Goal: Task Accomplishment & Management: Use online tool/utility

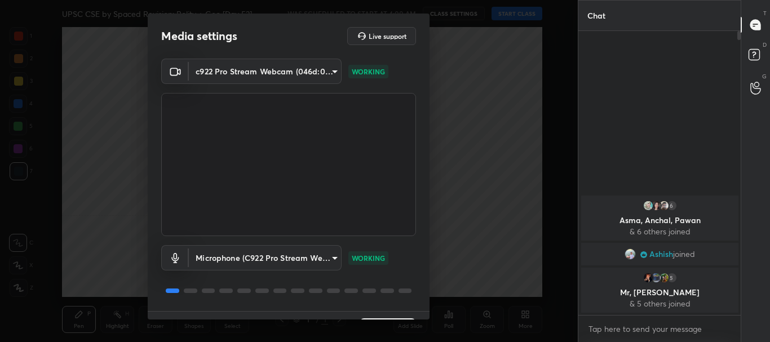
scroll to position [28, 0]
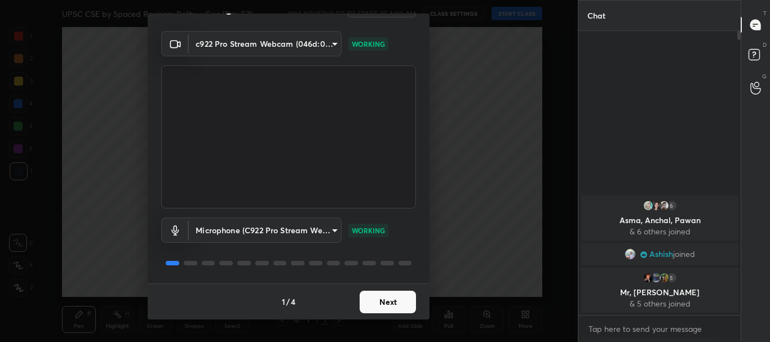
click at [389, 295] on button "Next" at bounding box center [388, 302] width 56 height 23
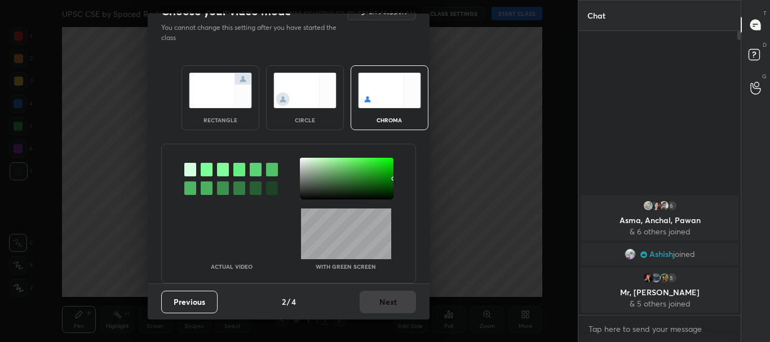
scroll to position [0, 0]
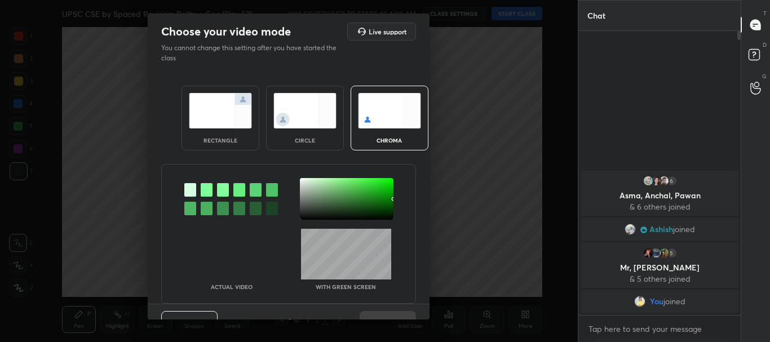
click at [225, 131] on div "rectangle" at bounding box center [221, 118] width 78 height 65
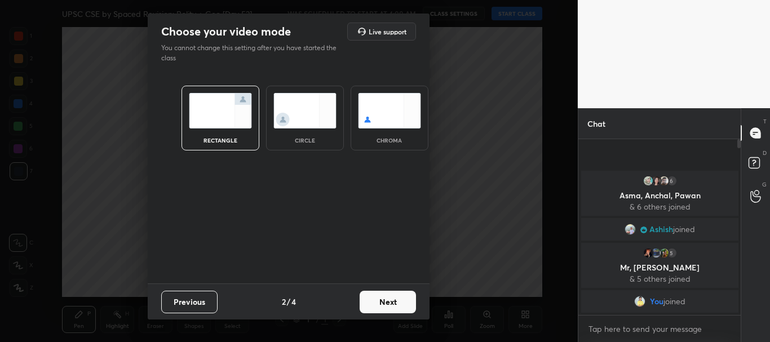
scroll to position [78, 159]
click at [387, 303] on button "Next" at bounding box center [388, 302] width 56 height 23
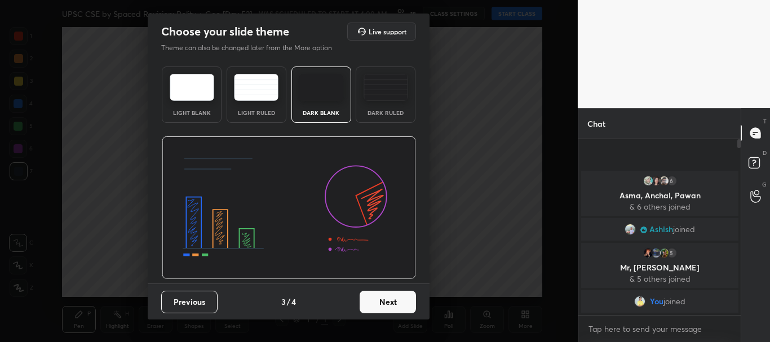
click at [398, 301] on button "Next" at bounding box center [388, 302] width 56 height 23
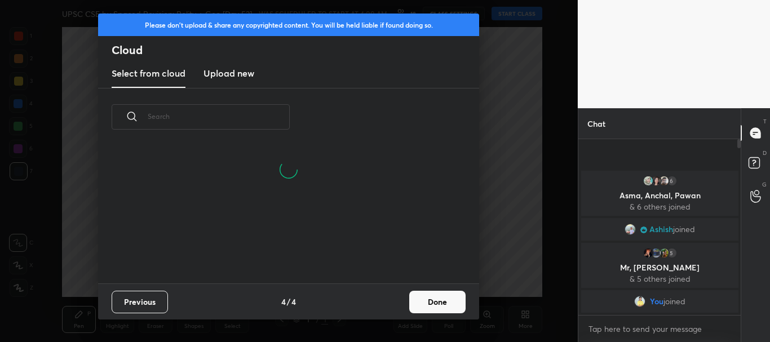
scroll to position [83, 362]
click at [424, 303] on button "Done" at bounding box center [437, 302] width 56 height 23
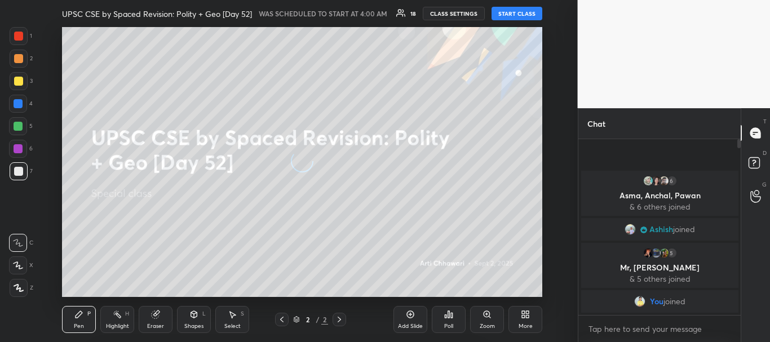
scroll to position [0, 0]
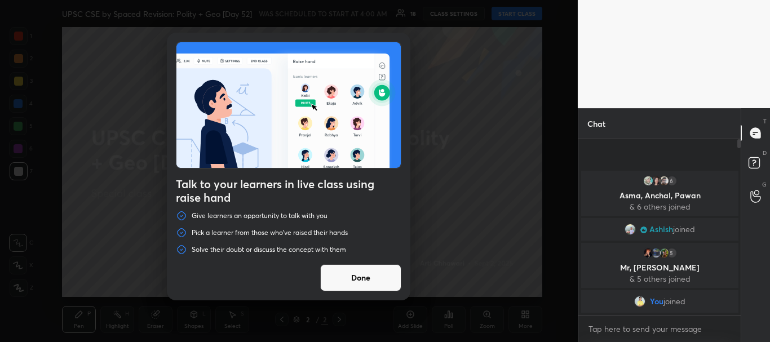
click at [356, 271] on button "Done" at bounding box center [360, 277] width 81 height 27
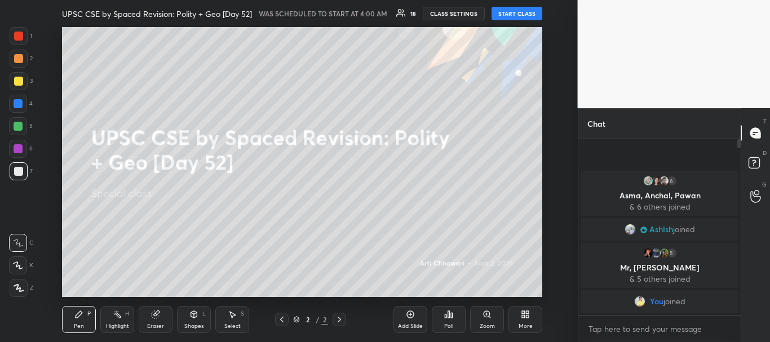
click at [458, 12] on button "CLASS SETTINGS" at bounding box center [454, 14] width 62 height 14
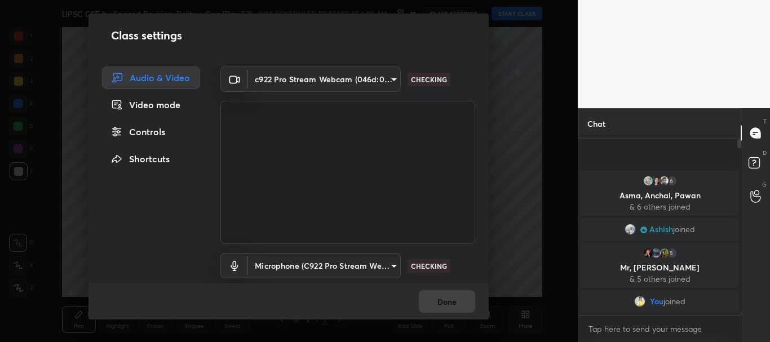
click at [392, 78] on body "1 2 3 4 5 6 7 C X Z C X Z E E Erase all H H UPSC CSE by Spaced Revision: Polity…" at bounding box center [385, 171] width 770 height 342
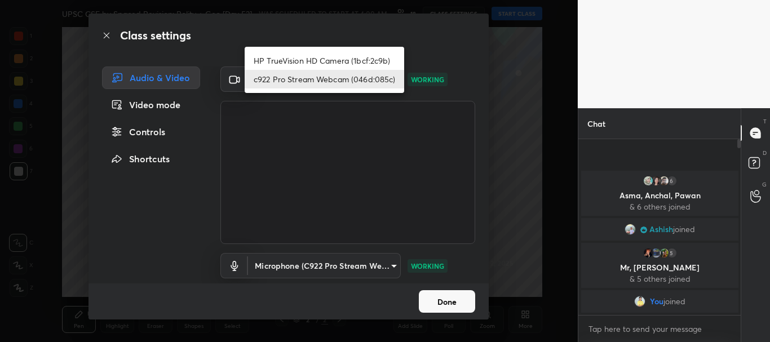
click at [344, 59] on li "HP TrueVision HD Camera (1bcf:2c9b)" at bounding box center [325, 60] width 160 height 19
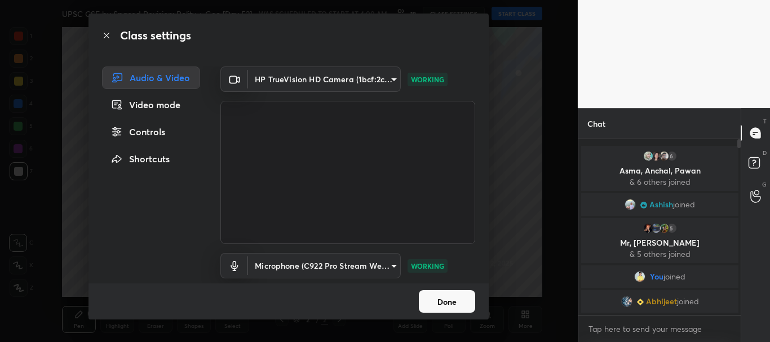
click at [388, 82] on body "1 2 3 4 5 6 7 C X Z C X Z E E Erase all H H UPSC CSE by Spaced Revision: Polity…" at bounding box center [385, 171] width 770 height 342
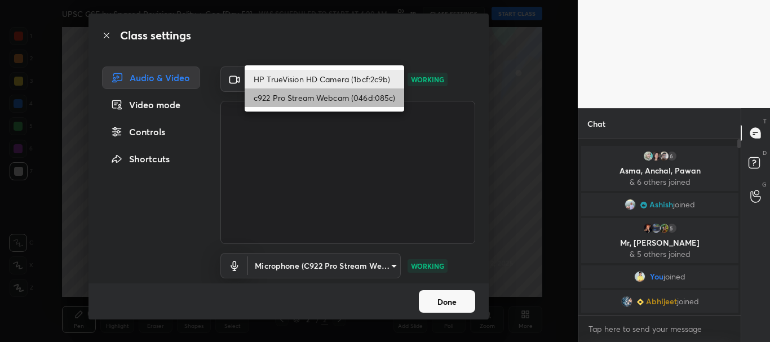
click at [326, 99] on li "c922 Pro Stream Webcam (046d:085c)" at bounding box center [325, 98] width 160 height 19
type input "cf6f1d9c9196770b674763ebae9c9090a67b9c374037f1dacf70ba34fe4ccc53"
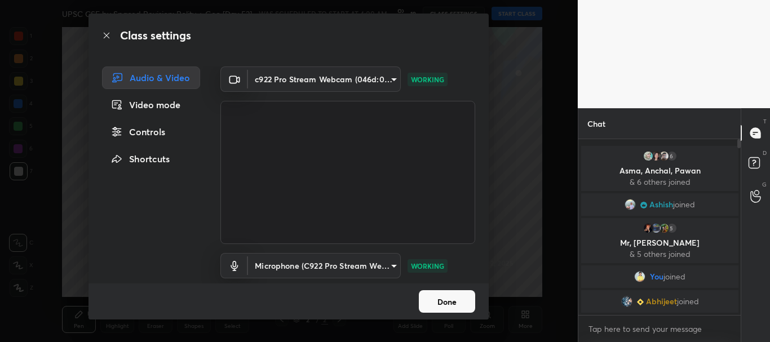
click at [441, 300] on button "Done" at bounding box center [447, 301] width 56 height 23
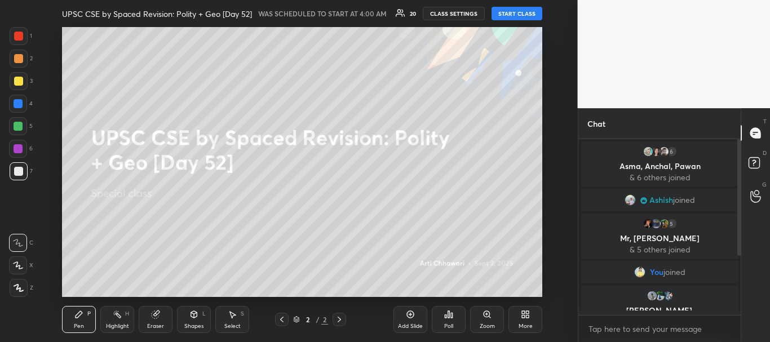
click at [515, 15] on button "START CLASS" at bounding box center [517, 14] width 51 height 14
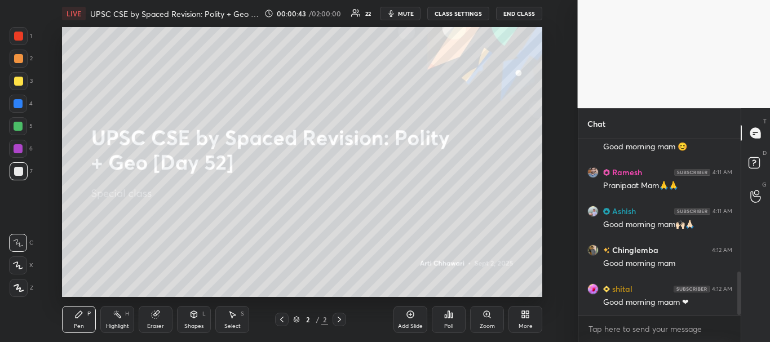
drag, startPoint x: 738, startPoint y: 157, endPoint x: 750, endPoint y: 262, distance: 106.1
click at [750, 262] on div "Chat Isha 4:11 AM goodmorning mam [PERSON_NAME] 4:11 AM Good morning mam 😊 [PER…" at bounding box center [674, 225] width 193 height 234
drag, startPoint x: 740, startPoint y: 287, endPoint x: 741, endPoint y: 297, distance: 9.7
click at [741, 297] on div "Chat Isha 4:11 AM goodmorning mam [PERSON_NAME] 4:11 AM Good morning mam 😊 [PER…" at bounding box center [674, 225] width 193 height 234
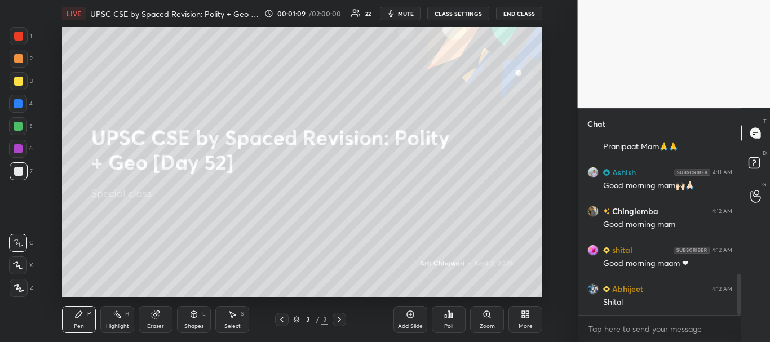
click at [17, 171] on div at bounding box center [18, 171] width 9 height 9
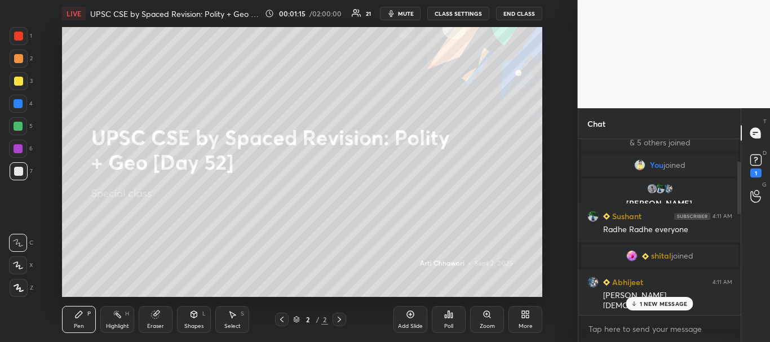
drag, startPoint x: 739, startPoint y: 296, endPoint x: 732, endPoint y: 154, distance: 141.7
click at [732, 154] on div "6 [PERSON_NAME], [PERSON_NAME], [PERSON_NAME] & 6 others joined [PERSON_NAME] j…" at bounding box center [659, 227] width 163 height 176
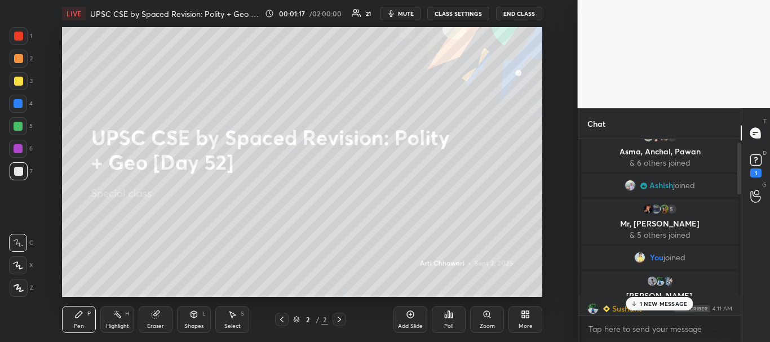
scroll to position [0, 0]
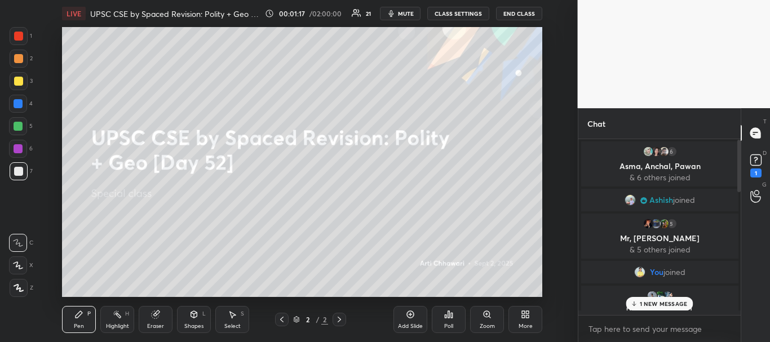
drag, startPoint x: 740, startPoint y: 182, endPoint x: 759, endPoint y: 158, distance: 30.5
click at [742, 145] on div "Chat 6 [PERSON_NAME], [PERSON_NAME], [PERSON_NAME] & 6 others joined [PERSON_NA…" at bounding box center [674, 225] width 193 height 234
click at [761, 160] on rect at bounding box center [755, 160] width 11 height 11
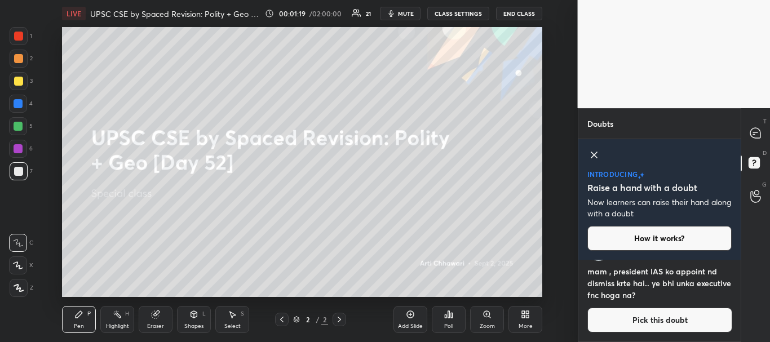
click at [594, 152] on icon at bounding box center [595, 155] width 14 height 14
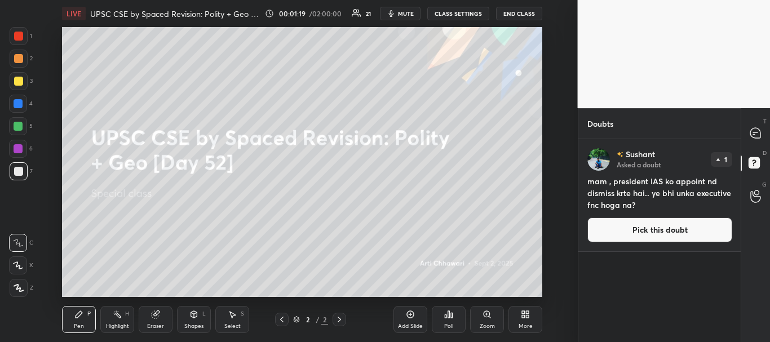
scroll to position [0, 0]
click at [757, 134] on icon at bounding box center [755, 133] width 10 height 10
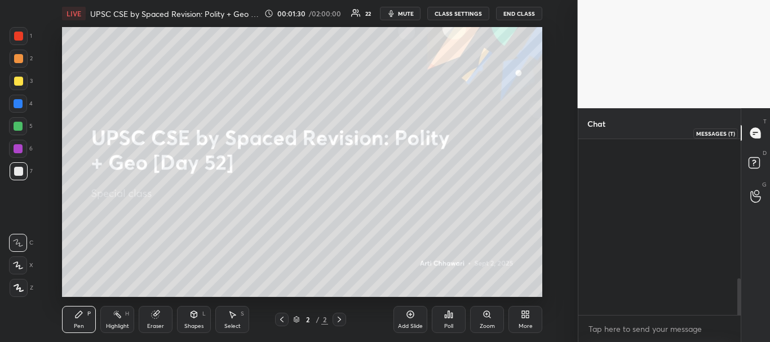
scroll to position [173, 159]
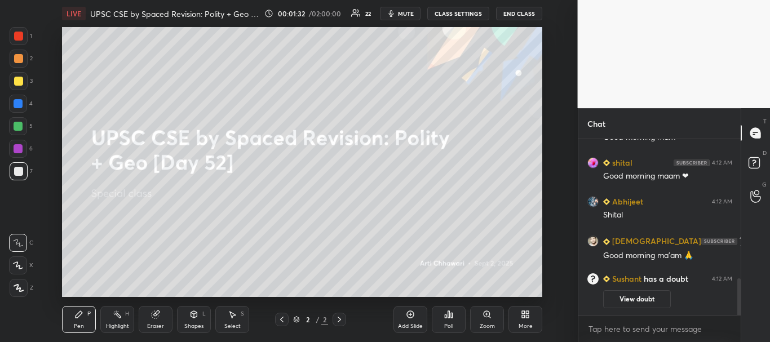
click at [19, 263] on icon at bounding box center [18, 266] width 10 height 8
click at [21, 173] on div at bounding box center [18, 171] width 9 height 9
click at [16, 266] on icon at bounding box center [18, 266] width 10 height 8
click at [523, 313] on icon at bounding box center [523, 312] width 3 height 3
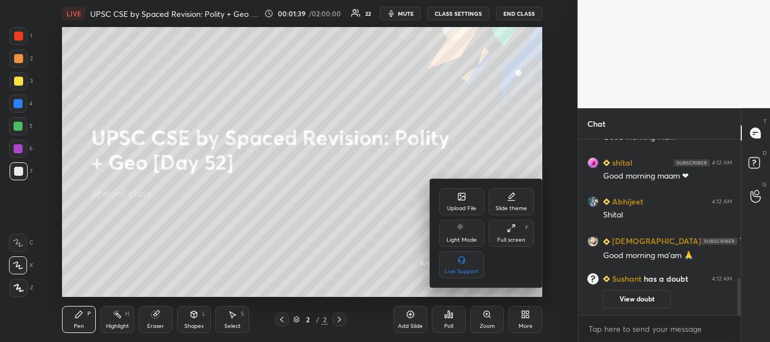
click at [357, 259] on div at bounding box center [385, 171] width 770 height 342
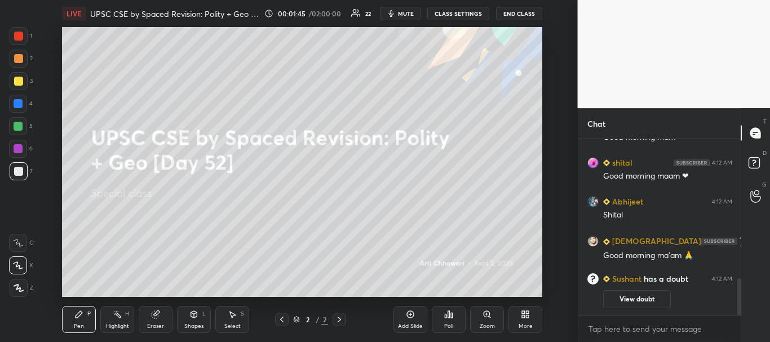
click at [408, 318] on icon at bounding box center [410, 314] width 9 height 9
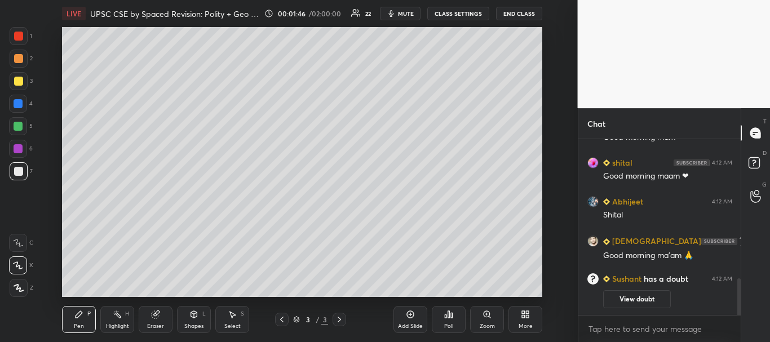
click at [22, 168] on div at bounding box center [18, 171] width 9 height 9
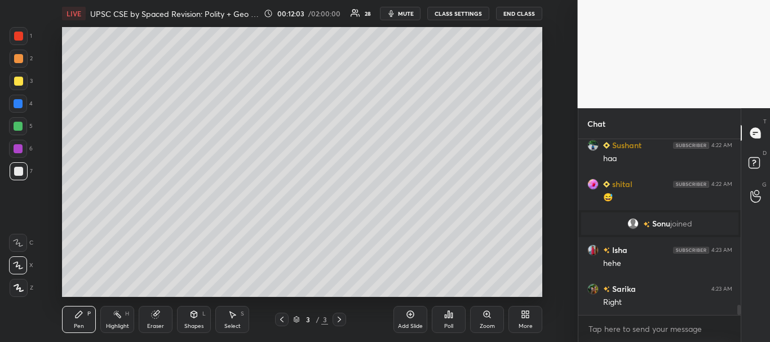
scroll to position [2912, 0]
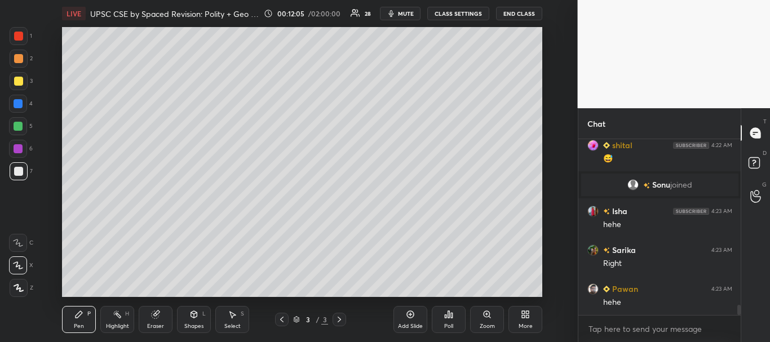
click at [56, 196] on div "Setting up your live class Poll for secs No correct answer Start poll" at bounding box center [302, 162] width 533 height 270
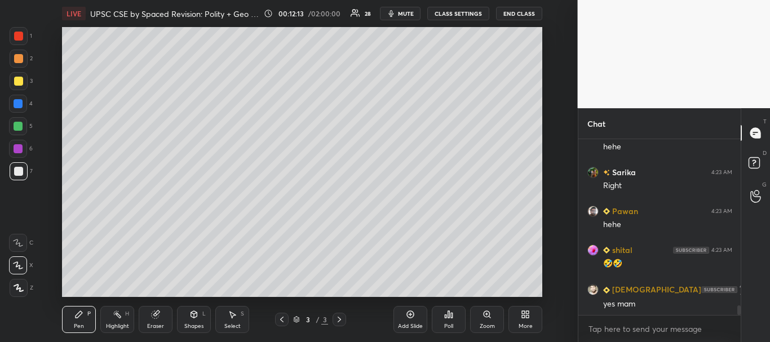
scroll to position [149, 159]
click at [408, 314] on icon at bounding box center [410, 314] width 9 height 9
drag, startPoint x: 24, startPoint y: 171, endPoint x: 19, endPoint y: 145, distance: 25.9
click at [24, 170] on div at bounding box center [19, 171] width 18 height 18
click at [15, 76] on div at bounding box center [19, 81] width 18 height 18
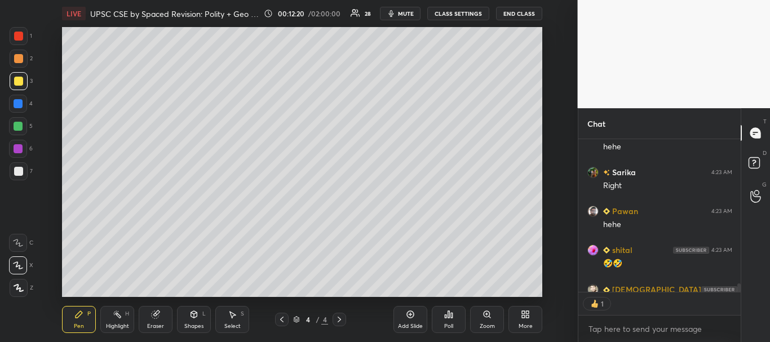
click at [17, 268] on icon at bounding box center [18, 266] width 10 height 8
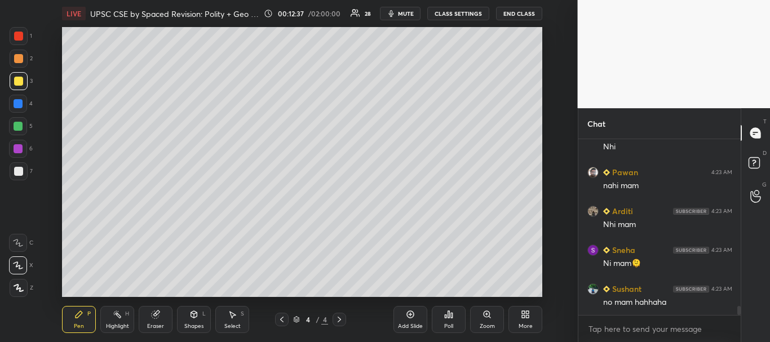
scroll to position [3312, 0]
click at [55, 160] on div "Setting up your live class Poll for secs No correct answer Start poll" at bounding box center [302, 162] width 533 height 270
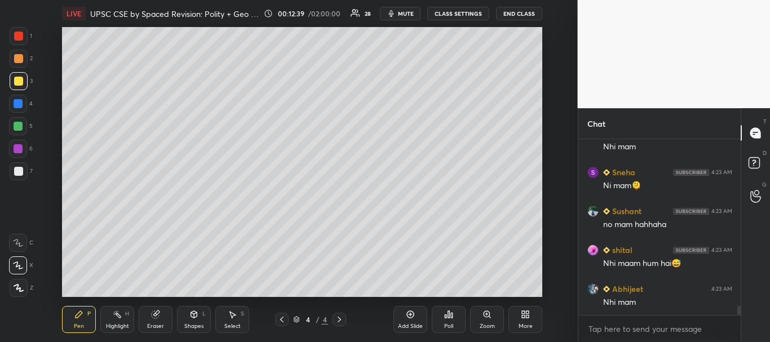
click at [286, 317] on icon at bounding box center [281, 319] width 9 height 9
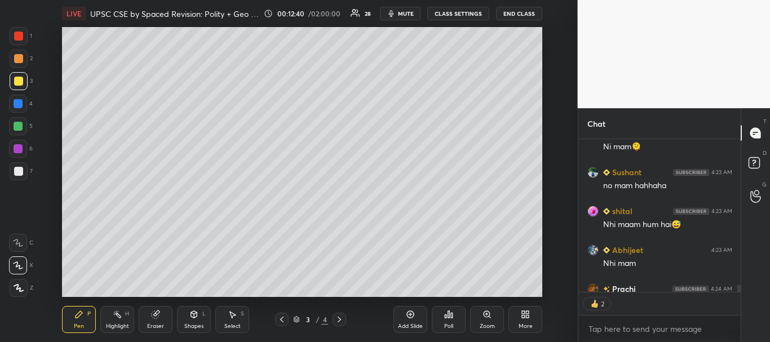
scroll to position [3452, 0]
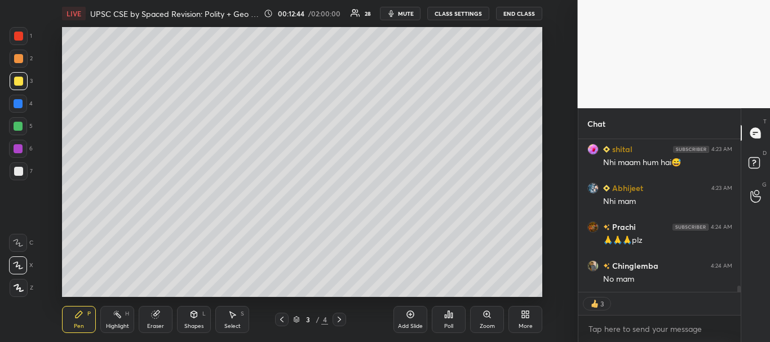
click at [16, 82] on div at bounding box center [18, 81] width 9 height 9
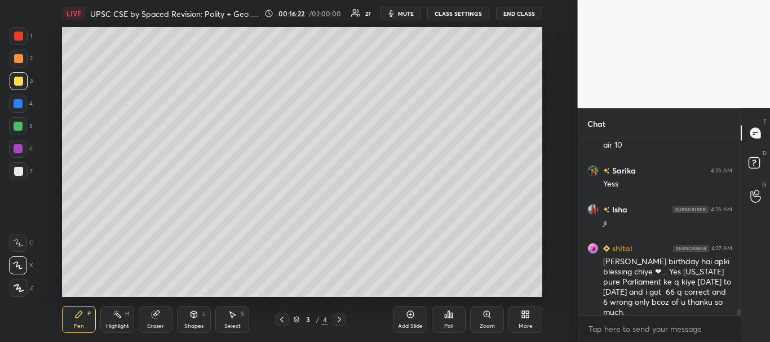
scroll to position [4883, 0]
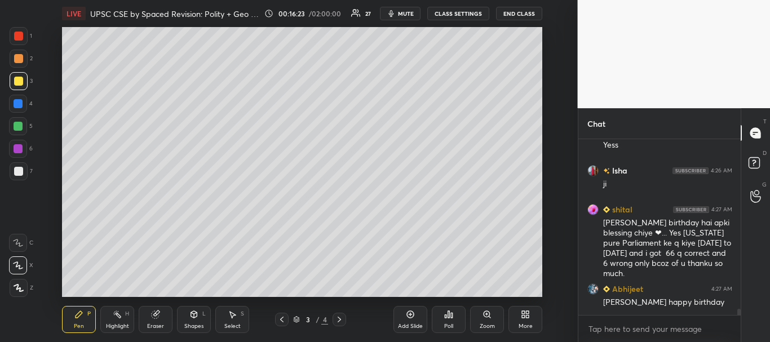
click at [17, 60] on div at bounding box center [18, 58] width 9 height 9
click at [18, 126] on div at bounding box center [18, 126] width 9 height 9
click at [19, 103] on div at bounding box center [18, 103] width 9 height 9
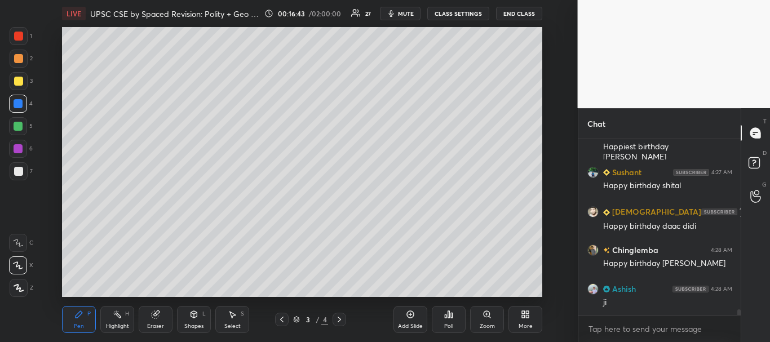
scroll to position [5233, 0]
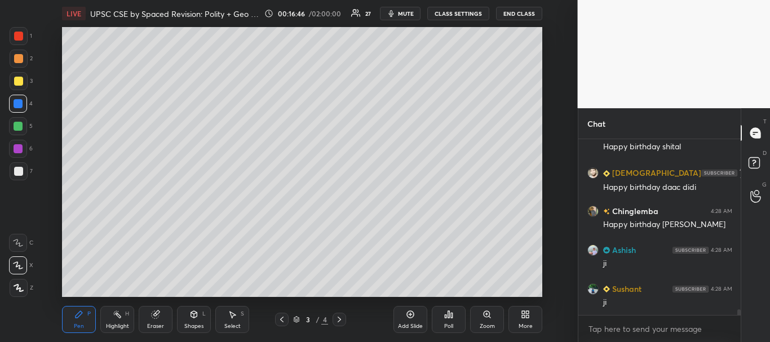
click at [14, 84] on div at bounding box center [18, 81] width 9 height 9
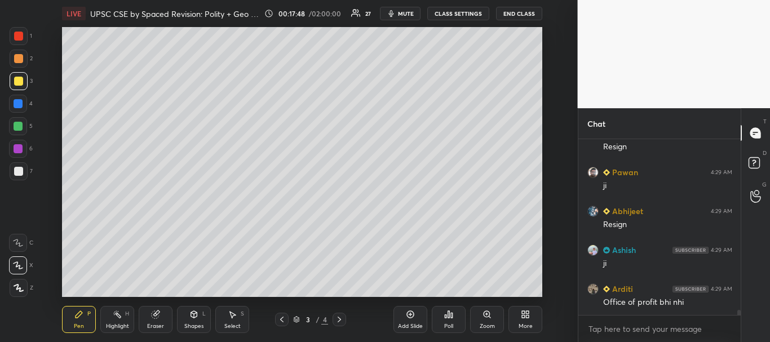
scroll to position [6155, 0]
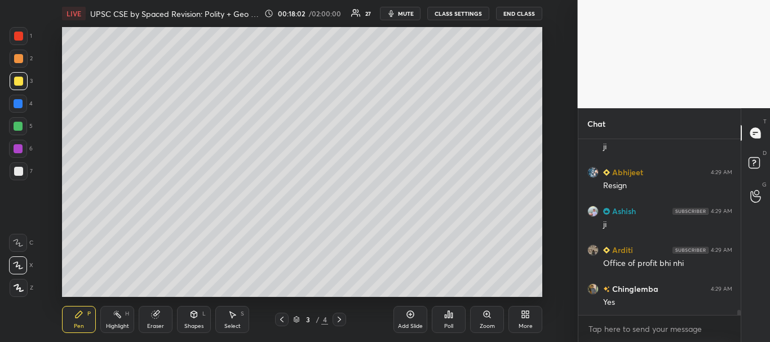
click at [410, 314] on icon at bounding box center [410, 314] width 9 height 9
click at [21, 165] on div at bounding box center [19, 171] width 18 height 18
click at [282, 324] on div at bounding box center [282, 320] width 14 height 14
click at [340, 319] on icon at bounding box center [339, 320] width 3 height 6
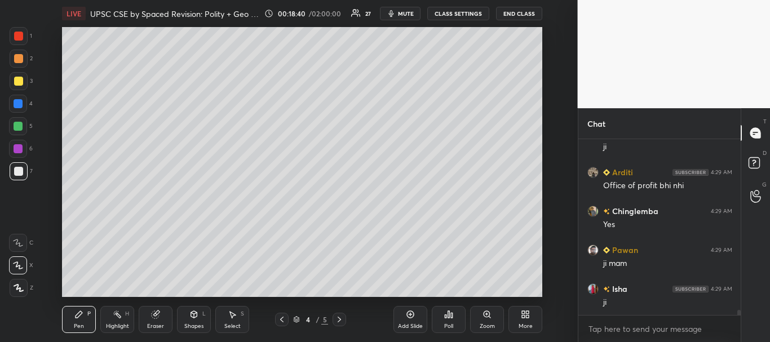
scroll to position [6272, 0]
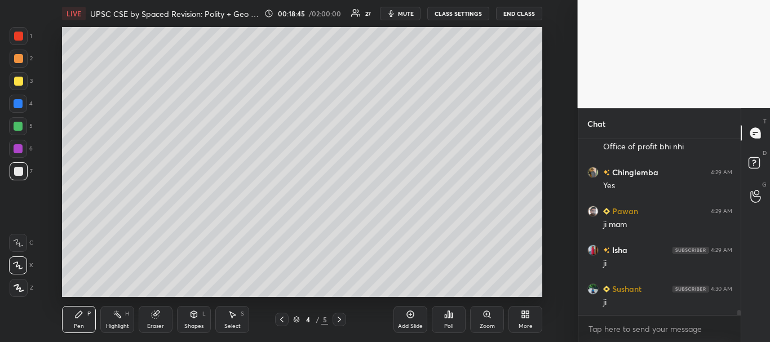
click at [18, 169] on div at bounding box center [18, 171] width 9 height 9
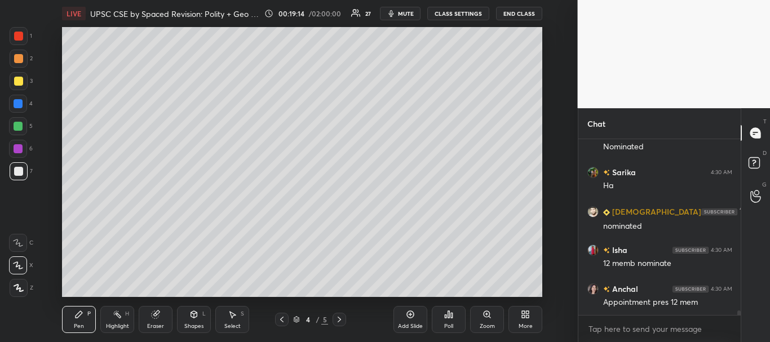
scroll to position [6700, 0]
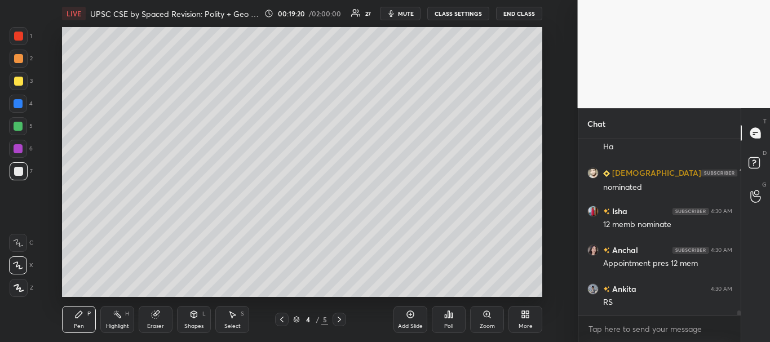
drag, startPoint x: 24, startPoint y: 78, endPoint x: 47, endPoint y: 77, distance: 23.1
click at [24, 78] on div at bounding box center [19, 81] width 18 height 18
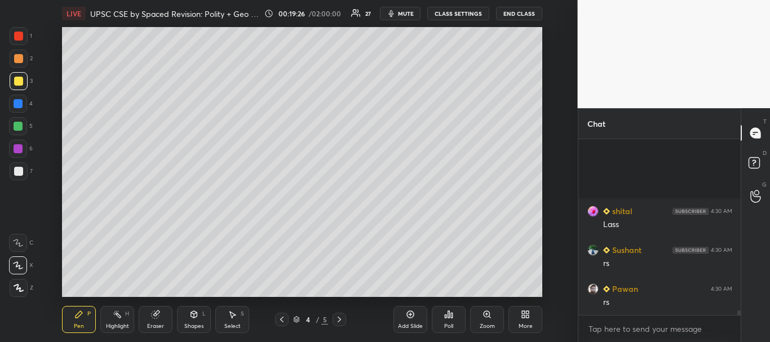
scroll to position [6933, 0]
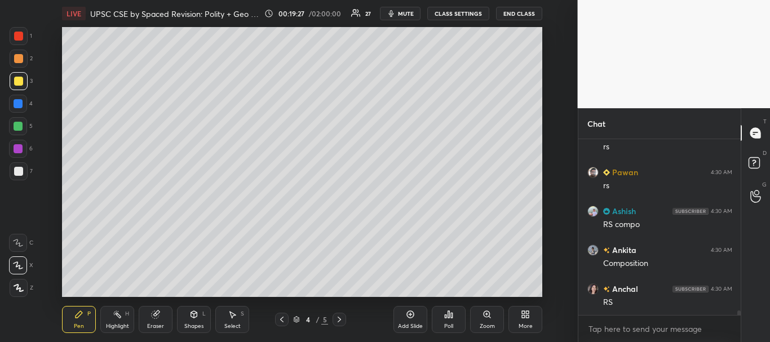
drag, startPoint x: 16, startPoint y: 173, endPoint x: 48, endPoint y: 155, distance: 37.3
click at [17, 173] on div at bounding box center [18, 171] width 9 height 9
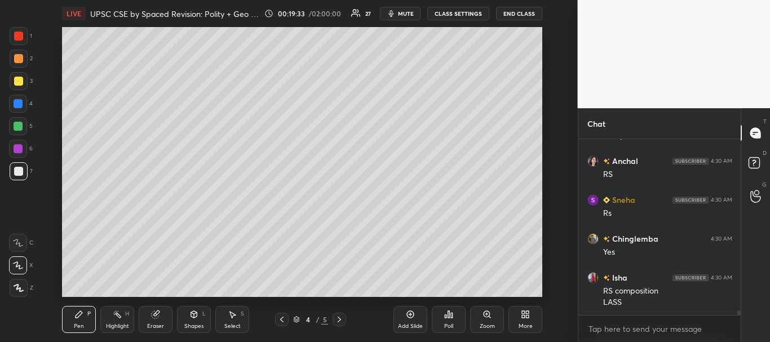
scroll to position [7100, 0]
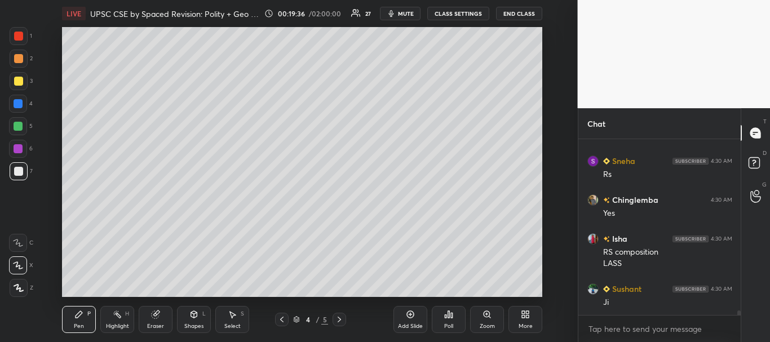
click at [15, 171] on div at bounding box center [18, 171] width 9 height 9
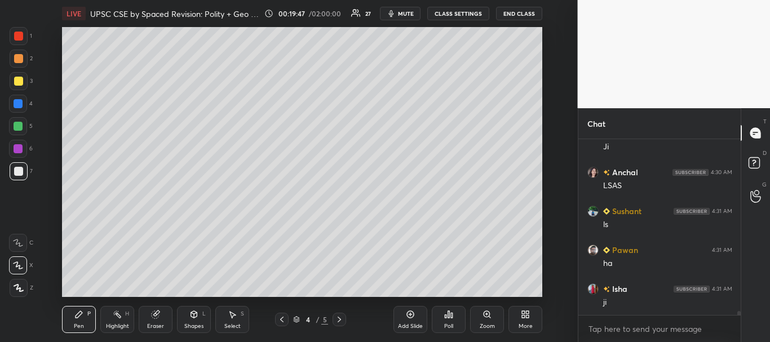
scroll to position [7295, 0]
click at [18, 72] on div at bounding box center [19, 81] width 18 height 18
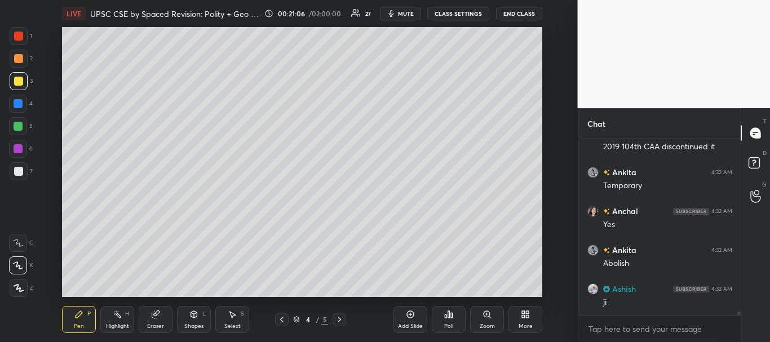
scroll to position [8462, 0]
click at [18, 168] on div at bounding box center [18, 171] width 9 height 9
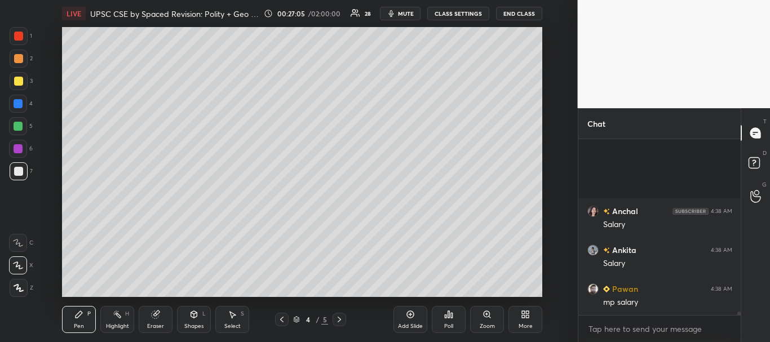
scroll to position [9818, 0]
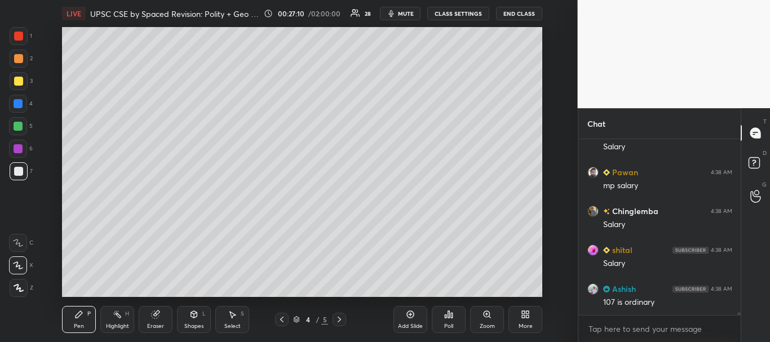
drag, startPoint x: 47, startPoint y: 222, endPoint x: 59, endPoint y: 220, distance: 12.5
click at [47, 222] on div "Setting up your live class Poll for secs No correct answer Start poll" at bounding box center [302, 162] width 533 height 270
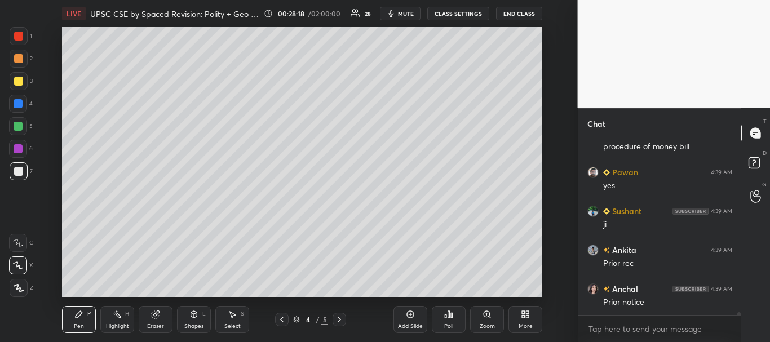
scroll to position [10646, 0]
click at [409, 313] on icon at bounding box center [410, 314] width 9 height 9
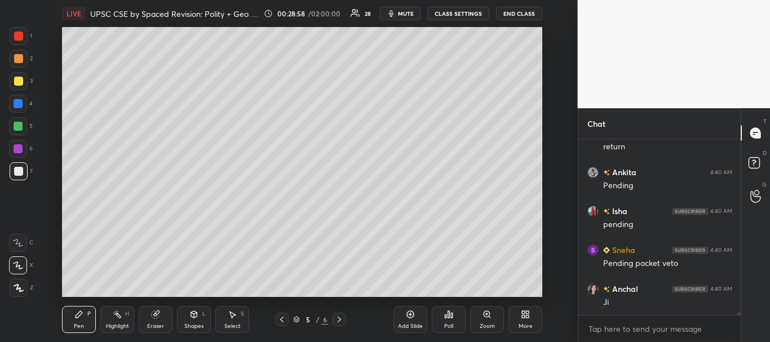
scroll to position [11124, 0]
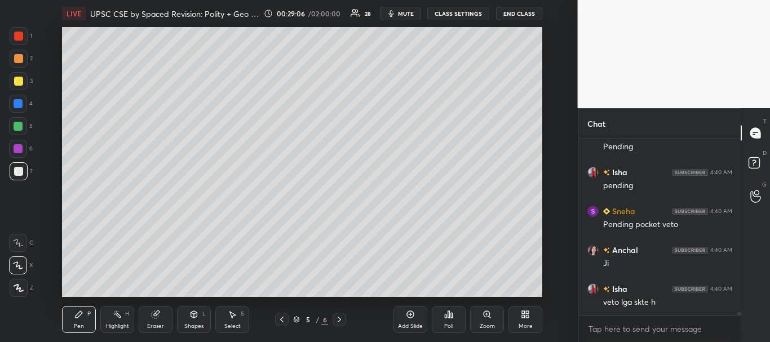
click at [284, 319] on icon at bounding box center [281, 319] width 9 height 9
click at [341, 320] on icon at bounding box center [339, 320] width 3 height 6
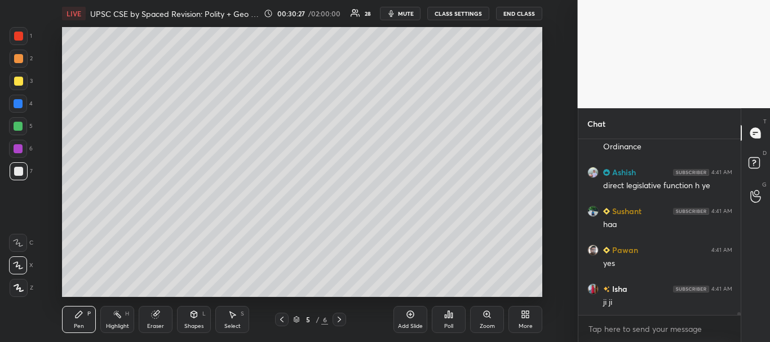
scroll to position [11709, 0]
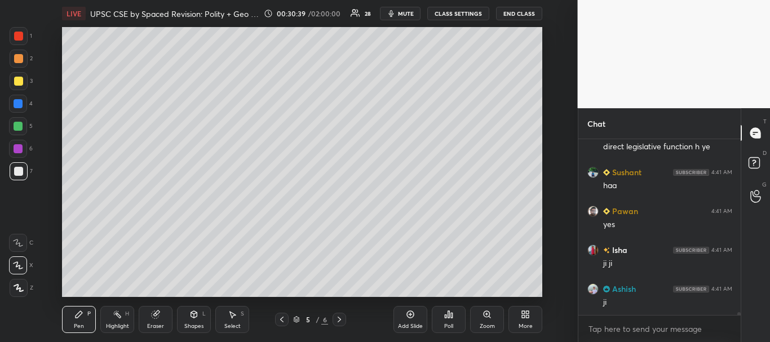
click at [281, 319] on icon at bounding box center [281, 319] width 9 height 9
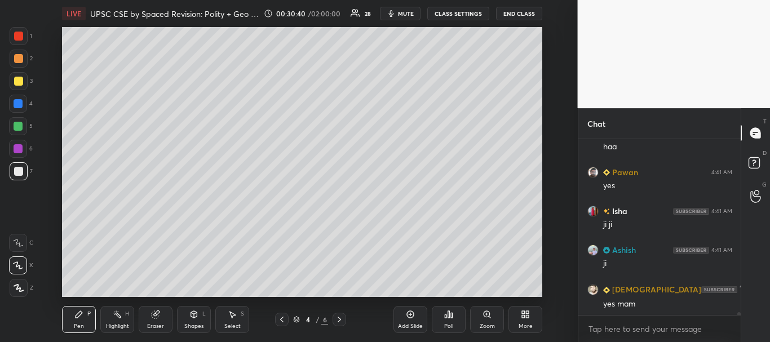
scroll to position [11797, 0]
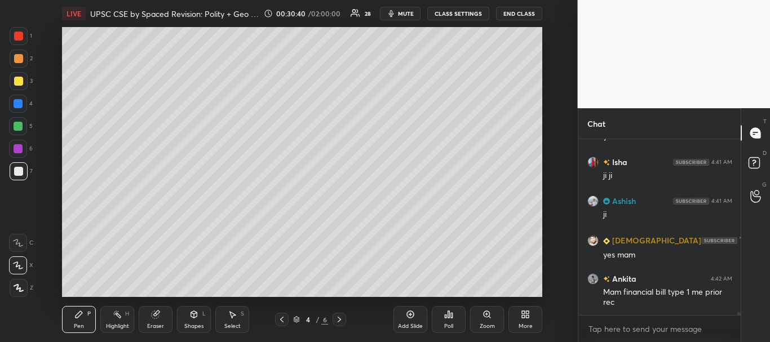
click at [282, 317] on icon at bounding box center [281, 319] width 9 height 9
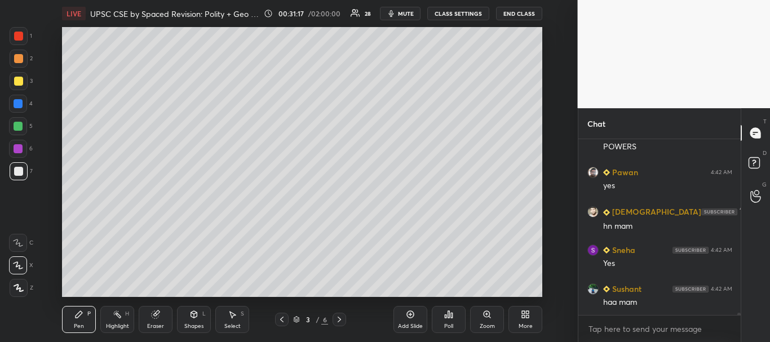
scroll to position [12089, 0]
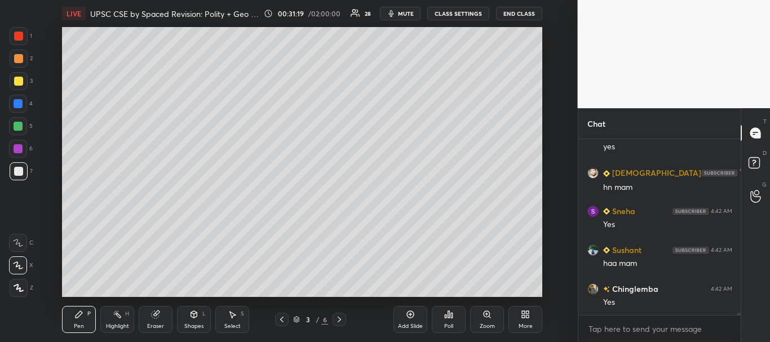
click at [341, 319] on icon at bounding box center [339, 320] width 3 height 6
click at [341, 320] on icon at bounding box center [339, 320] width 3 height 6
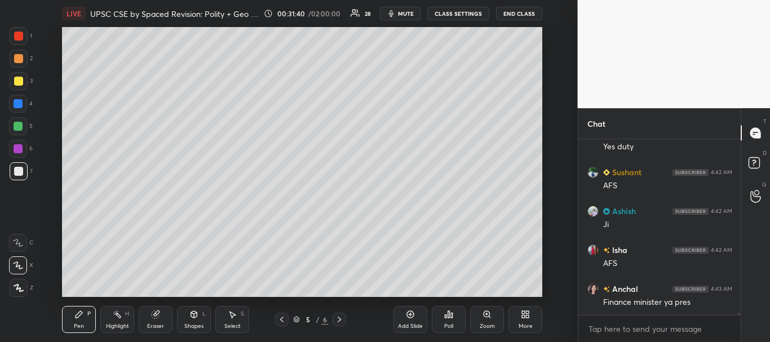
scroll to position [12517, 0]
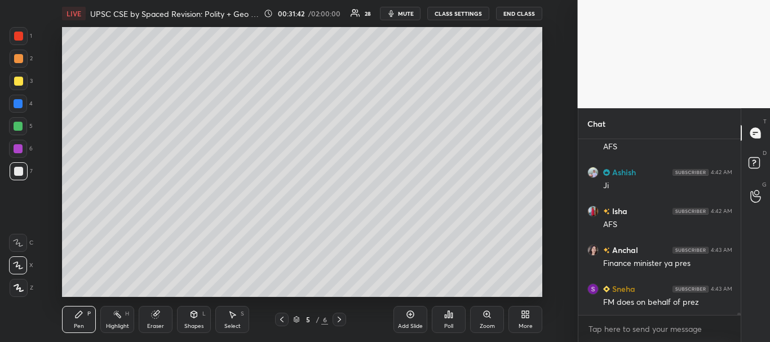
drag, startPoint x: 20, startPoint y: 167, endPoint x: 43, endPoint y: 165, distance: 22.7
click at [20, 168] on div at bounding box center [18, 171] width 9 height 9
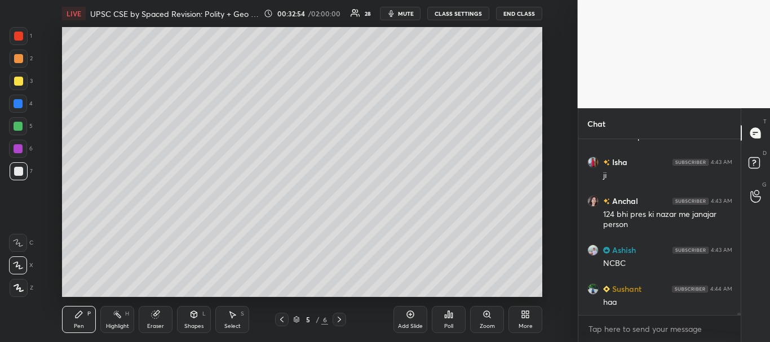
scroll to position [12928, 0]
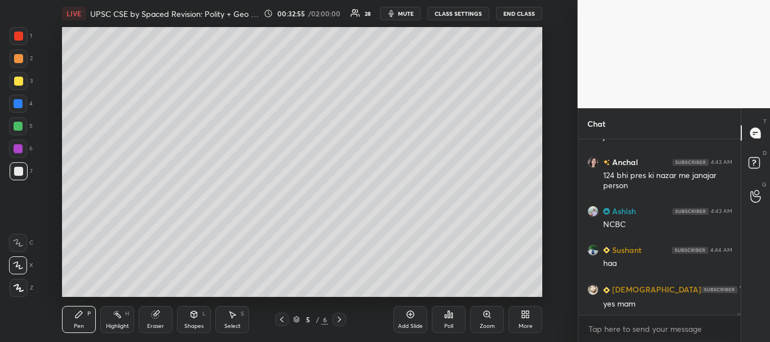
click at [23, 175] on div at bounding box center [19, 171] width 18 height 18
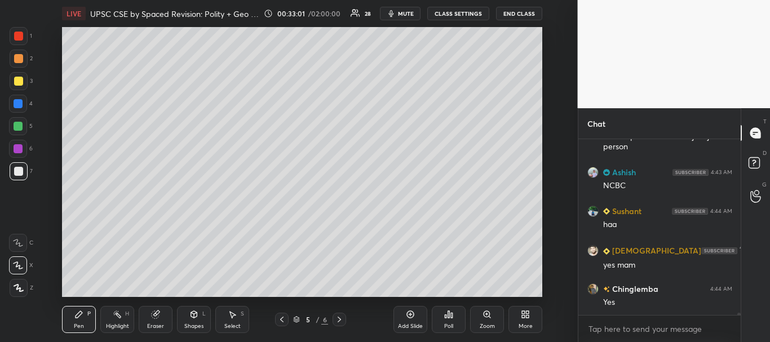
click at [156, 315] on icon at bounding box center [155, 314] width 7 height 7
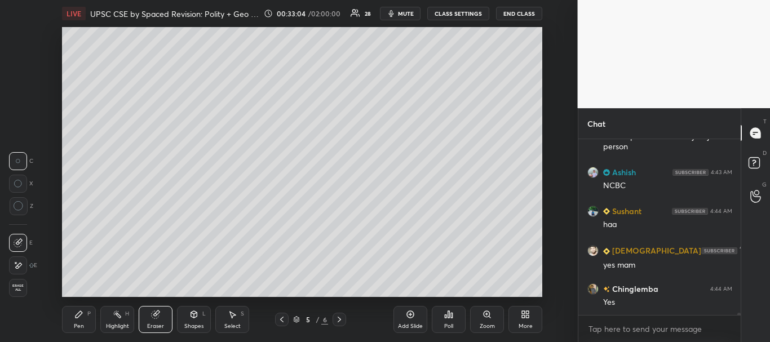
click at [74, 317] on div "Pen P" at bounding box center [79, 319] width 34 height 27
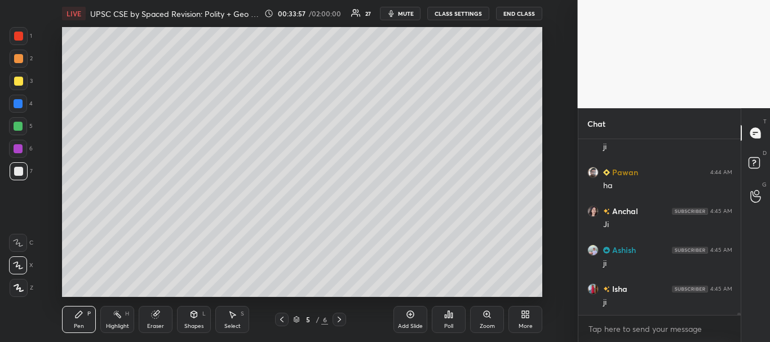
scroll to position [13200, 0]
click at [26, 82] on div at bounding box center [19, 81] width 18 height 18
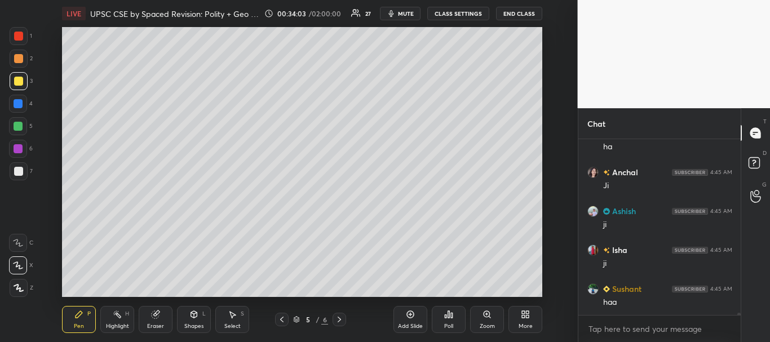
click at [408, 321] on div "Add Slide" at bounding box center [411, 319] width 34 height 27
click at [14, 175] on div at bounding box center [19, 171] width 18 height 18
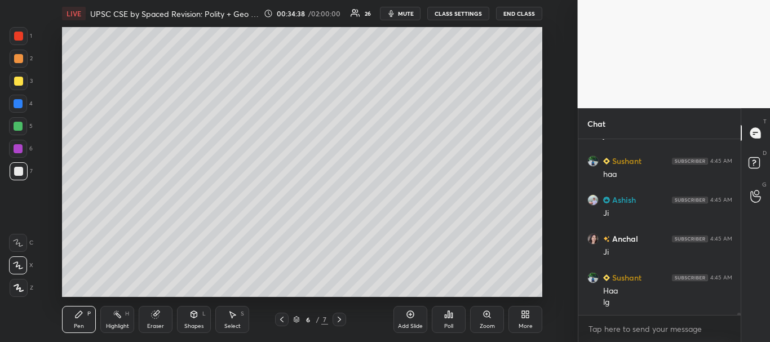
scroll to position [13367, 0]
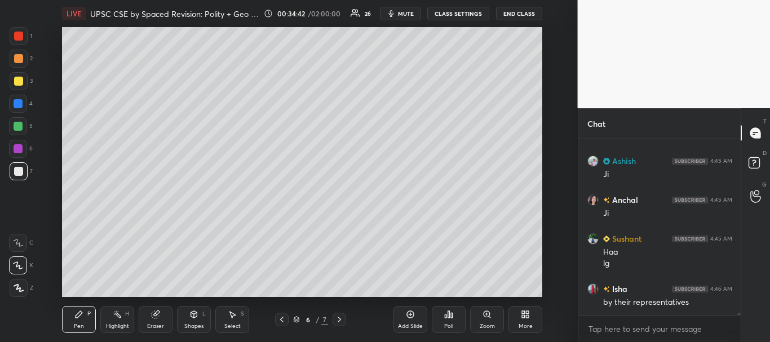
click at [197, 319] on div "Shapes L" at bounding box center [194, 319] width 34 height 27
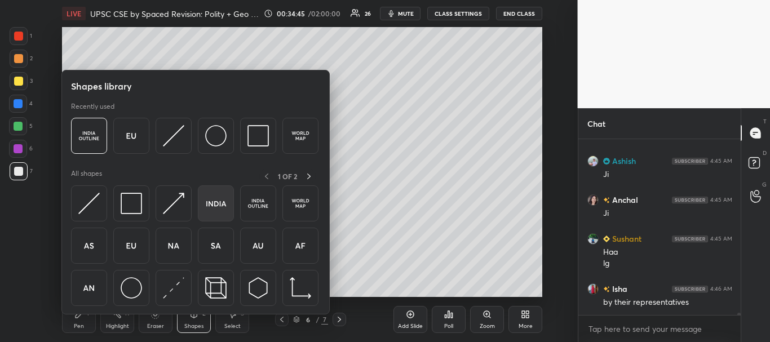
click at [219, 205] on img at bounding box center [215, 203] width 21 height 21
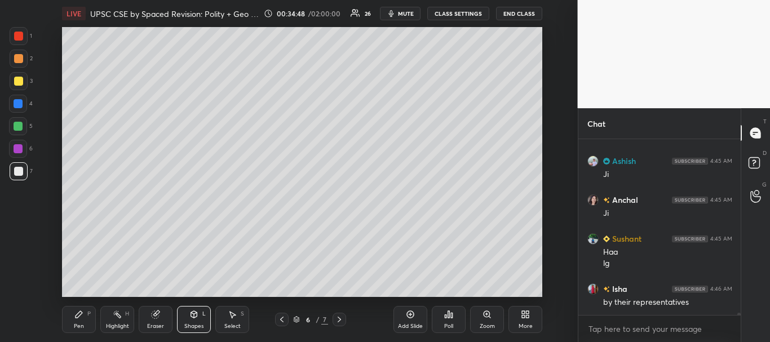
click at [65, 317] on div "Pen P" at bounding box center [79, 319] width 34 height 27
click at [17, 83] on div at bounding box center [18, 81] width 9 height 9
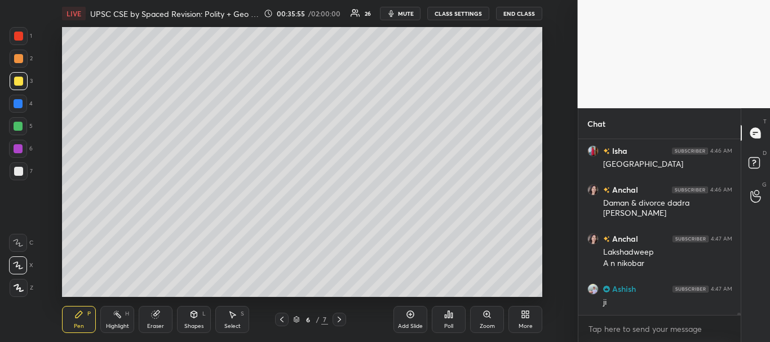
scroll to position [13943, 0]
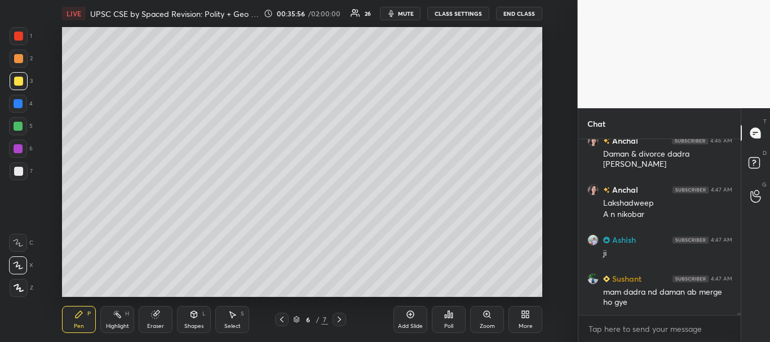
drag, startPoint x: 21, startPoint y: 170, endPoint x: 41, endPoint y: 166, distance: 20.7
click at [21, 171] on div at bounding box center [18, 171] width 9 height 9
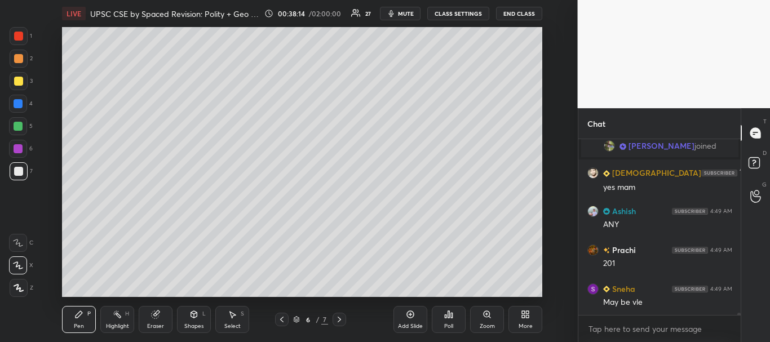
scroll to position [12585, 0]
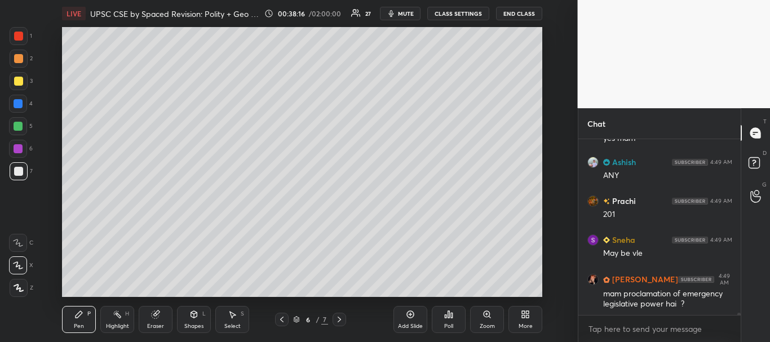
click at [16, 78] on div at bounding box center [18, 81] width 9 height 9
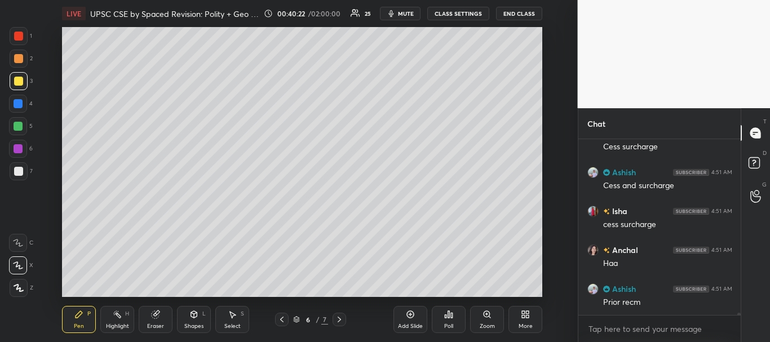
scroll to position [13101, 0]
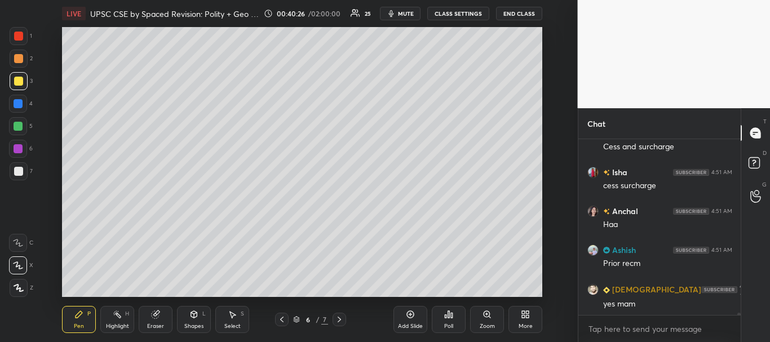
click at [20, 176] on div at bounding box center [19, 171] width 18 height 18
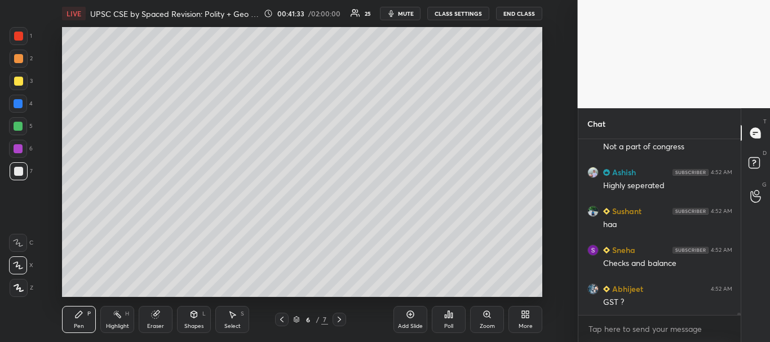
scroll to position [13570, 0]
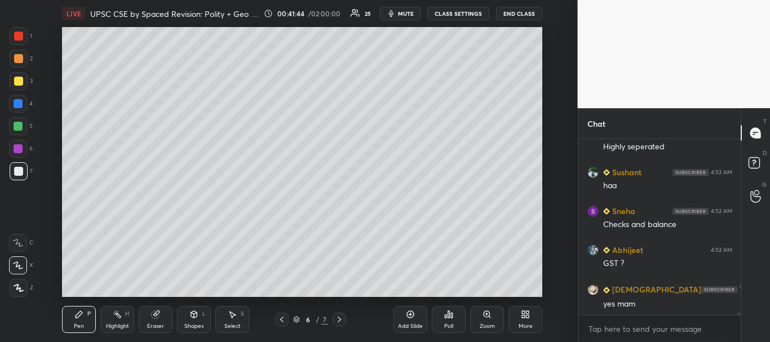
click at [287, 315] on div at bounding box center [282, 320] width 14 height 14
click at [17, 126] on div at bounding box center [18, 126] width 9 height 9
click at [18, 40] on div at bounding box center [18, 36] width 9 height 9
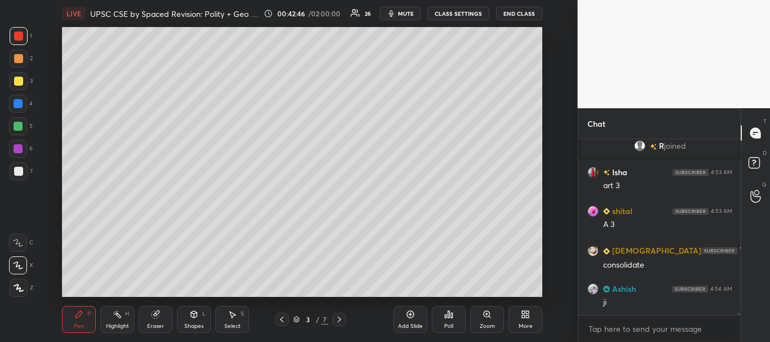
scroll to position [13575, 0]
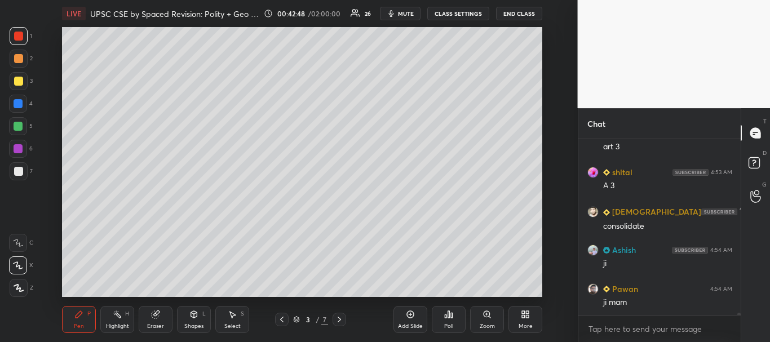
click at [17, 98] on div at bounding box center [18, 104] width 18 height 18
click at [15, 33] on div at bounding box center [18, 36] width 9 height 9
click at [16, 172] on div at bounding box center [18, 171] width 9 height 9
click at [16, 82] on div at bounding box center [18, 81] width 9 height 9
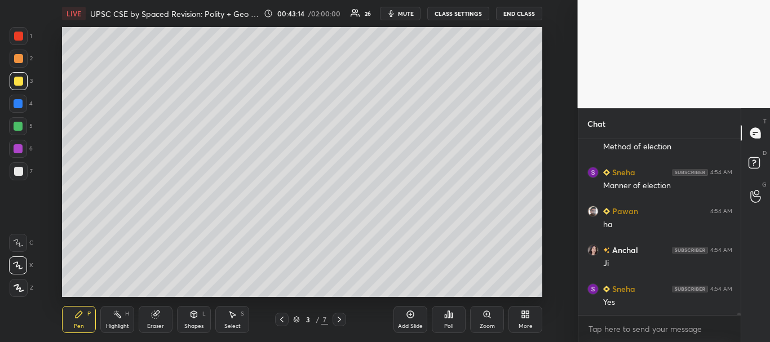
scroll to position [13808, 0]
click at [410, 316] on icon at bounding box center [410, 314] width 9 height 9
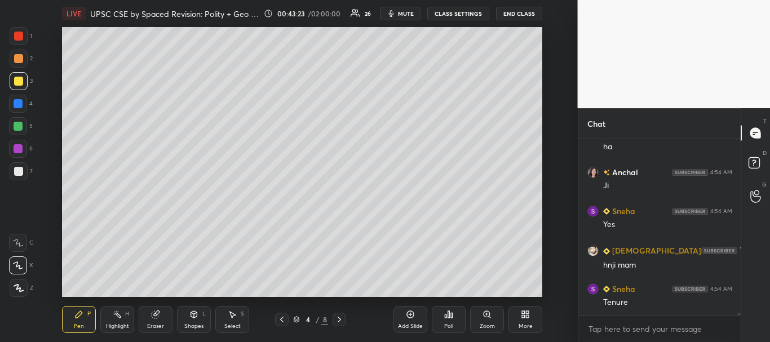
click at [20, 164] on div at bounding box center [19, 171] width 18 height 18
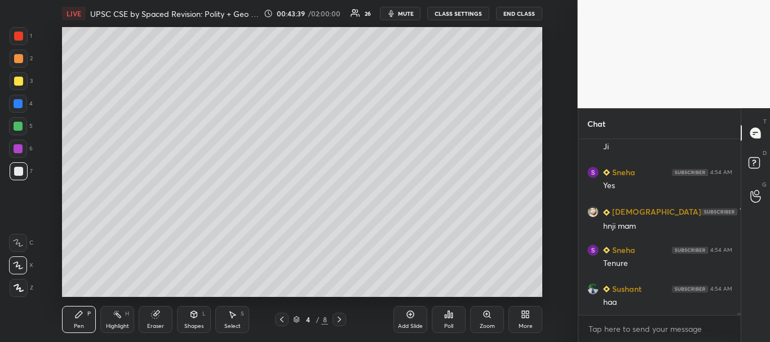
drag, startPoint x: 14, startPoint y: 170, endPoint x: 41, endPoint y: 157, distance: 29.3
click at [14, 170] on div at bounding box center [18, 171] width 9 height 9
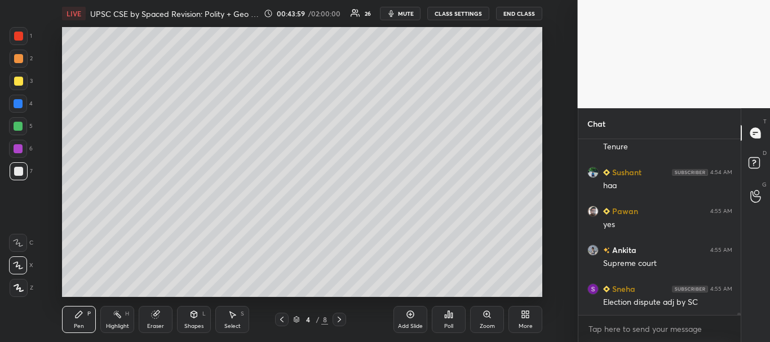
scroll to position [14041, 0]
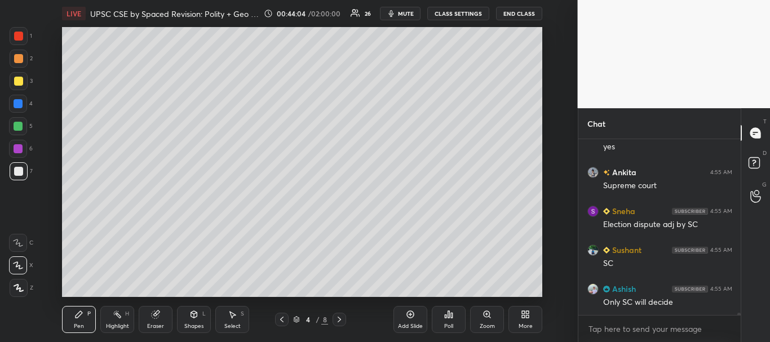
click at [17, 175] on div at bounding box center [18, 171] width 9 height 9
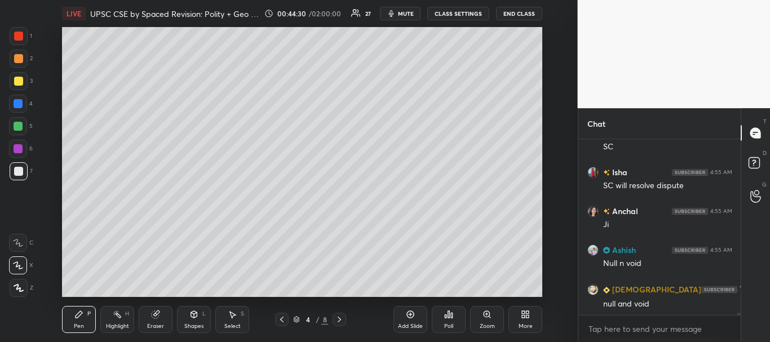
click at [17, 175] on div at bounding box center [19, 171] width 18 height 18
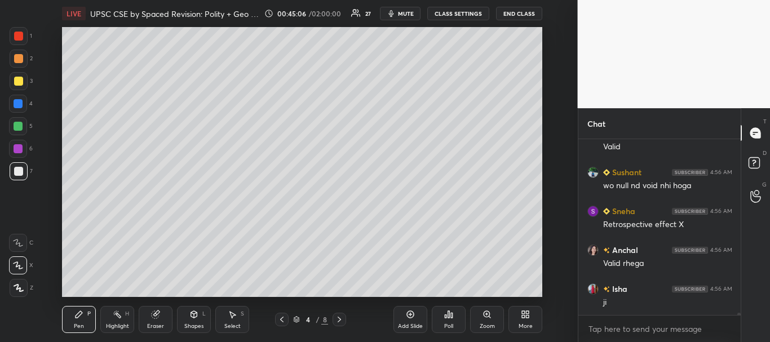
scroll to position [14613, 0]
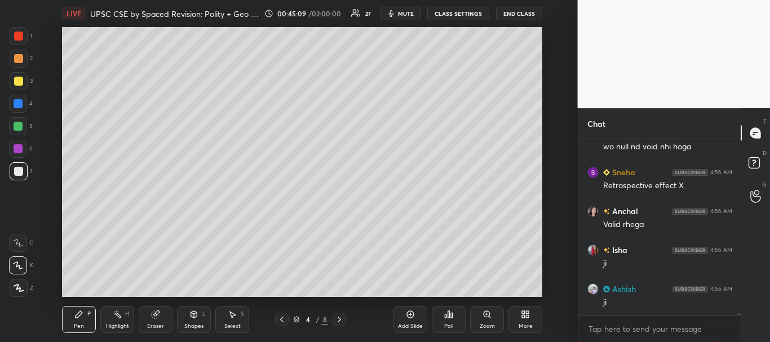
click at [16, 170] on div at bounding box center [18, 171] width 9 height 9
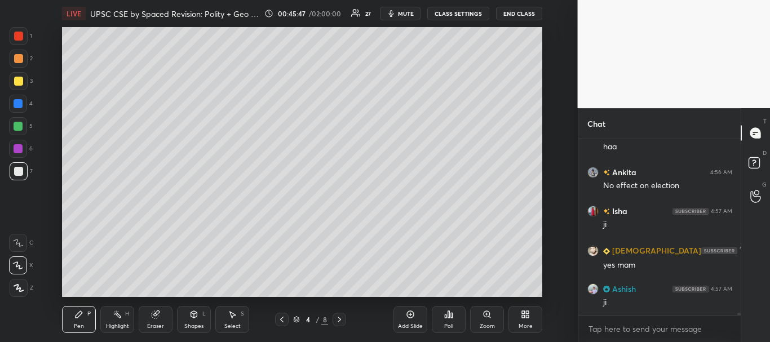
scroll to position [14847, 0]
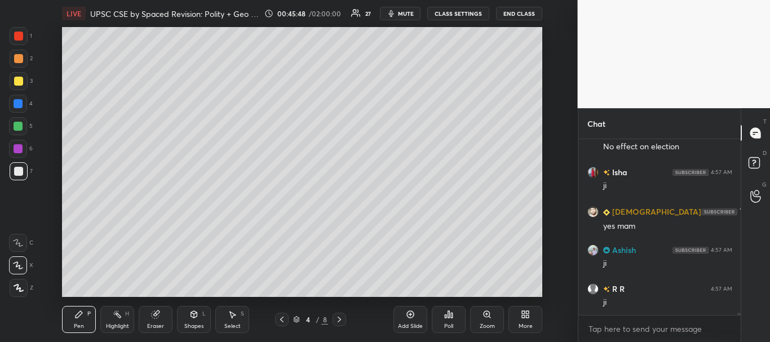
click at [16, 172] on div at bounding box center [18, 171] width 9 height 9
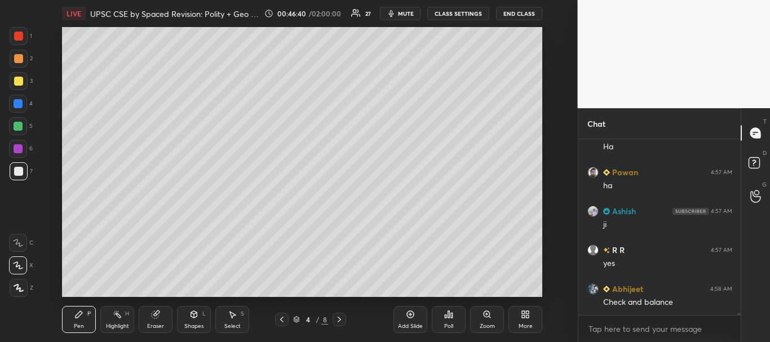
scroll to position [15313, 0]
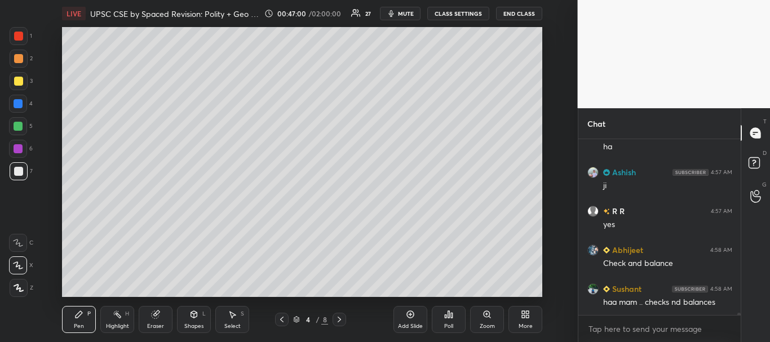
click at [19, 170] on div at bounding box center [18, 171] width 9 height 9
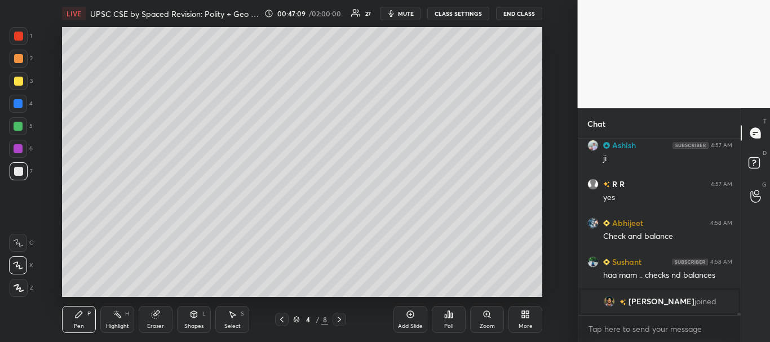
click at [17, 266] on icon at bounding box center [18, 265] width 9 height 7
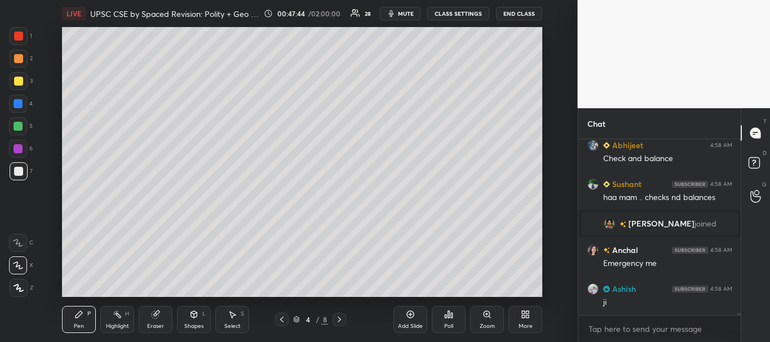
scroll to position [14883, 0]
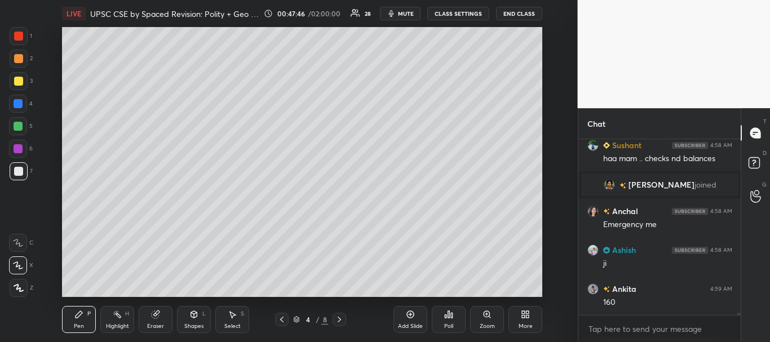
click at [19, 169] on div at bounding box center [18, 171] width 9 height 9
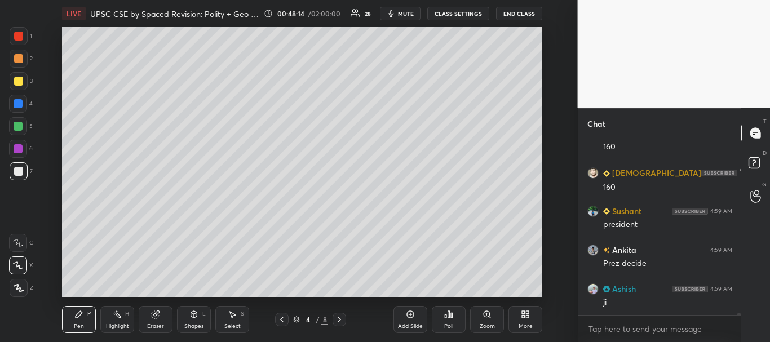
scroll to position [15105, 0]
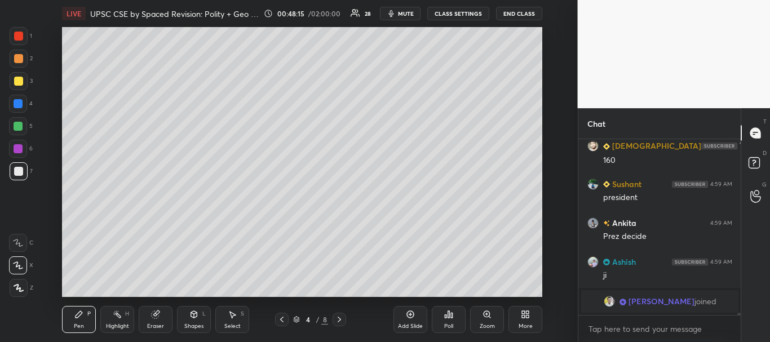
click at [12, 175] on div at bounding box center [19, 171] width 18 height 18
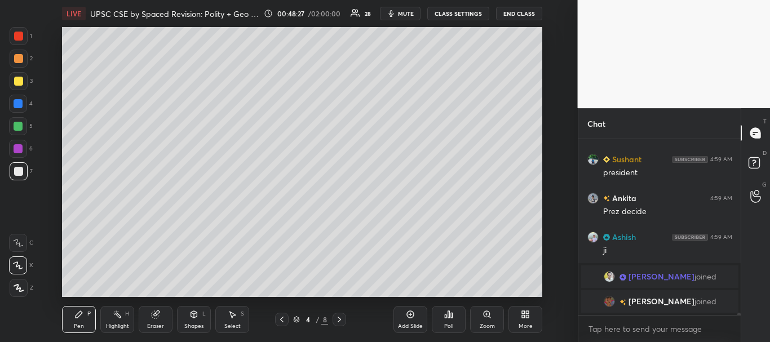
scroll to position [15033, 0]
click at [21, 171] on div at bounding box center [18, 171] width 9 height 9
click at [412, 319] on icon at bounding box center [410, 314] width 9 height 9
drag, startPoint x: 10, startPoint y: 172, endPoint x: 52, endPoint y: 127, distance: 61.8
click at [10, 172] on div at bounding box center [19, 171] width 18 height 18
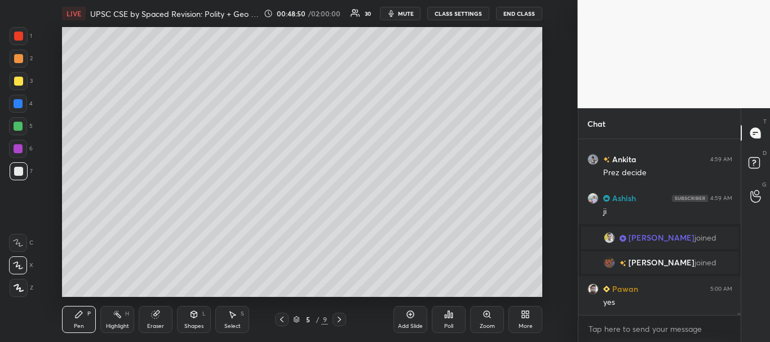
scroll to position [15111, 0]
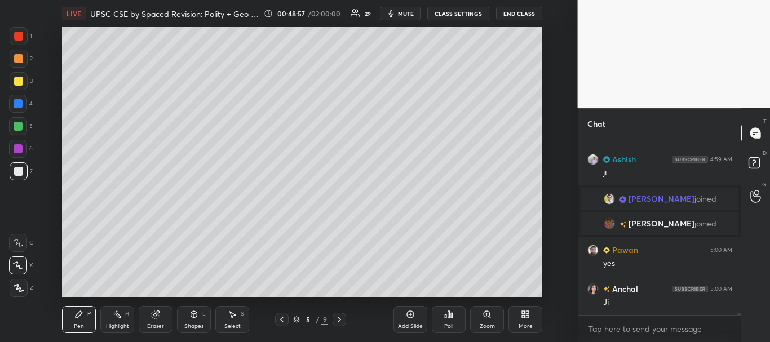
click at [16, 171] on div at bounding box center [18, 171] width 9 height 9
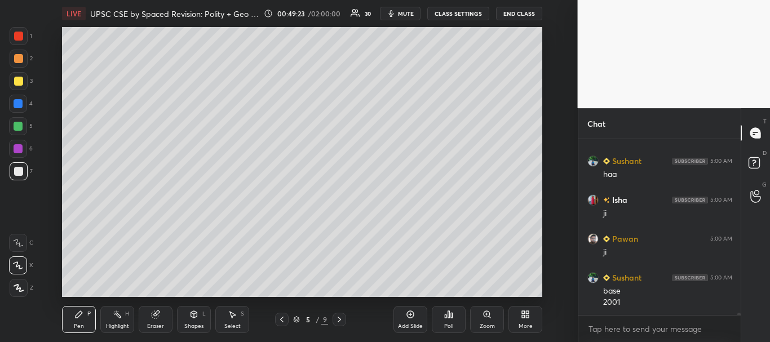
scroll to position [15434, 0]
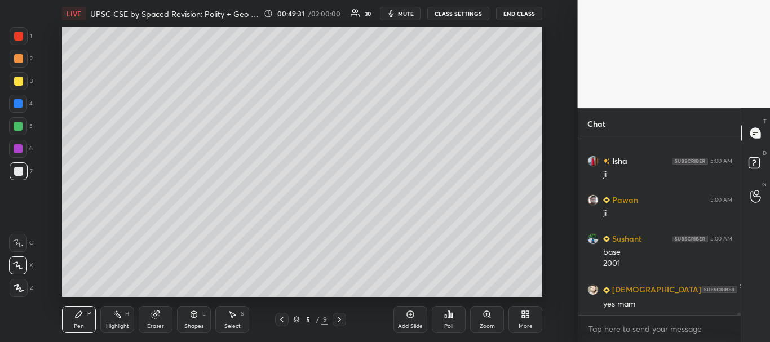
click at [16, 173] on div at bounding box center [18, 171] width 9 height 9
click at [19, 80] on div at bounding box center [18, 81] width 9 height 9
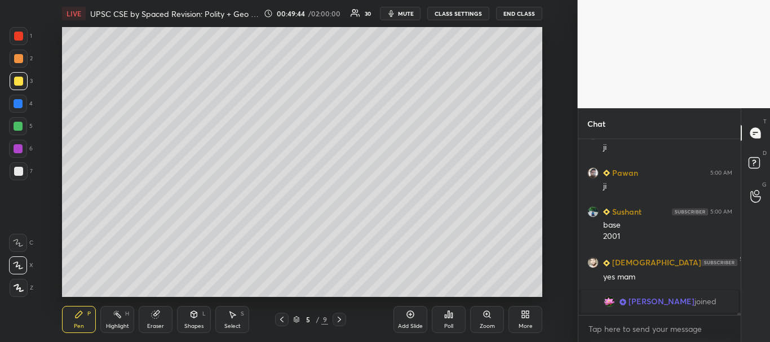
click at [15, 126] on div at bounding box center [18, 126] width 9 height 9
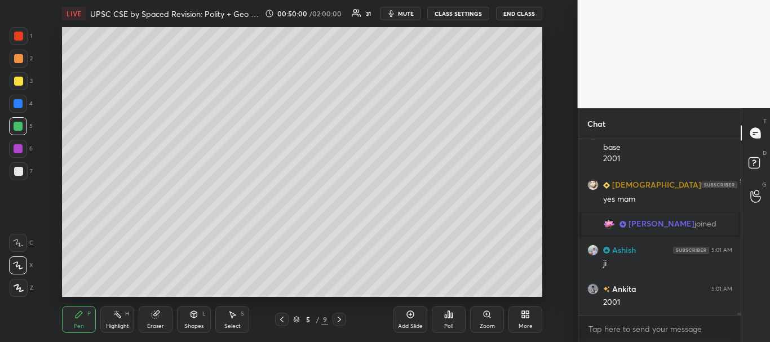
scroll to position [15450, 0]
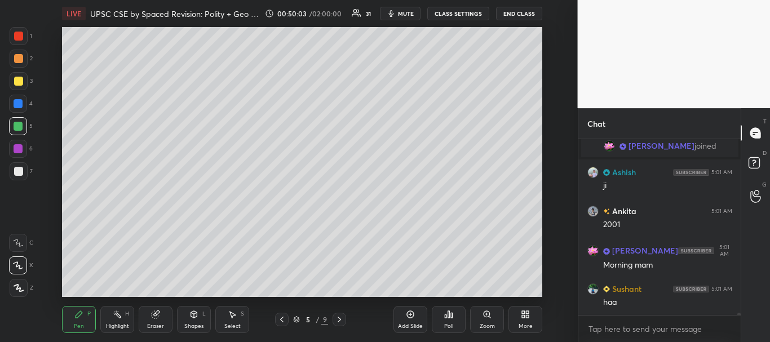
click at [18, 86] on div at bounding box center [19, 81] width 18 height 18
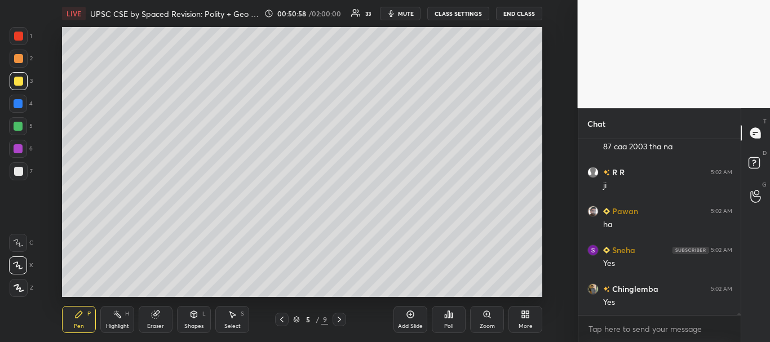
scroll to position [15974, 0]
drag, startPoint x: 738, startPoint y: 314, endPoint x: 736, endPoint y: 320, distance: 6.4
click at [736, 319] on div "R R 5:02 AM ji Pawan 5:02 AM ha Sneha 5:02 AM Yes Chinglemba 5:02 AM Yes [PERSO…" at bounding box center [659, 240] width 163 height 203
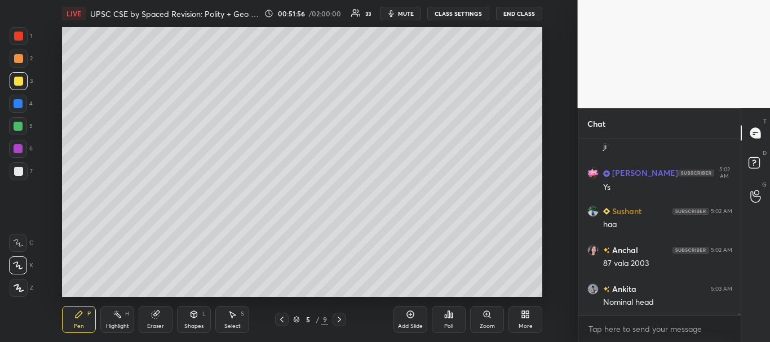
scroll to position [16529, 0]
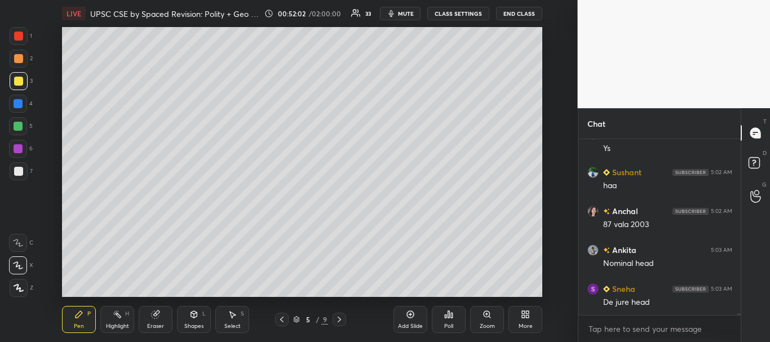
click at [283, 316] on icon at bounding box center [281, 319] width 9 height 9
click at [414, 315] on icon at bounding box center [410, 314] width 7 height 7
click at [17, 60] on div at bounding box center [18, 58] width 9 height 9
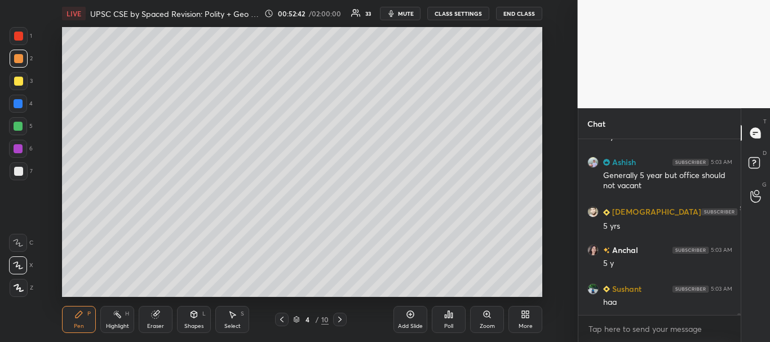
scroll to position [17084, 0]
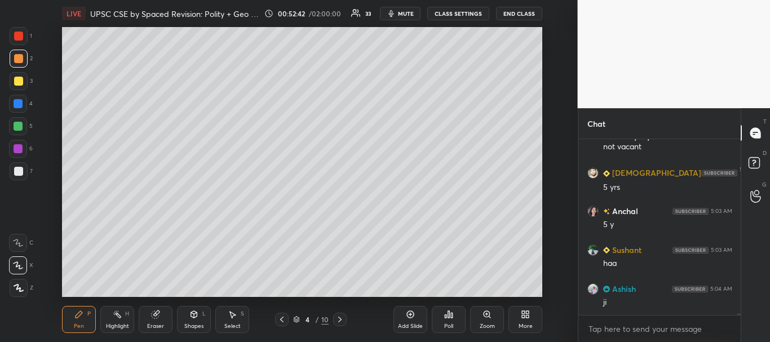
click at [10, 172] on div at bounding box center [19, 171] width 18 height 18
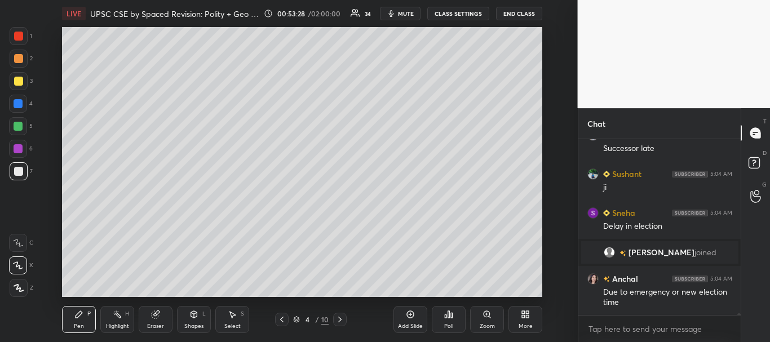
scroll to position [17141, 0]
click at [12, 169] on div at bounding box center [19, 171] width 18 height 18
click at [19, 122] on div at bounding box center [18, 126] width 9 height 9
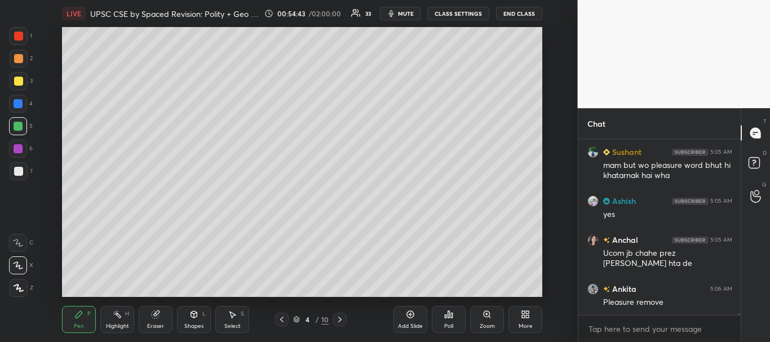
scroll to position [18095, 0]
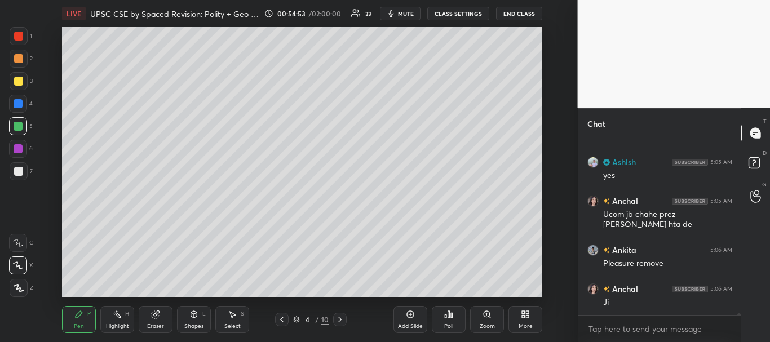
click at [23, 81] on div at bounding box center [18, 81] width 9 height 9
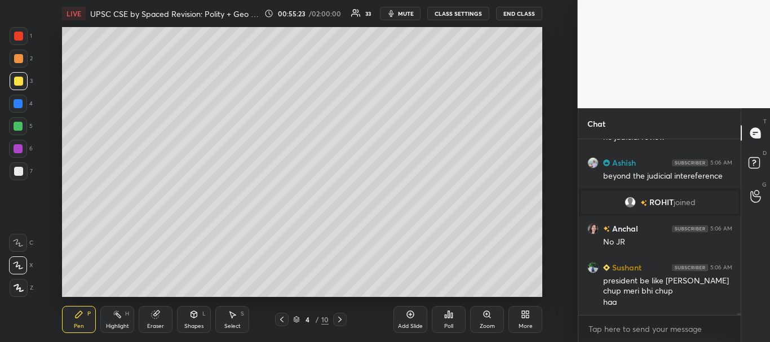
scroll to position [18065, 0]
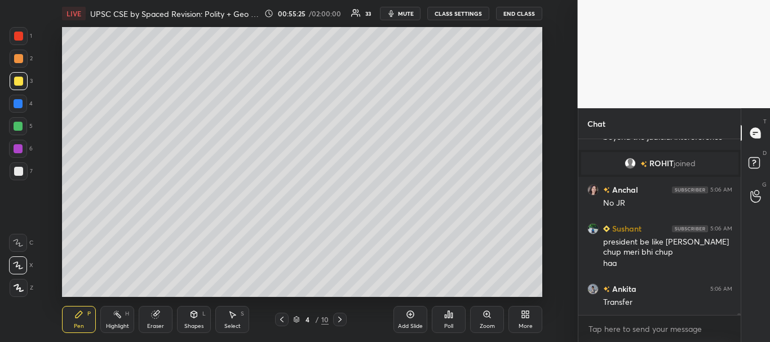
click at [19, 171] on div at bounding box center [18, 171] width 9 height 9
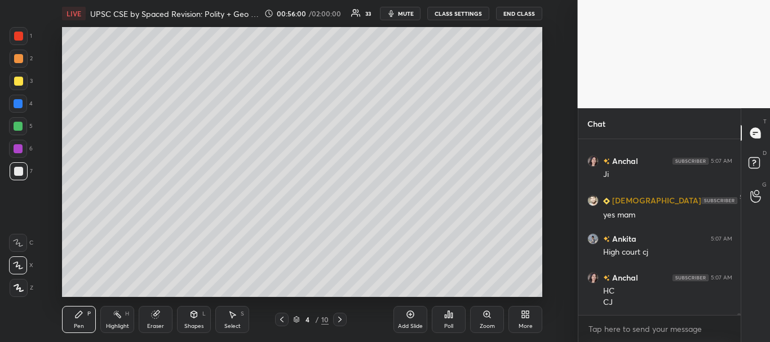
scroll to position [18426, 0]
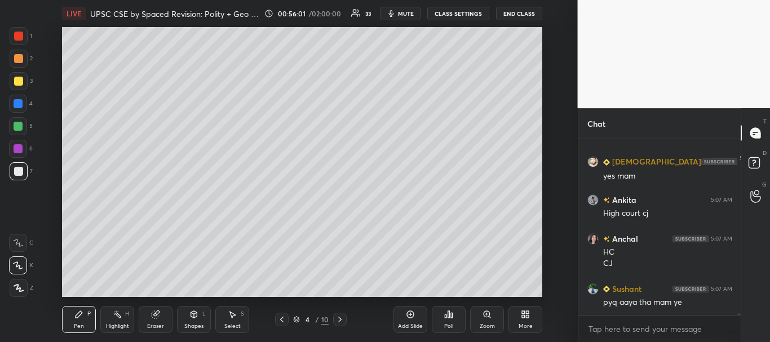
click at [16, 169] on div at bounding box center [18, 171] width 9 height 9
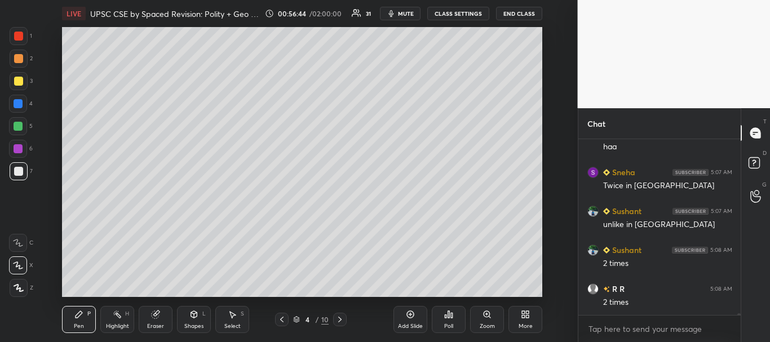
scroll to position [18971, 0]
click at [280, 317] on icon at bounding box center [281, 319] width 9 height 9
click at [16, 33] on div at bounding box center [18, 36] width 9 height 9
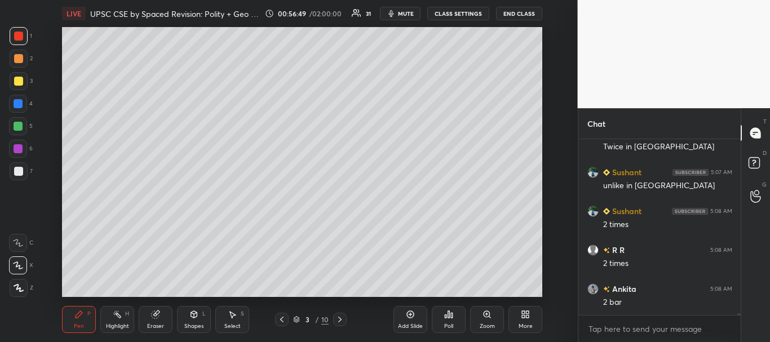
scroll to position [19010, 0]
click at [409, 316] on icon at bounding box center [410, 314] width 9 height 9
click at [16, 173] on div at bounding box center [18, 171] width 9 height 9
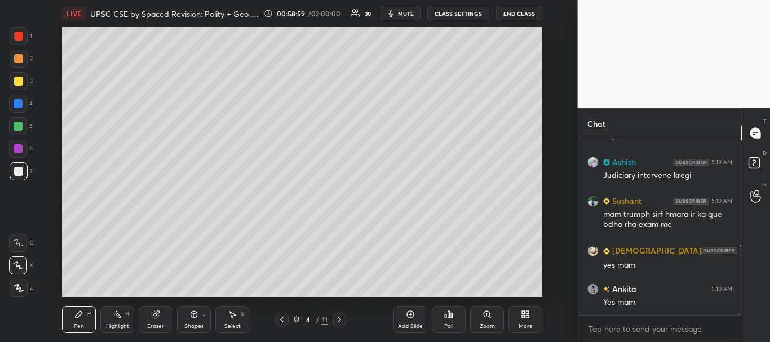
scroll to position [20435, 0]
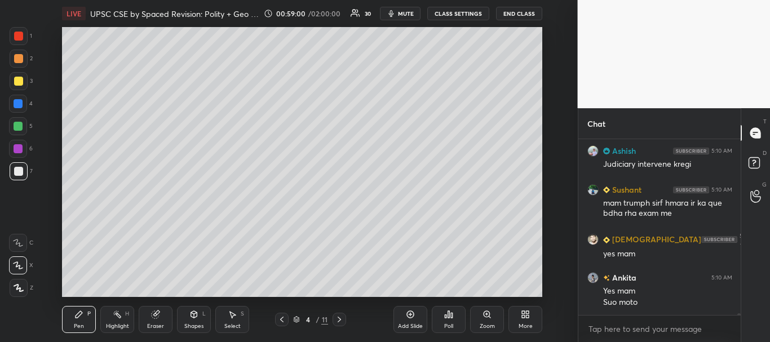
click at [15, 79] on div at bounding box center [18, 81] width 9 height 9
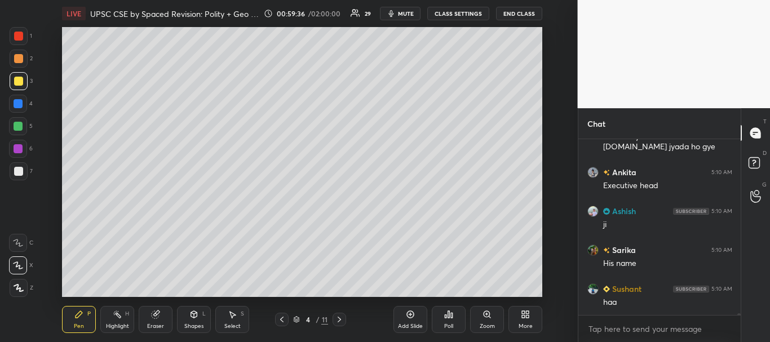
scroll to position [20767, 0]
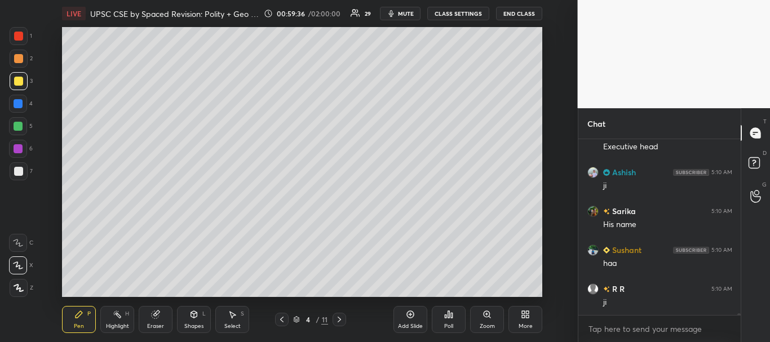
click at [15, 170] on div at bounding box center [18, 171] width 9 height 9
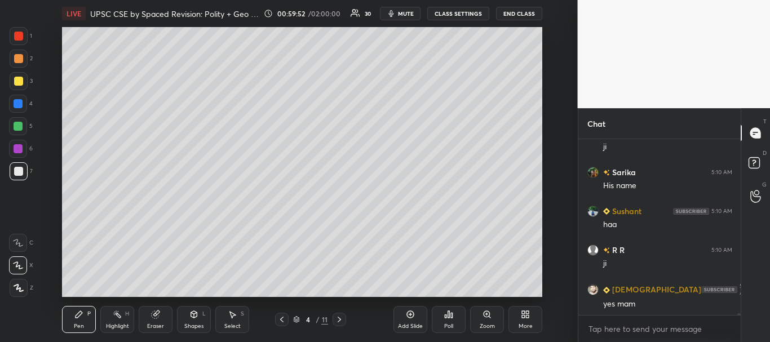
drag, startPoint x: 15, startPoint y: 170, endPoint x: 24, endPoint y: 166, distance: 10.4
click at [15, 170] on div at bounding box center [18, 171] width 9 height 9
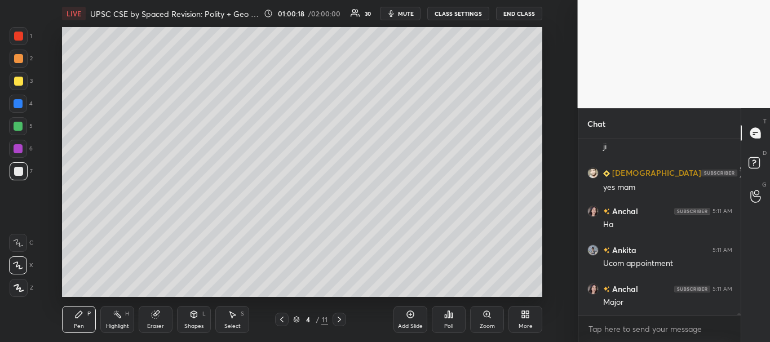
scroll to position [20961, 0]
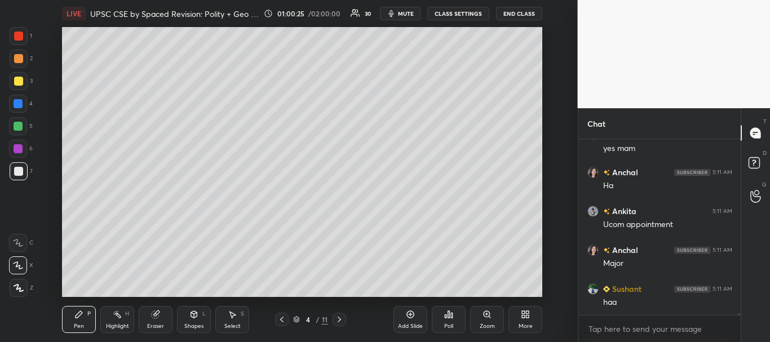
click at [12, 78] on div at bounding box center [19, 81] width 18 height 18
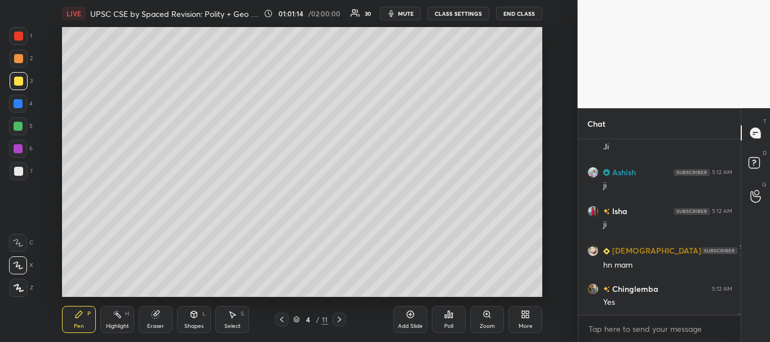
scroll to position [21478, 0]
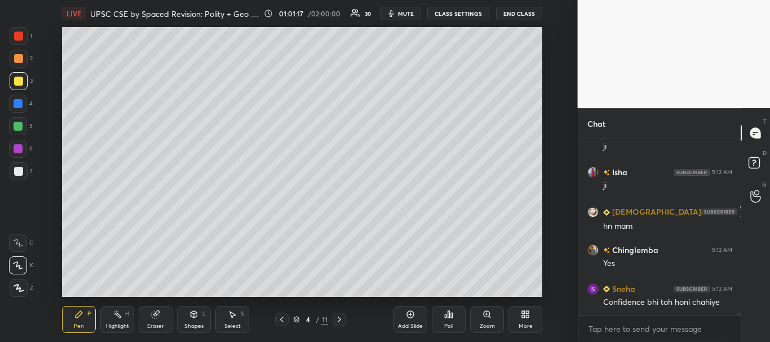
drag, startPoint x: 19, startPoint y: 106, endPoint x: 46, endPoint y: 106, distance: 26.5
click at [20, 106] on div at bounding box center [18, 103] width 9 height 9
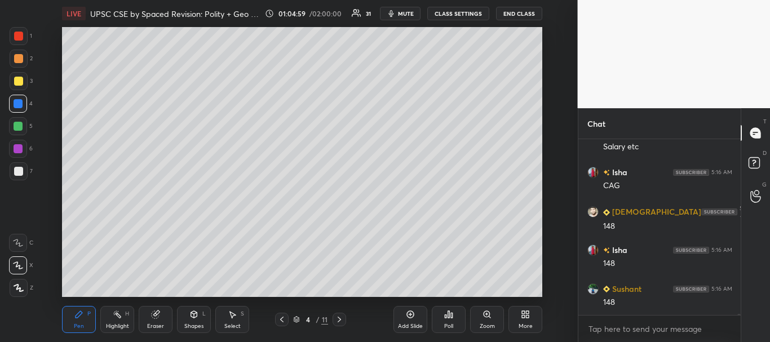
scroll to position [23311, 0]
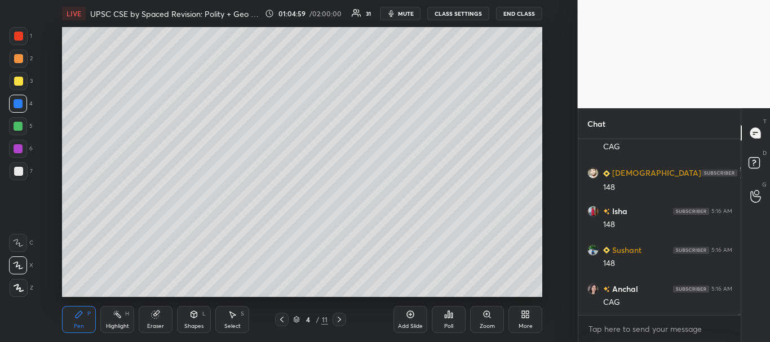
click at [34, 258] on div "1 2 3 4 5 6 7 C X Z C X Z E E Erase all H H" at bounding box center [18, 162] width 36 height 270
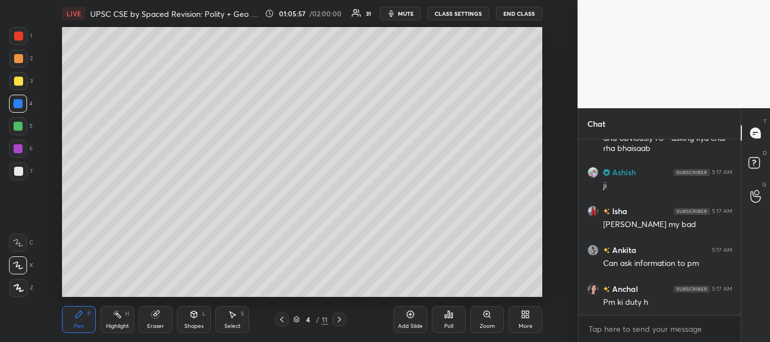
scroll to position [24014, 0]
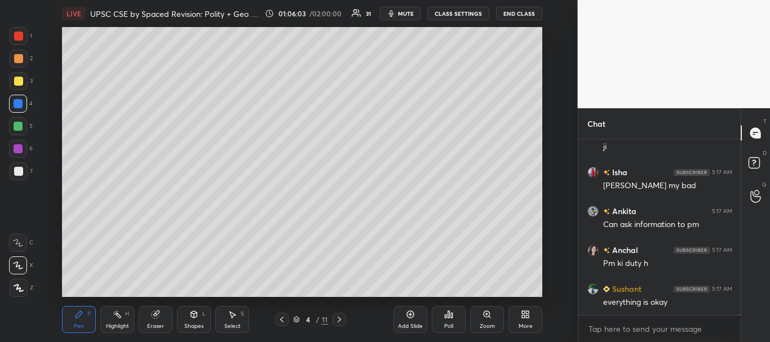
click at [58, 185] on div "Setting up your live class Poll for secs No correct answer Start poll" at bounding box center [302, 162] width 533 height 270
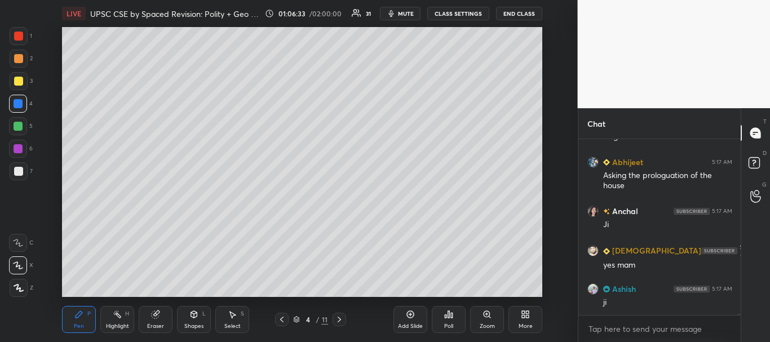
scroll to position [24269, 0]
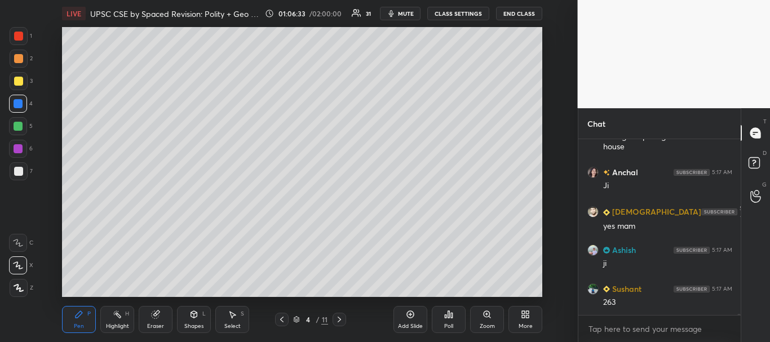
click at [522, 288] on div "Add Slide Poll Zoom More" at bounding box center [468, 319] width 149 height 63
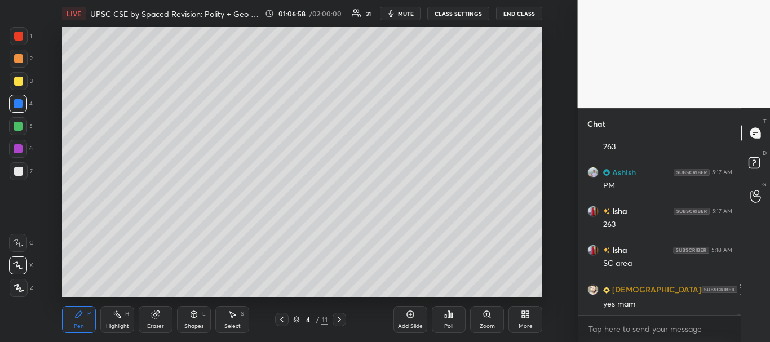
scroll to position [24464, 0]
click at [286, 317] on icon at bounding box center [281, 319] width 9 height 9
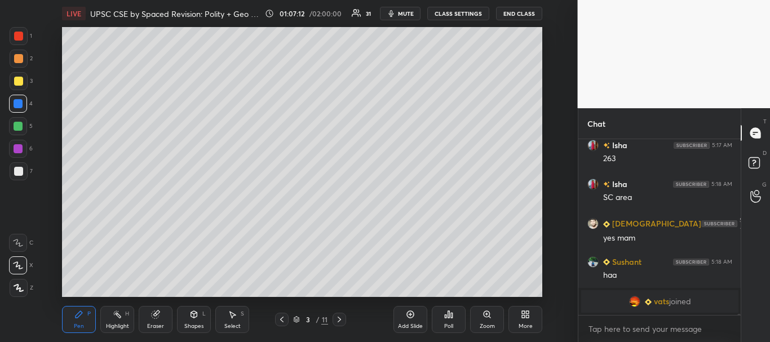
scroll to position [22516, 0]
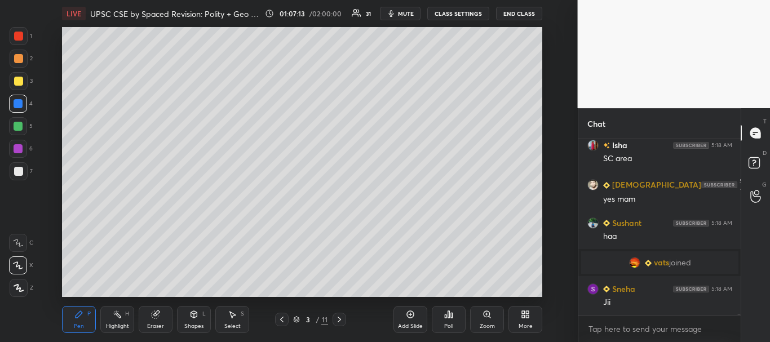
click at [19, 118] on div at bounding box center [18, 126] width 18 height 18
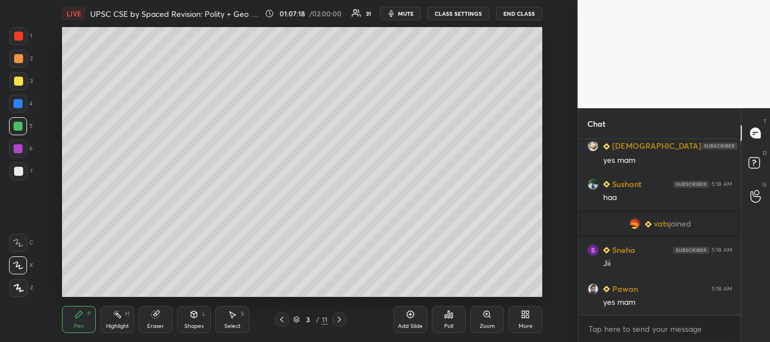
click at [410, 313] on icon at bounding box center [410, 314] width 9 height 9
click at [28, 161] on div "6" at bounding box center [21, 151] width 24 height 23
click at [19, 171] on div at bounding box center [18, 171] width 9 height 9
click at [281, 320] on icon at bounding box center [281, 320] width 3 height 6
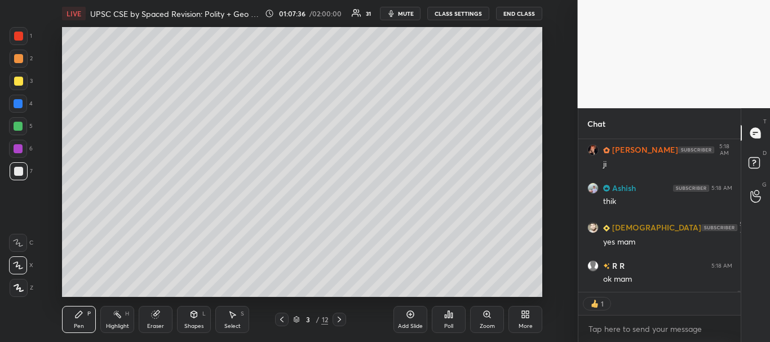
scroll to position [22850, 0]
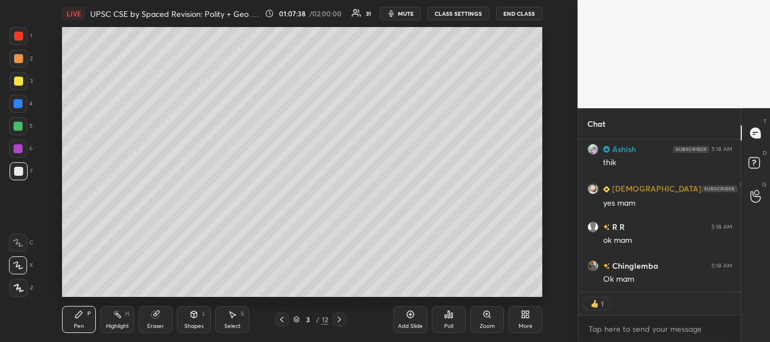
click at [342, 317] on icon at bounding box center [339, 319] width 9 height 9
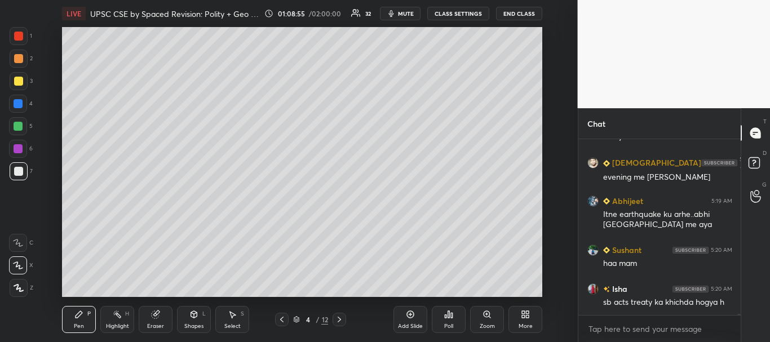
scroll to position [23341, 0]
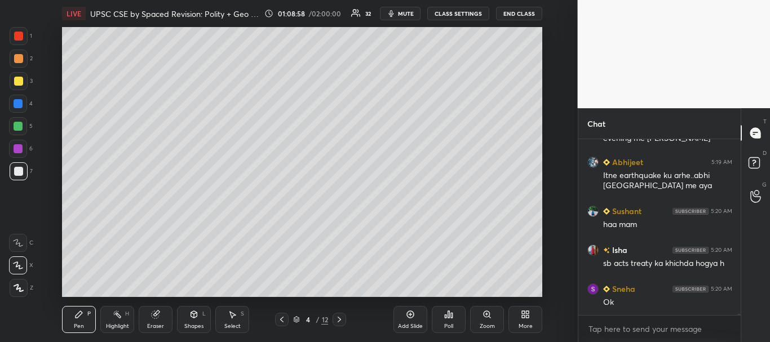
click at [409, 316] on icon at bounding box center [410, 314] width 9 height 9
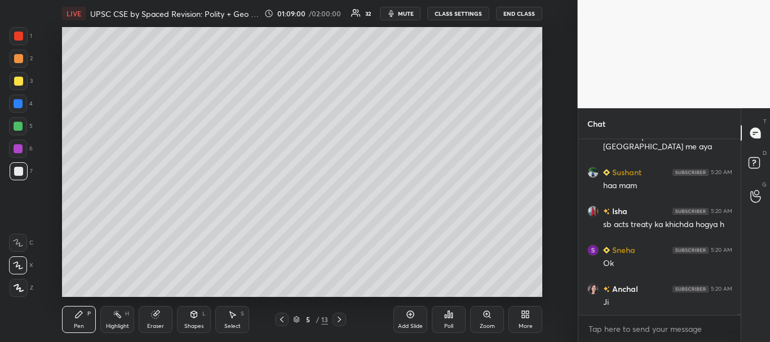
drag, startPoint x: 12, startPoint y: 173, endPoint x: 47, endPoint y: 146, distance: 44.2
click at [12, 172] on div at bounding box center [19, 171] width 18 height 18
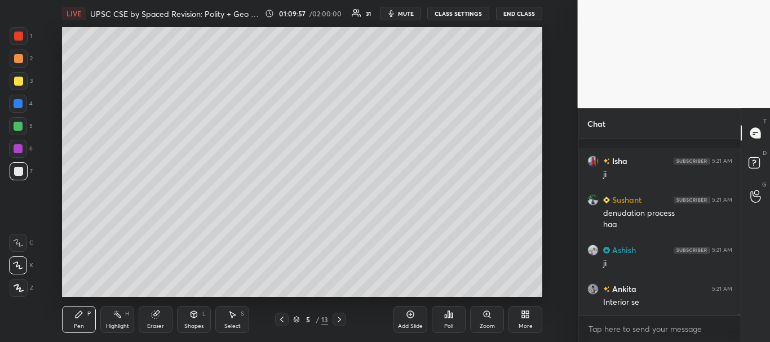
scroll to position [23753, 0]
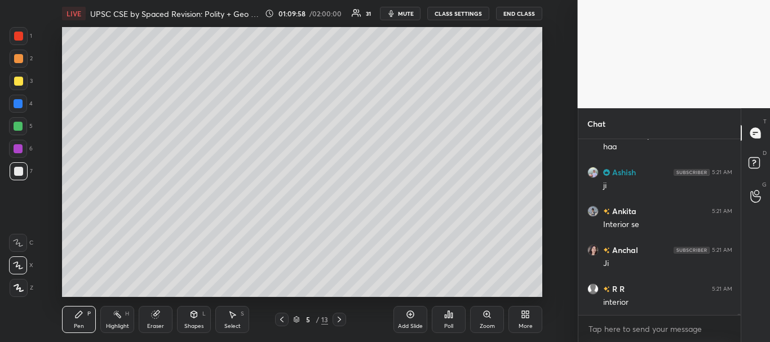
click at [55, 167] on div "Setting up your live class Poll for secs No correct answer Start poll" at bounding box center [302, 162] width 533 height 270
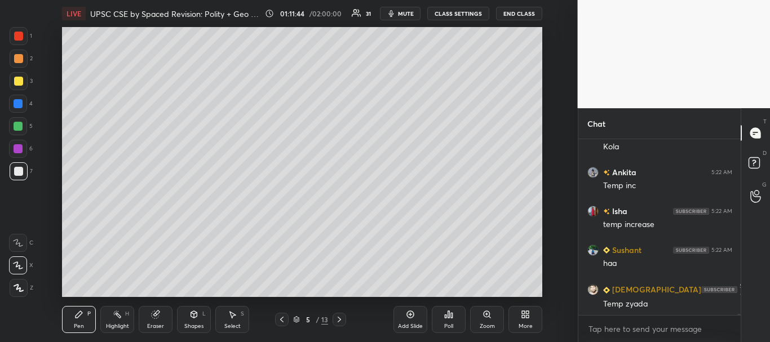
scroll to position [25158, 0]
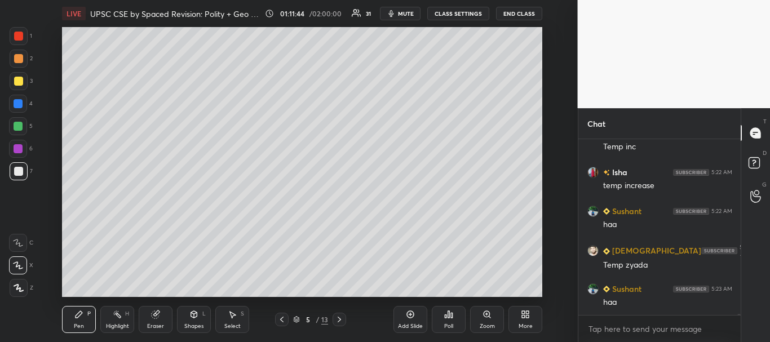
click at [15, 81] on div at bounding box center [18, 81] width 9 height 9
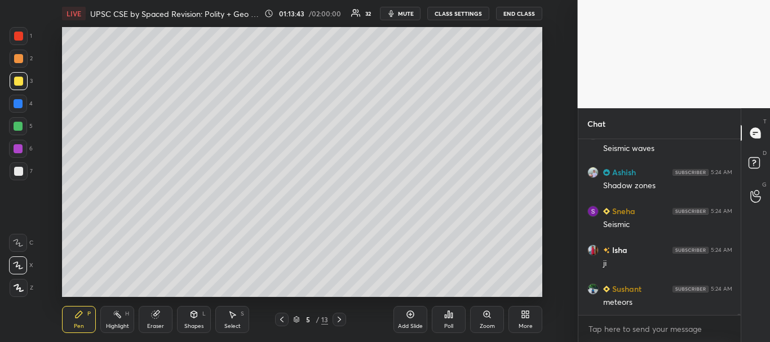
scroll to position [26698, 0]
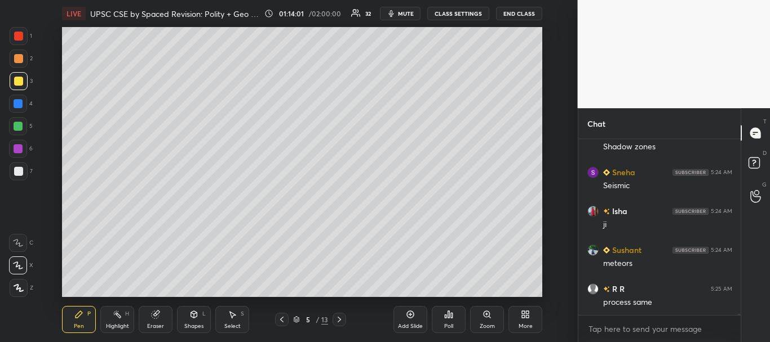
click at [421, 315] on div "Add Slide" at bounding box center [411, 319] width 34 height 27
click at [11, 170] on div at bounding box center [19, 171] width 18 height 18
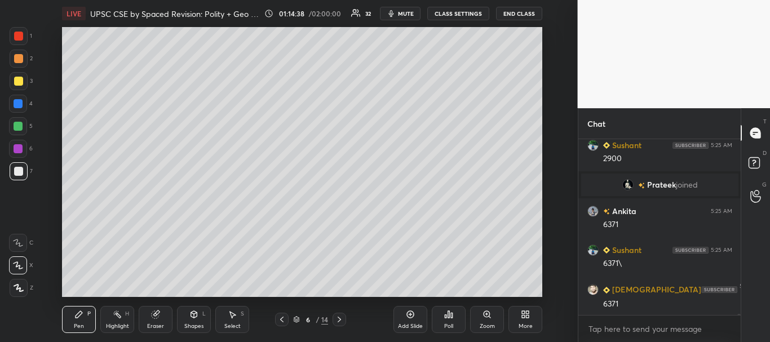
scroll to position [26000, 0]
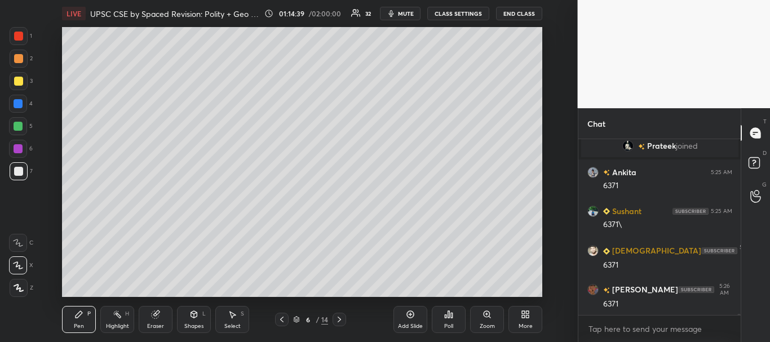
click at [18, 172] on div at bounding box center [18, 171] width 9 height 9
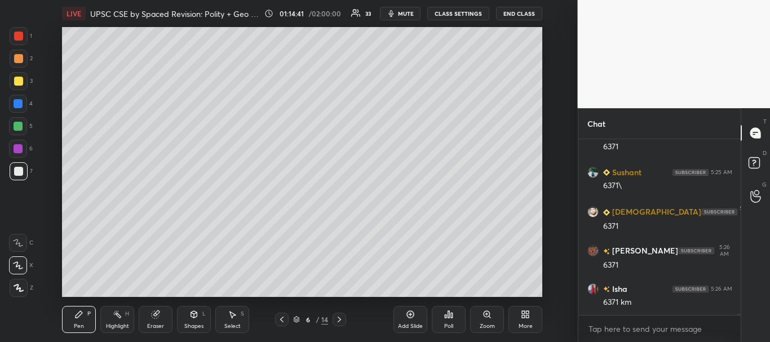
click at [18, 100] on div at bounding box center [18, 103] width 9 height 9
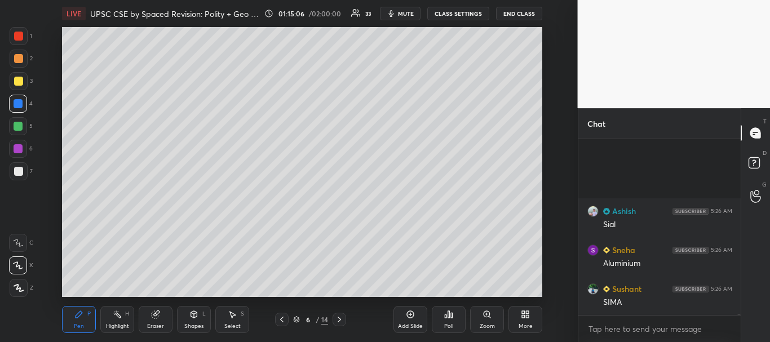
scroll to position [26566, 0]
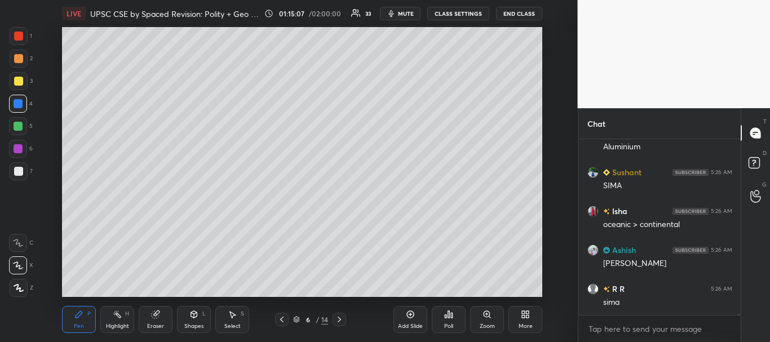
click at [19, 80] on div at bounding box center [18, 81] width 9 height 9
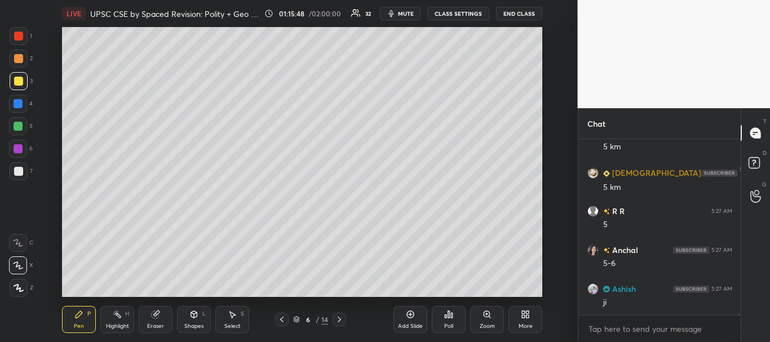
scroll to position [27432, 0]
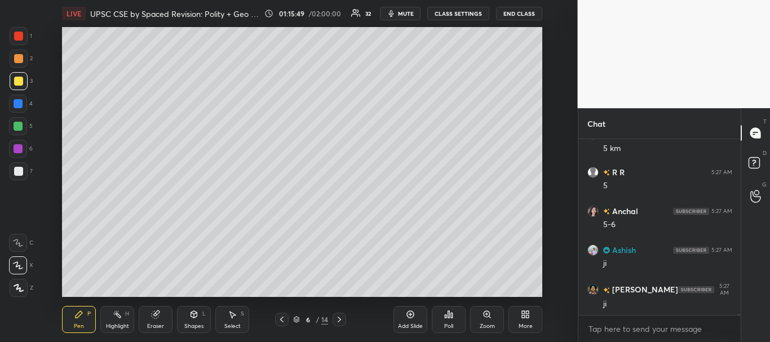
click at [18, 126] on div at bounding box center [18, 126] width 9 height 9
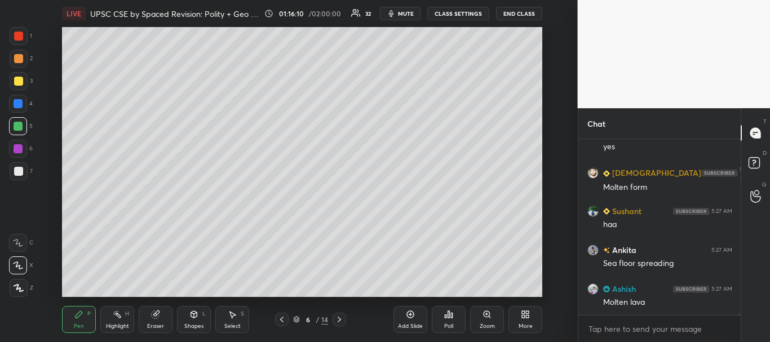
scroll to position [27666, 0]
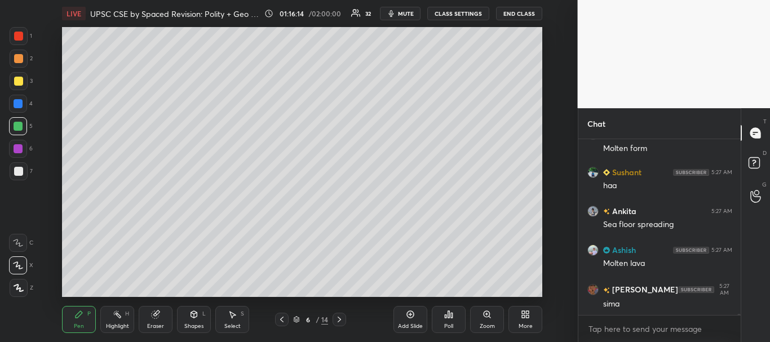
drag, startPoint x: 16, startPoint y: 147, endPoint x: 45, endPoint y: 143, distance: 29.0
click at [17, 147] on div at bounding box center [18, 148] width 9 height 9
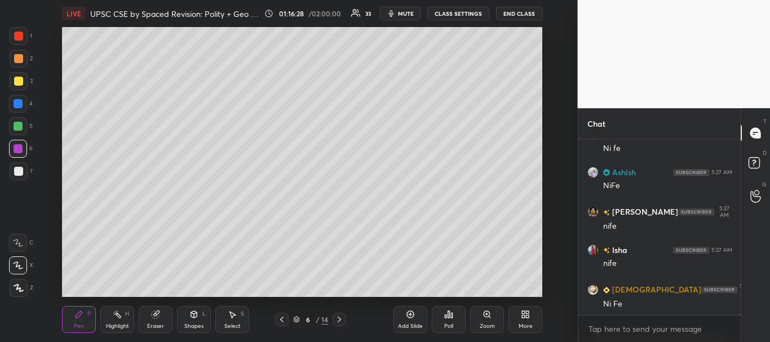
scroll to position [28082, 0]
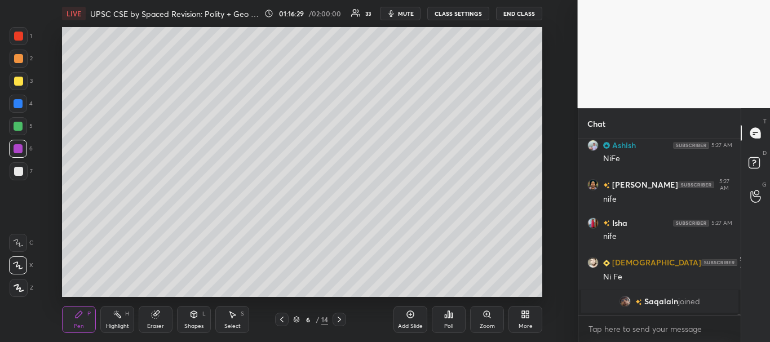
click at [14, 83] on div at bounding box center [18, 81] width 9 height 9
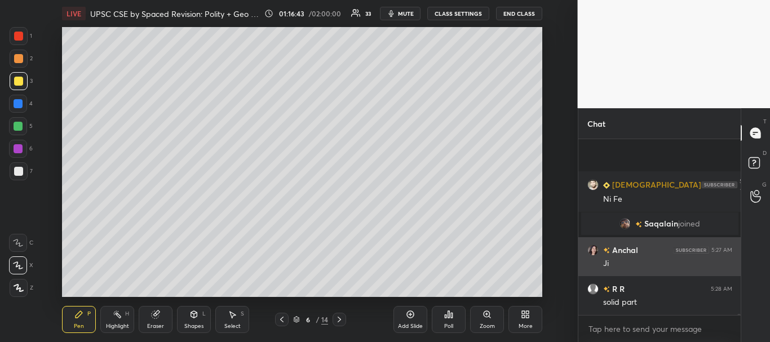
scroll to position [27608, 0]
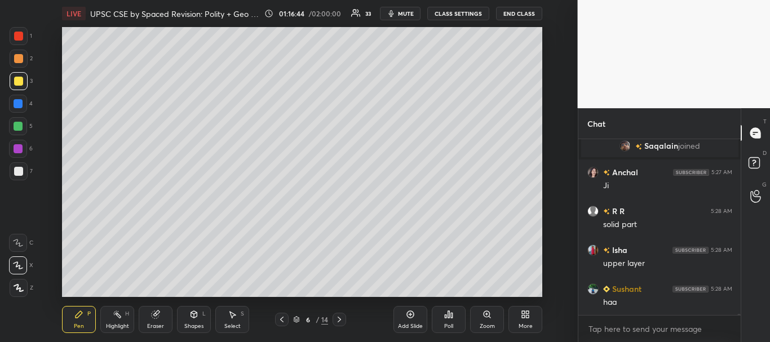
click at [50, 180] on div "Setting up your live class Poll for secs No correct answer Start poll" at bounding box center [302, 162] width 533 height 270
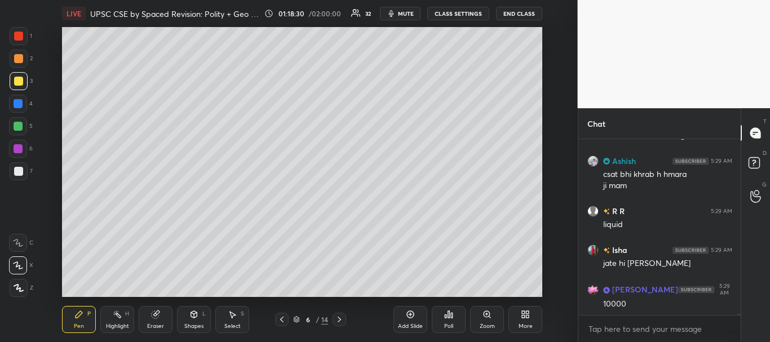
scroll to position [29129, 0]
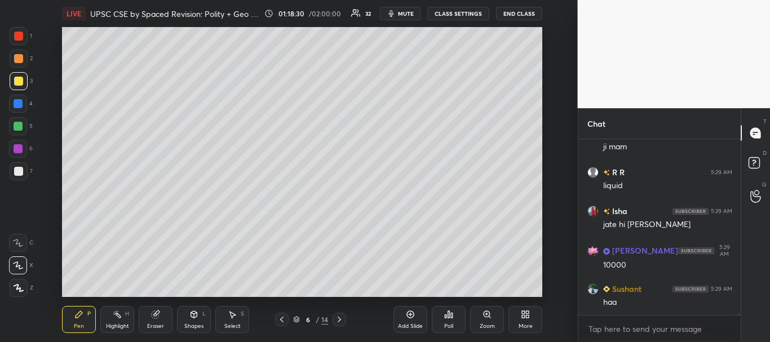
click at [18, 128] on div at bounding box center [18, 126] width 9 height 9
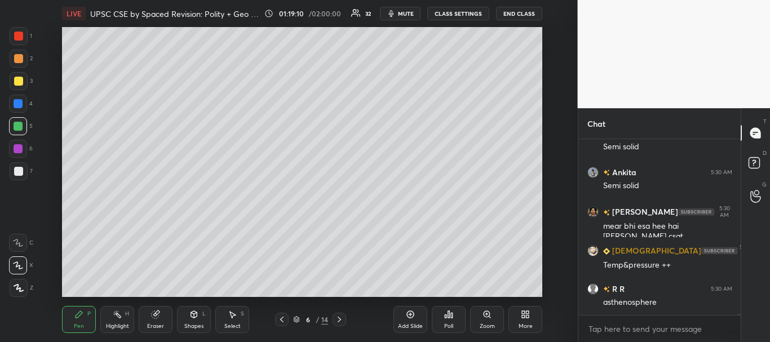
scroll to position [29840, 0]
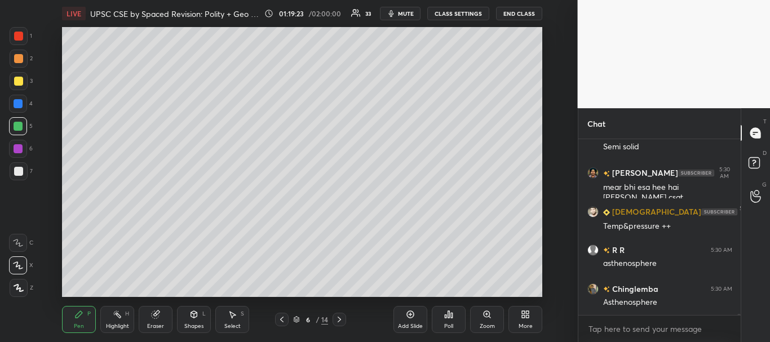
click at [17, 79] on div at bounding box center [18, 81] width 9 height 9
click at [16, 108] on div at bounding box center [18, 104] width 18 height 18
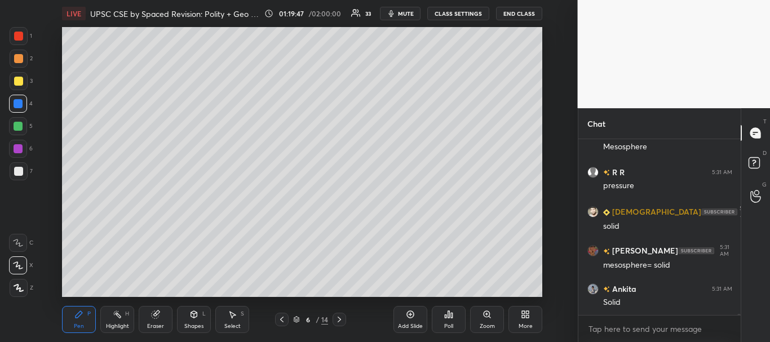
scroll to position [30151, 0]
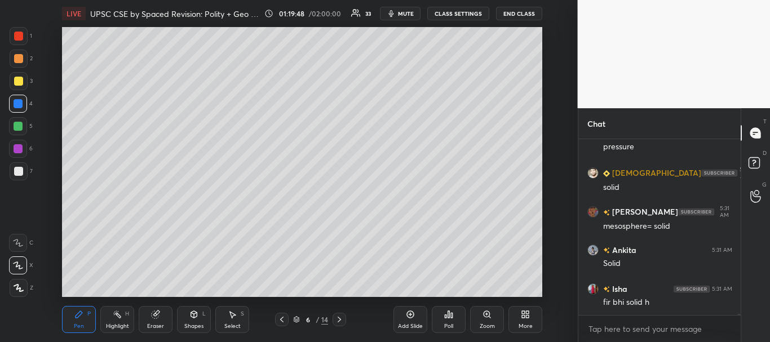
click at [23, 147] on div at bounding box center [18, 149] width 18 height 18
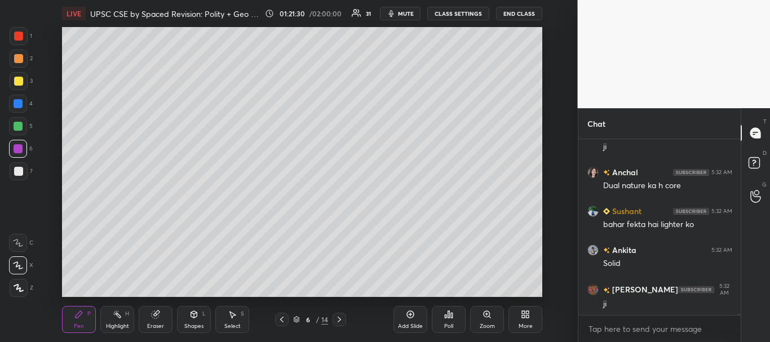
scroll to position [31954, 0]
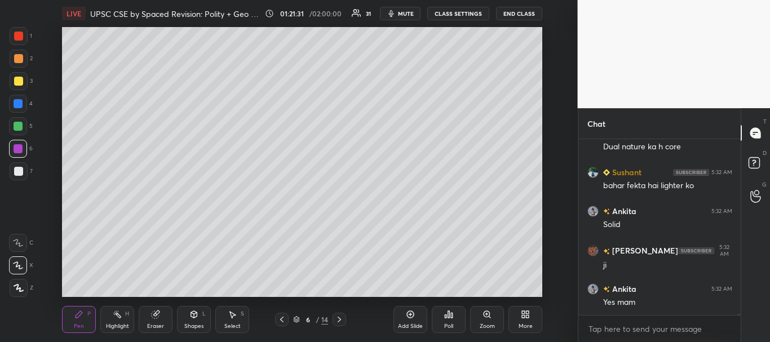
click at [281, 316] on div at bounding box center [282, 320] width 14 height 14
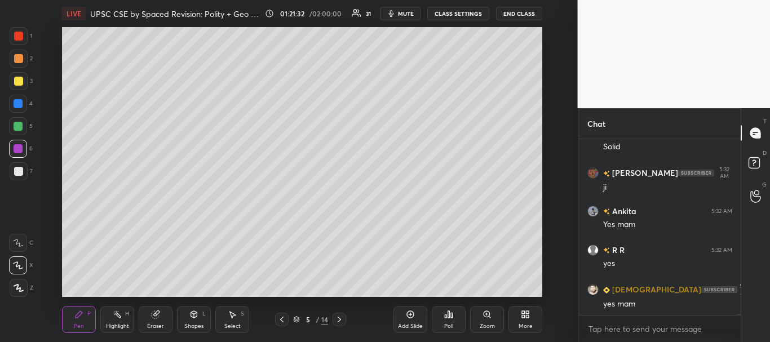
click at [284, 315] on div at bounding box center [282, 320] width 14 height 14
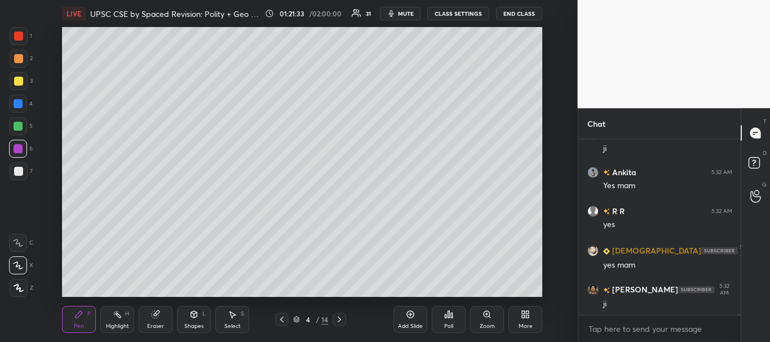
click at [19, 39] on div at bounding box center [18, 36] width 9 height 9
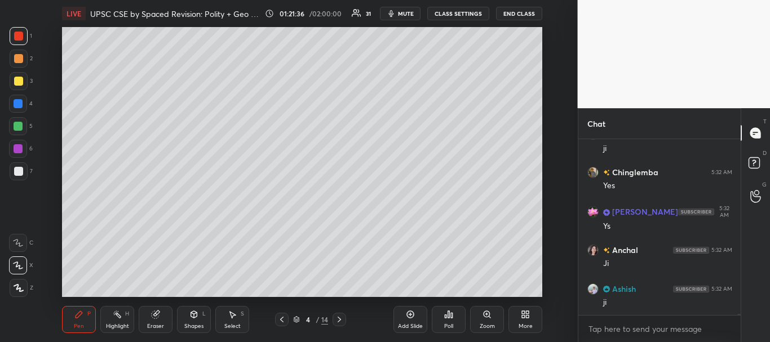
click at [341, 317] on icon at bounding box center [339, 319] width 9 height 9
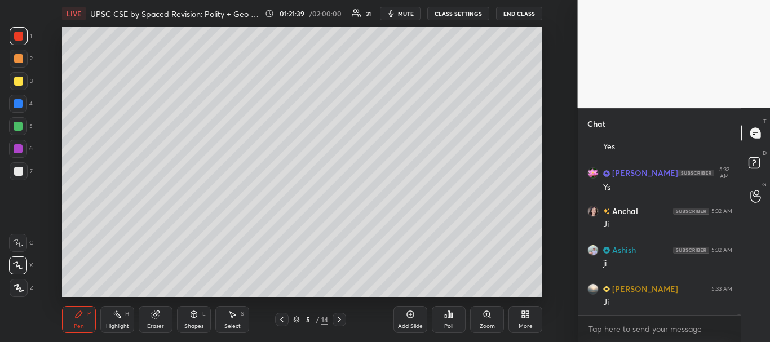
click at [16, 170] on div at bounding box center [18, 171] width 9 height 9
click at [15, 125] on div at bounding box center [18, 126] width 9 height 9
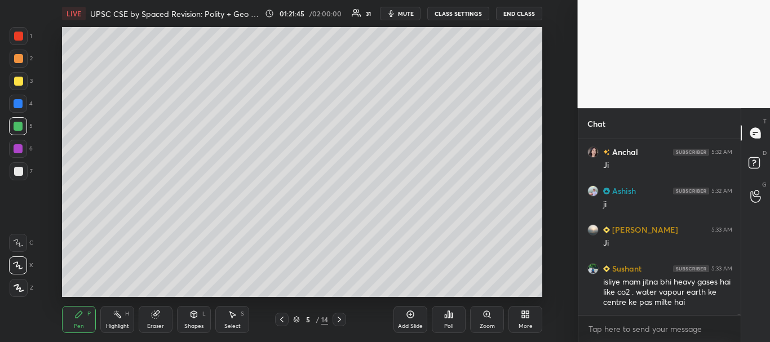
click at [283, 317] on icon at bounding box center [281, 320] width 3 height 6
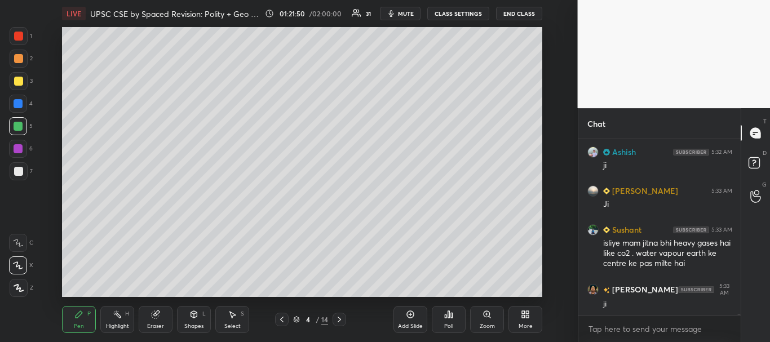
scroll to position [32402, 0]
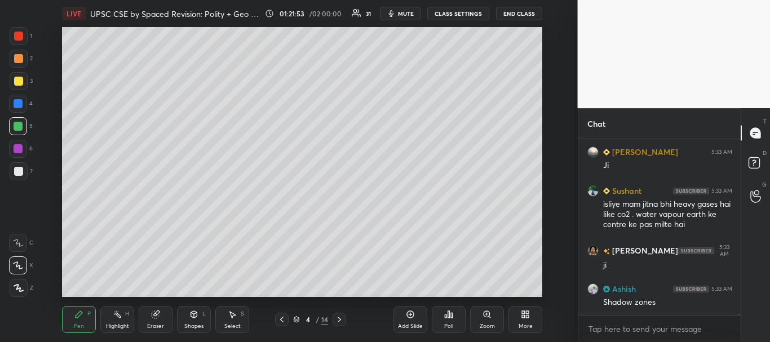
click at [411, 317] on icon at bounding box center [410, 314] width 9 height 9
click at [16, 78] on div at bounding box center [18, 81] width 9 height 9
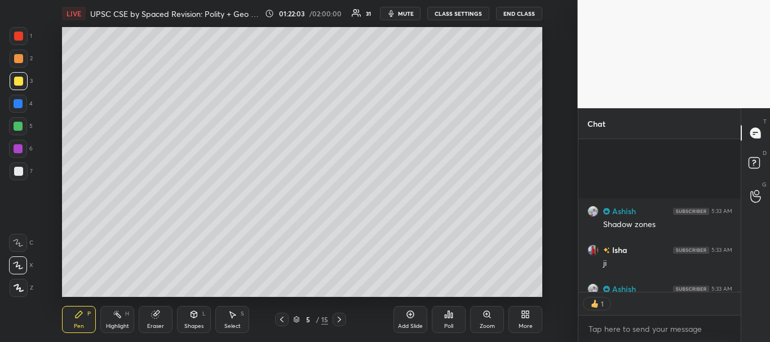
scroll to position [32580, 0]
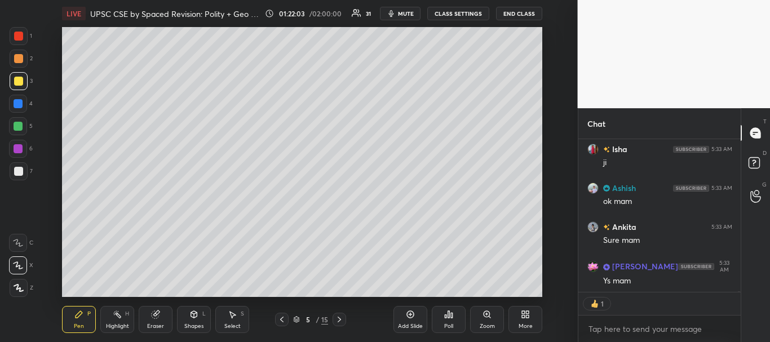
click at [465, 12] on button "CLASS SETTINGS" at bounding box center [458, 14] width 62 height 14
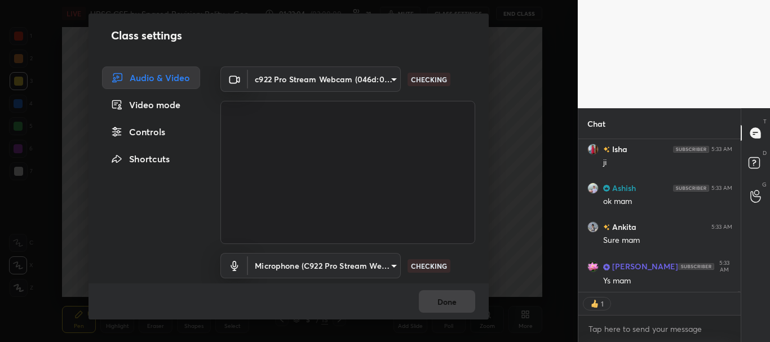
click at [390, 77] on body "1 2 3 4 5 6 7 C X Z C X Z E E Erase all H H LIVE UPSC CSE by Spaced Revision: P…" at bounding box center [385, 171] width 770 height 342
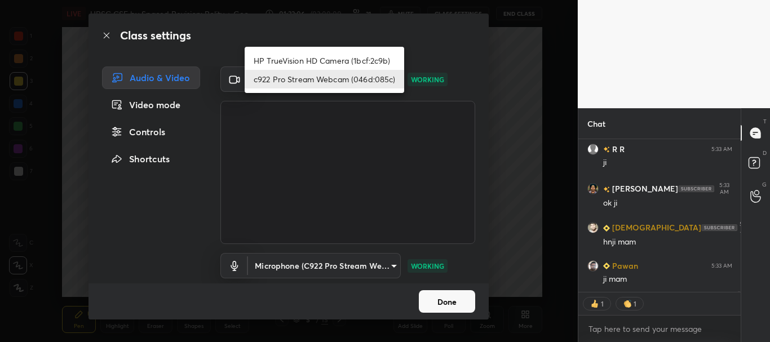
scroll to position [32892, 0]
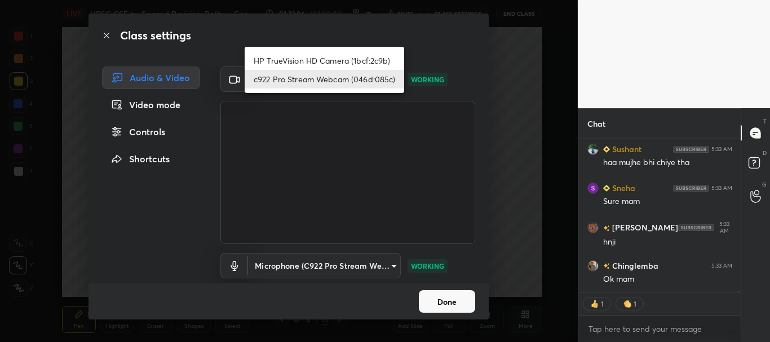
click at [295, 57] on li "HP TrueVision HD Camera (1bcf:2c9b)" at bounding box center [325, 60] width 160 height 19
type input "42144e7dc722d341881a1d0aa97f2b8eb73ff2315c5915d9b8d69e6c7a4e42e0"
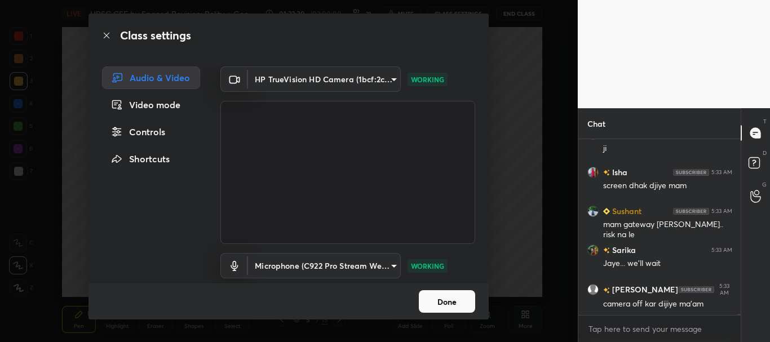
scroll to position [33335, 0]
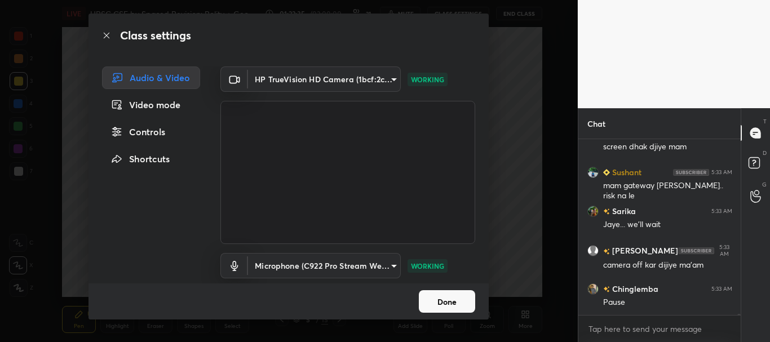
click at [450, 301] on button "Done" at bounding box center [447, 301] width 56 height 23
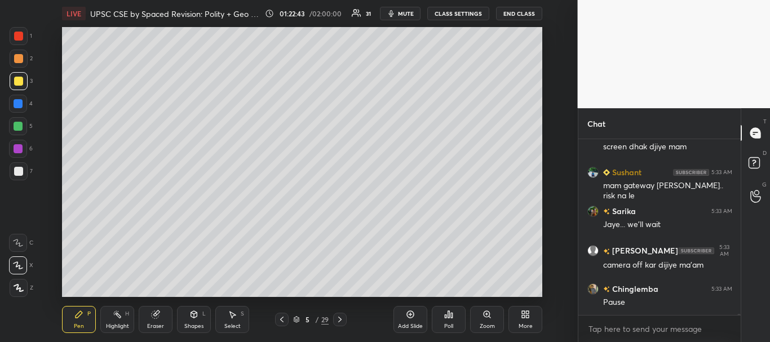
scroll to position [33374, 0]
click at [413, 10] on button "mute" at bounding box center [400, 14] width 41 height 14
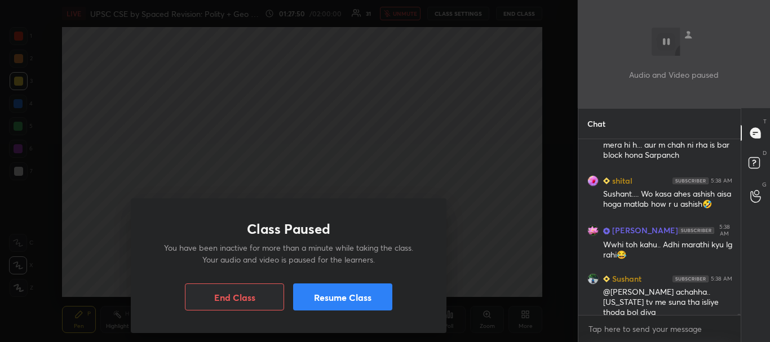
scroll to position [32534, 0]
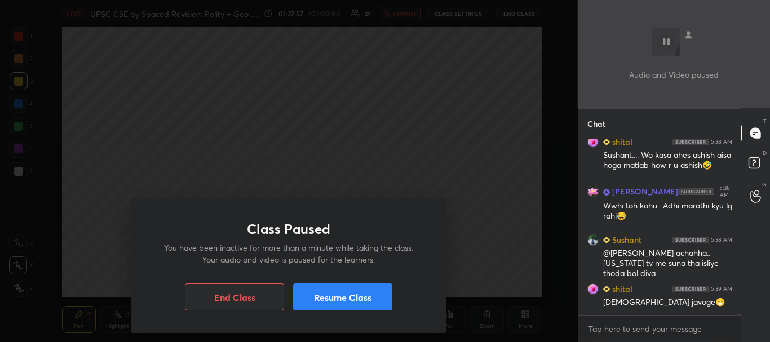
click at [363, 298] on button "Resume Class" at bounding box center [342, 297] width 99 height 27
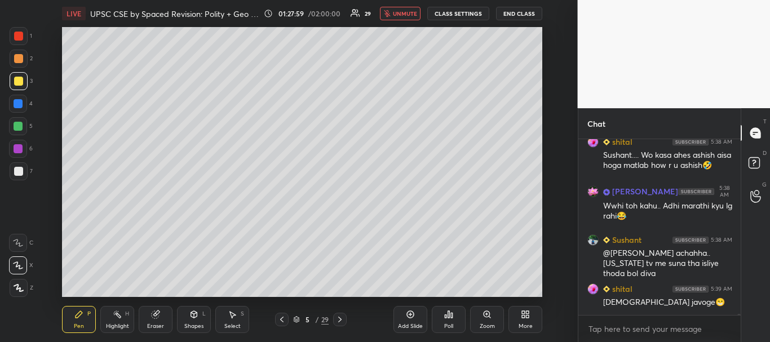
click at [445, 12] on button "CLASS SETTINGS" at bounding box center [458, 14] width 62 height 14
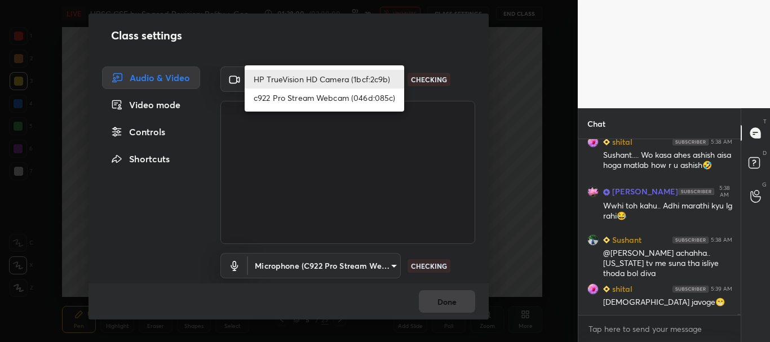
click at [389, 77] on body "1 2 3 4 5 6 7 C X Z C X Z E E Erase all H H LIVE UPSC CSE by Spaced Revision: P…" at bounding box center [385, 171] width 770 height 342
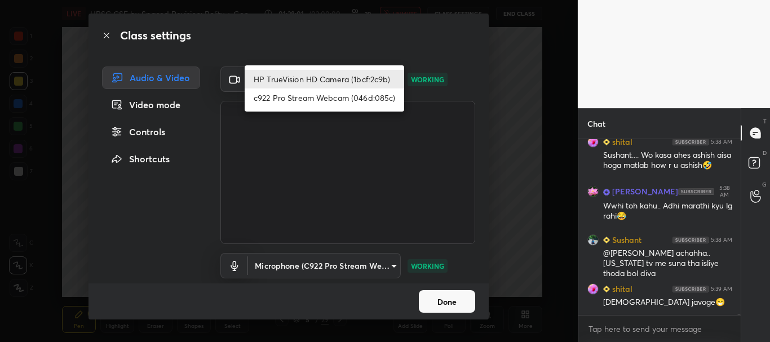
click at [345, 103] on li "c922 Pro Stream Webcam (046d:085c)" at bounding box center [325, 98] width 160 height 19
type input "cf6f1d9c9196770b674763ebae9c9090a67b9c374037f1dacf70ba34fe4ccc53"
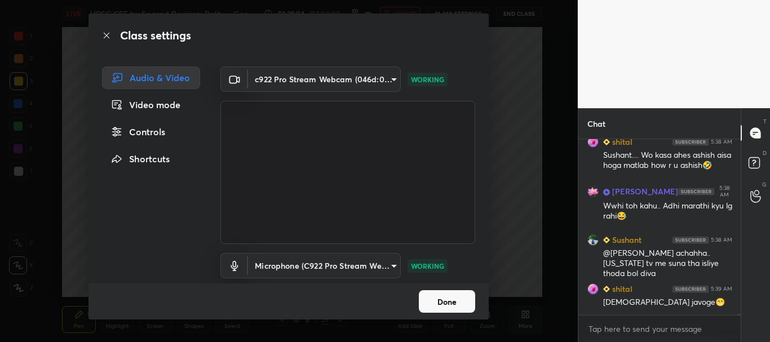
click at [450, 300] on button "Done" at bounding box center [447, 301] width 56 height 23
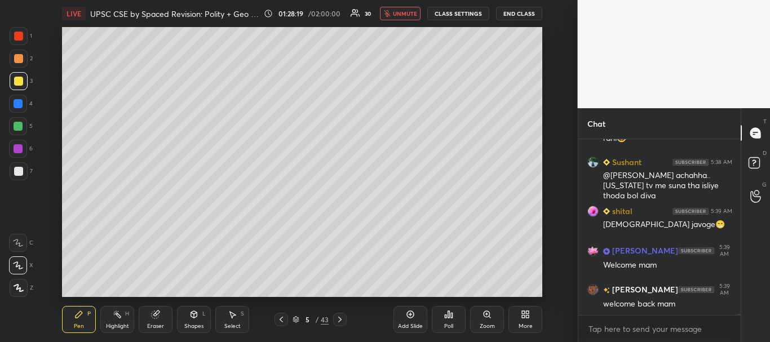
scroll to position [32661, 0]
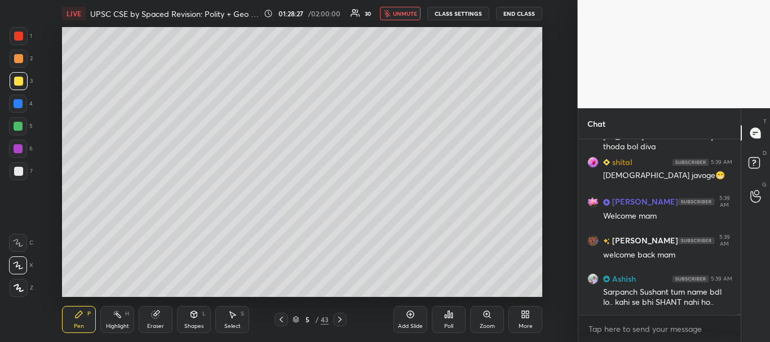
click at [409, 12] on span "unmute" at bounding box center [405, 14] width 24 height 8
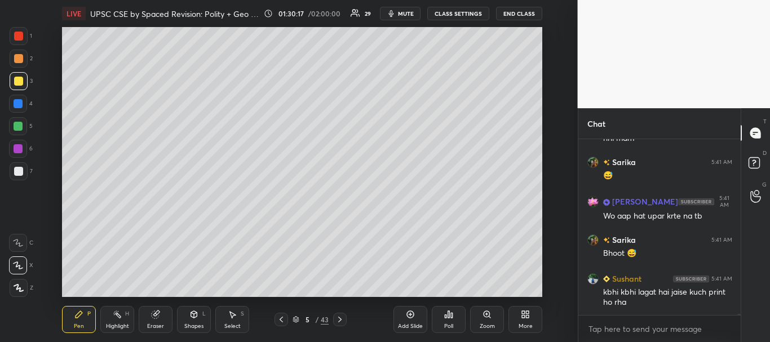
scroll to position [33533, 0]
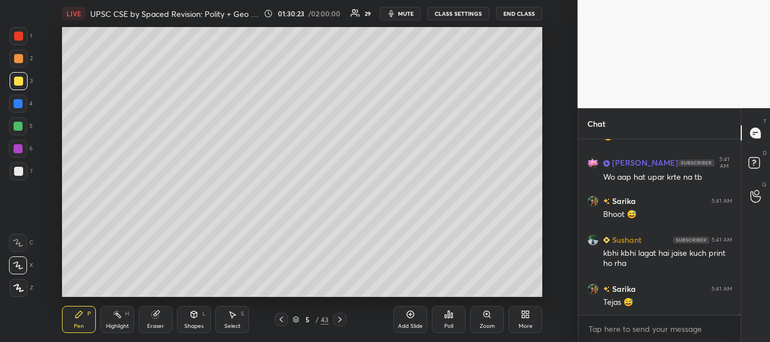
click at [60, 231] on div "Setting up your live class Poll for secs No correct answer Start poll" at bounding box center [302, 162] width 533 height 270
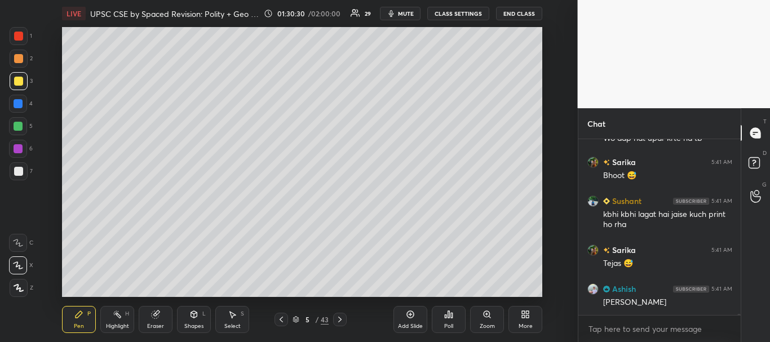
scroll to position [33649, 0]
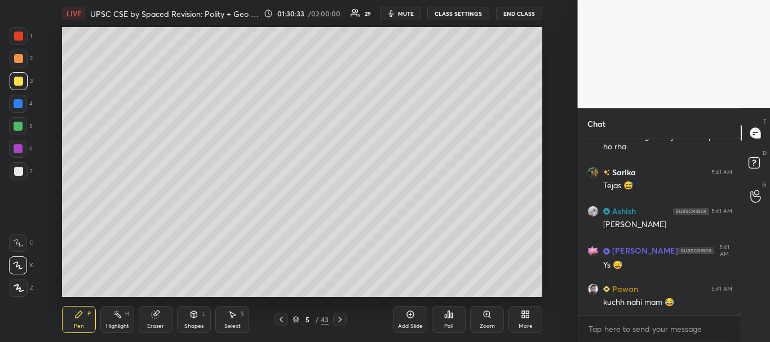
drag, startPoint x: 18, startPoint y: 169, endPoint x: 15, endPoint y: 156, distance: 13.3
click at [18, 167] on div at bounding box center [18, 171] width 9 height 9
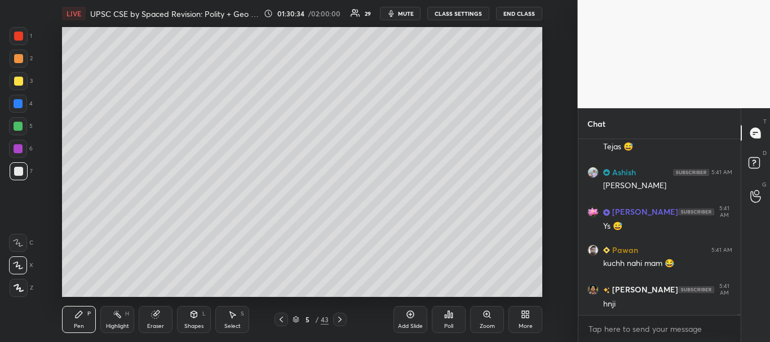
scroll to position [33727, 0]
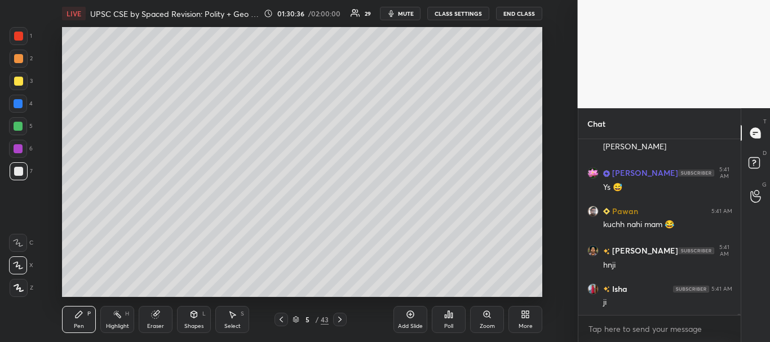
click at [402, 316] on div "Add Slide" at bounding box center [411, 319] width 34 height 27
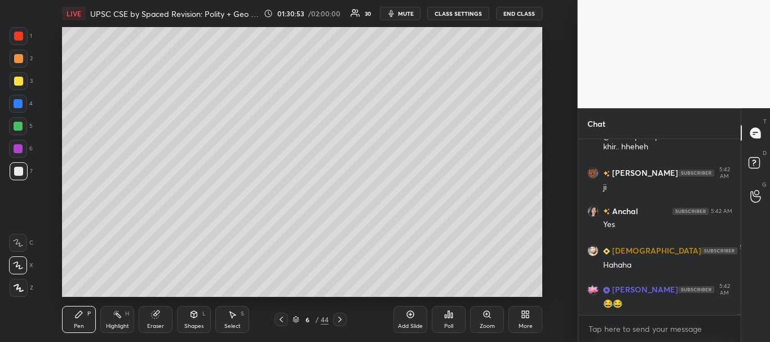
scroll to position [33971, 0]
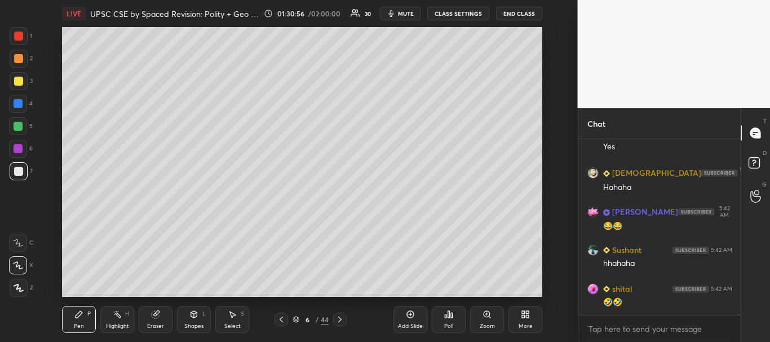
click at [17, 173] on div at bounding box center [18, 171] width 9 height 9
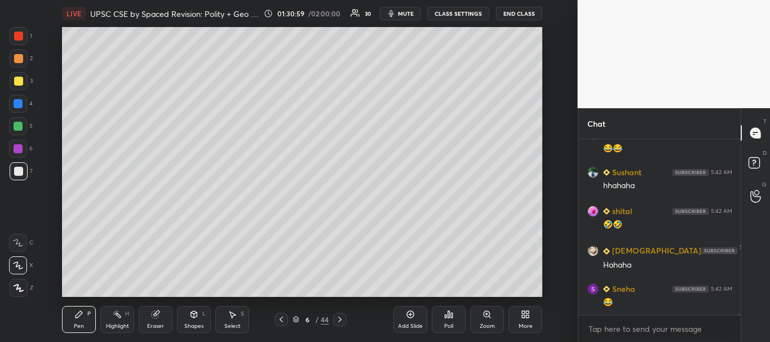
scroll to position [34126, 0]
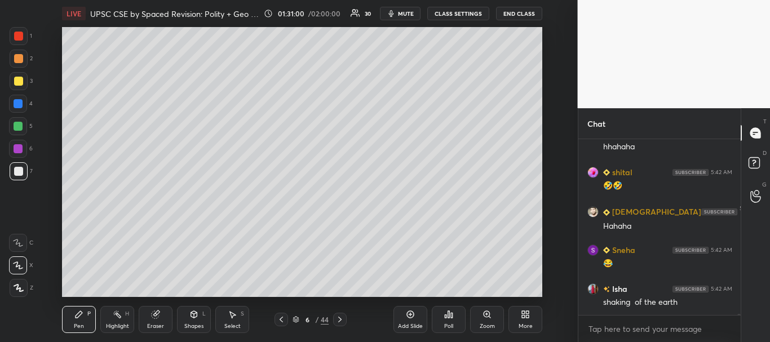
drag, startPoint x: 15, startPoint y: 166, endPoint x: 32, endPoint y: 149, distance: 24.3
click at [15, 166] on div at bounding box center [19, 171] width 18 height 18
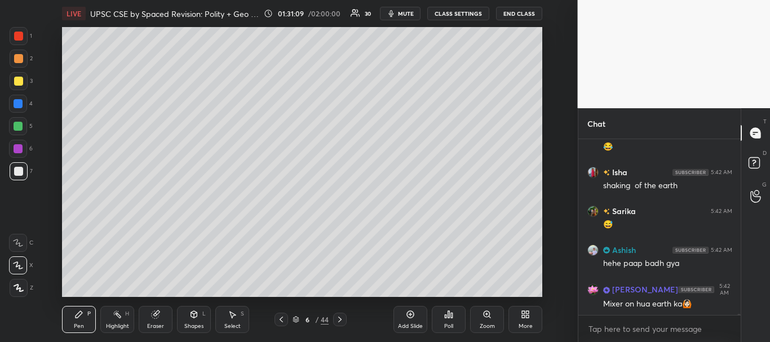
scroll to position [34282, 0]
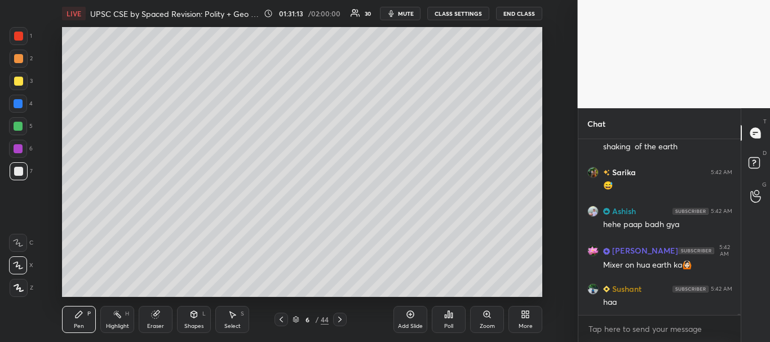
click at [23, 172] on div at bounding box center [18, 171] width 9 height 9
click at [17, 172] on div at bounding box center [18, 171] width 9 height 9
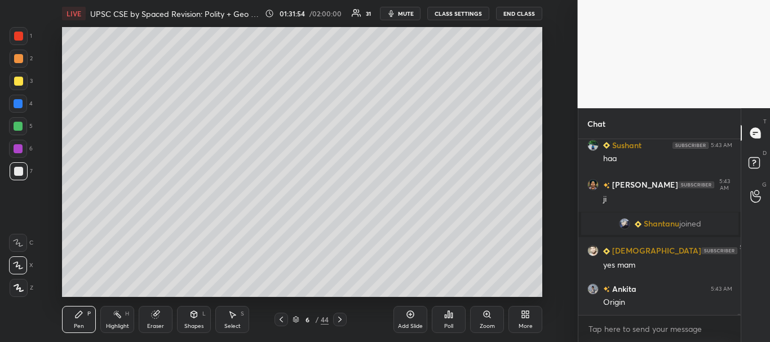
scroll to position [34318, 0]
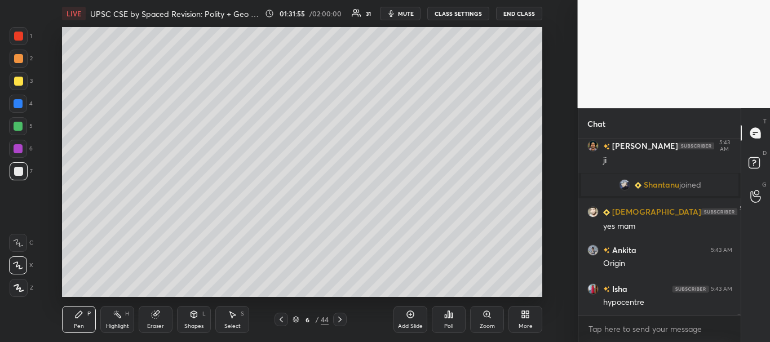
drag, startPoint x: 17, startPoint y: 170, endPoint x: 19, endPoint y: 115, distance: 55.3
click at [18, 170] on div at bounding box center [18, 171] width 9 height 9
click at [16, 82] on div at bounding box center [18, 81] width 9 height 9
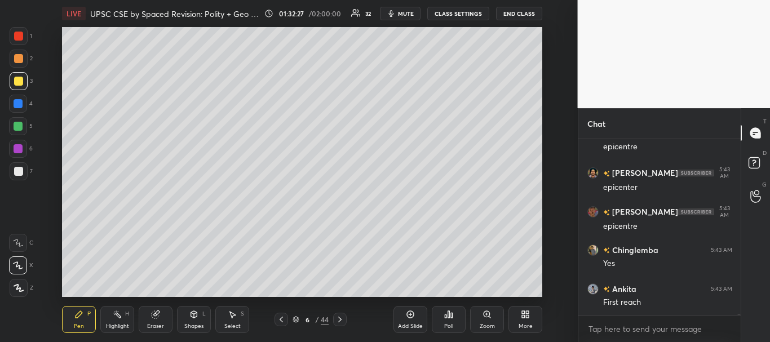
scroll to position [34719, 0]
click at [17, 172] on div at bounding box center [18, 171] width 9 height 9
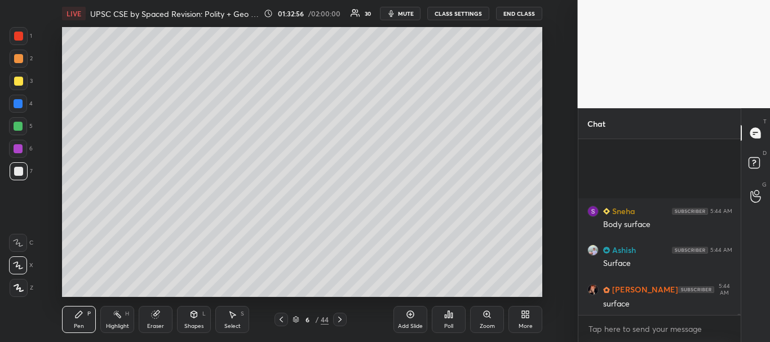
scroll to position [34952, 0]
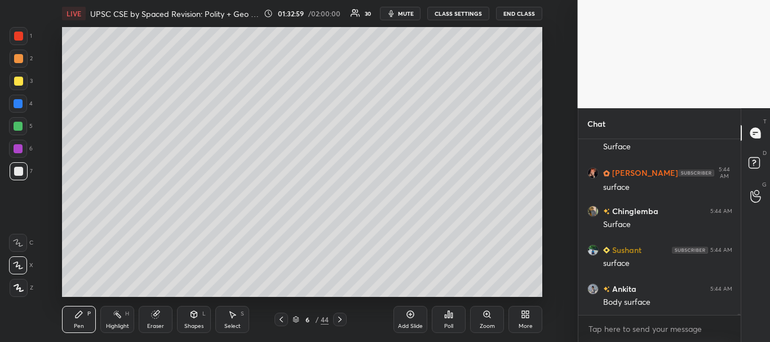
click at [19, 83] on div at bounding box center [18, 81] width 9 height 9
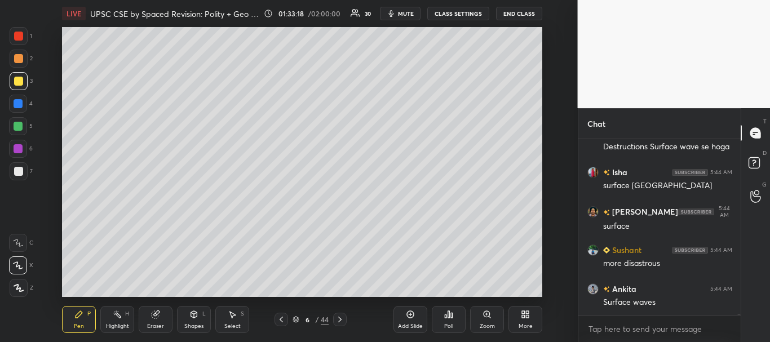
scroll to position [35575, 0]
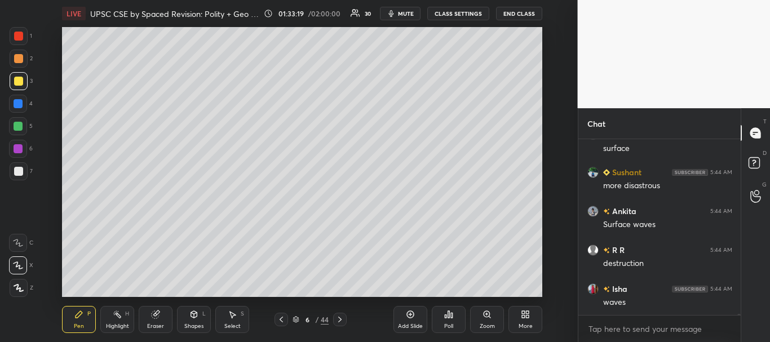
click at [413, 315] on icon at bounding box center [410, 314] width 9 height 9
drag, startPoint x: 23, startPoint y: 176, endPoint x: 54, endPoint y: 170, distance: 31.6
click at [23, 176] on div at bounding box center [19, 171] width 18 height 18
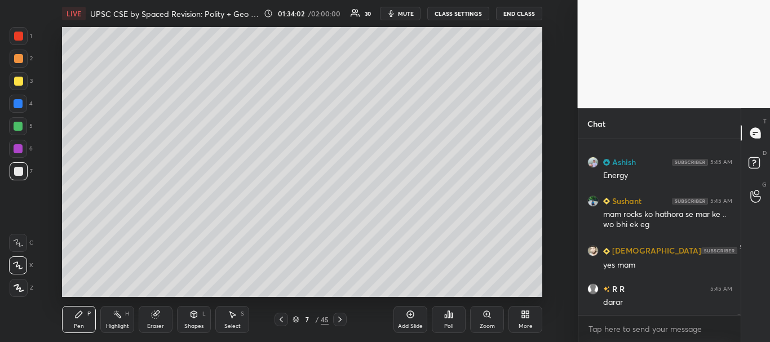
scroll to position [36169, 0]
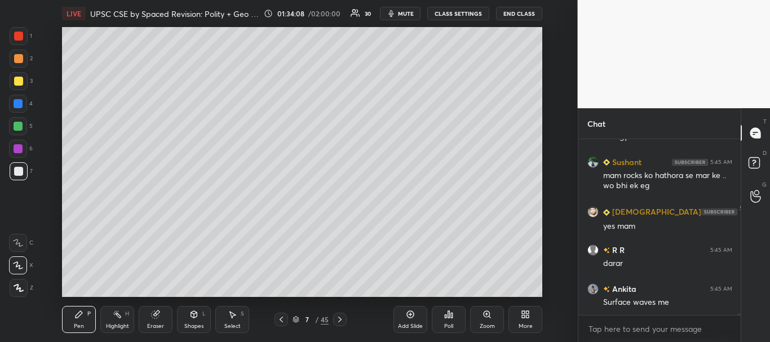
click at [281, 320] on icon at bounding box center [281, 319] width 9 height 9
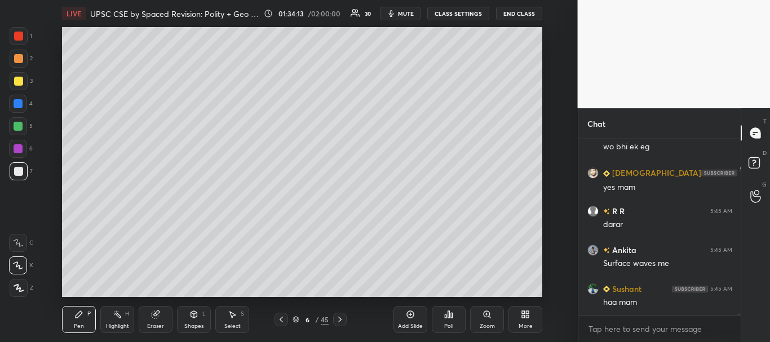
click at [18, 82] on div at bounding box center [18, 81] width 9 height 9
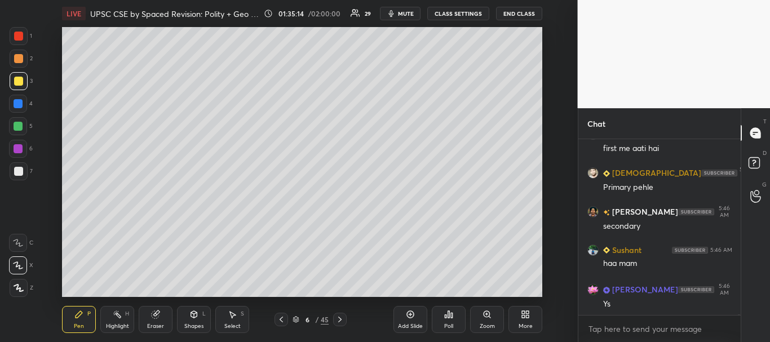
scroll to position [37774, 0]
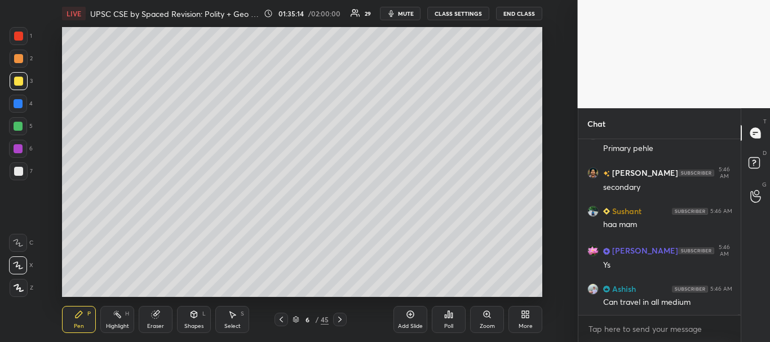
click at [14, 264] on icon at bounding box center [18, 266] width 10 height 8
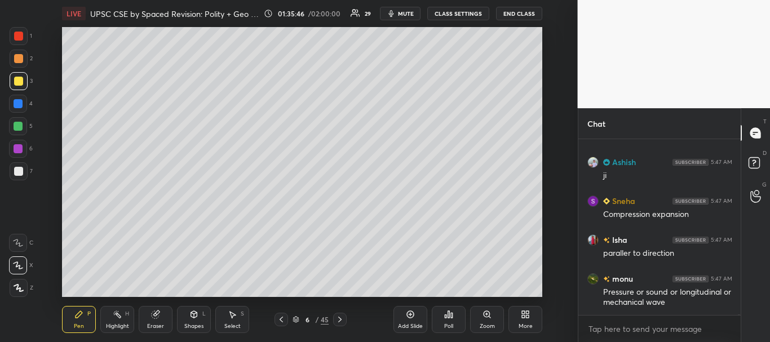
scroll to position [38251, 0]
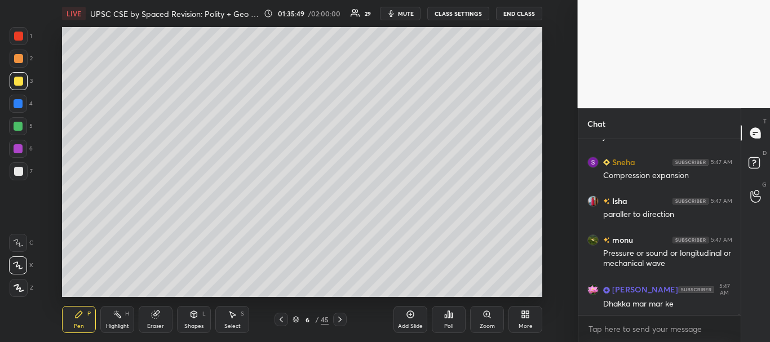
click at [14, 103] on div at bounding box center [18, 103] width 9 height 9
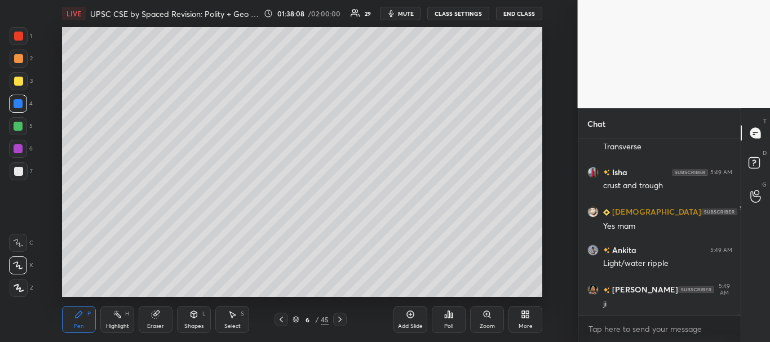
scroll to position [39784, 0]
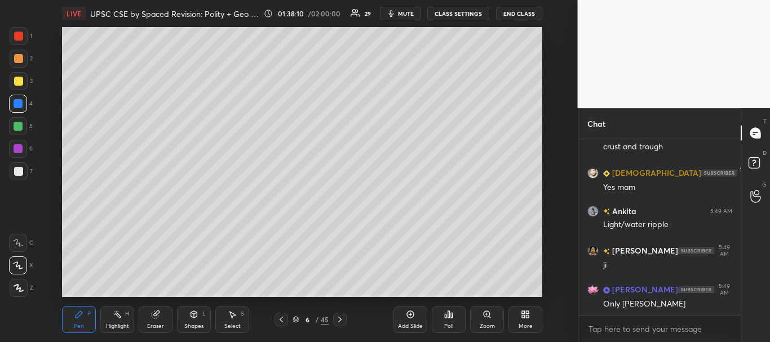
click at [16, 81] on div at bounding box center [18, 81] width 9 height 9
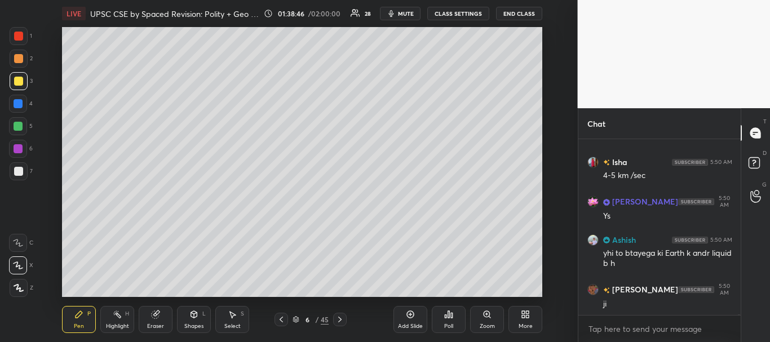
scroll to position [40388, 0]
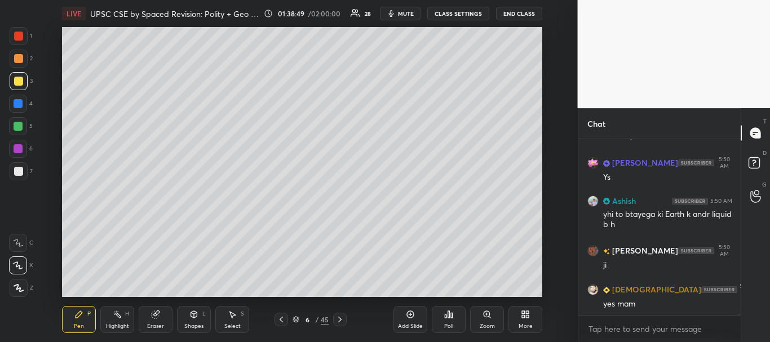
drag, startPoint x: 10, startPoint y: 170, endPoint x: 42, endPoint y: 161, distance: 33.2
click at [11, 169] on div at bounding box center [19, 171] width 18 height 18
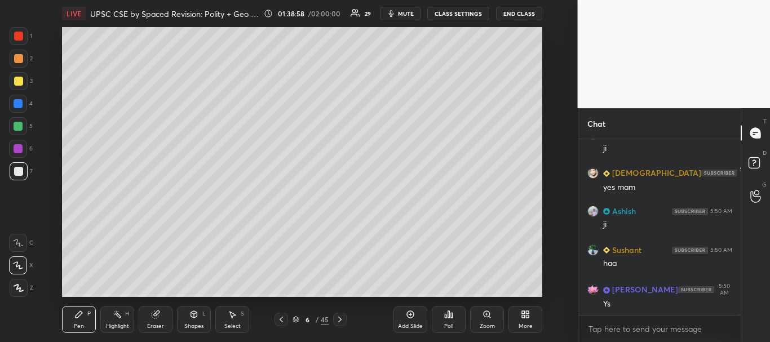
scroll to position [40544, 0]
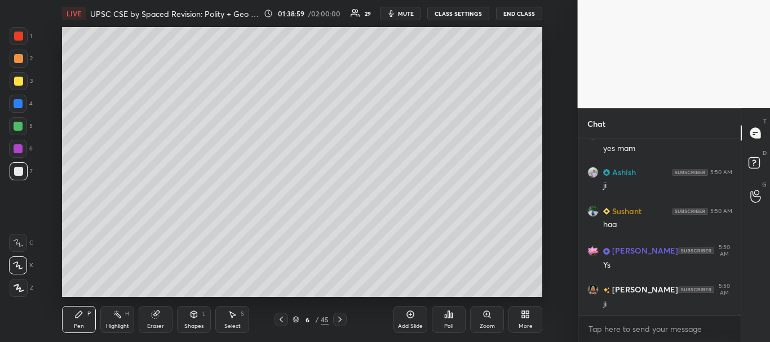
click at [16, 171] on div at bounding box center [18, 171] width 9 height 9
click at [416, 320] on div "Add Slide" at bounding box center [411, 319] width 34 height 27
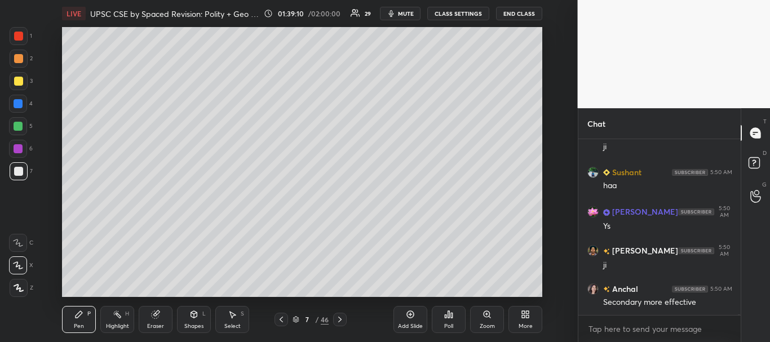
drag, startPoint x: 16, startPoint y: 173, endPoint x: 20, endPoint y: 166, distance: 7.4
click at [16, 173] on div at bounding box center [18, 171] width 9 height 9
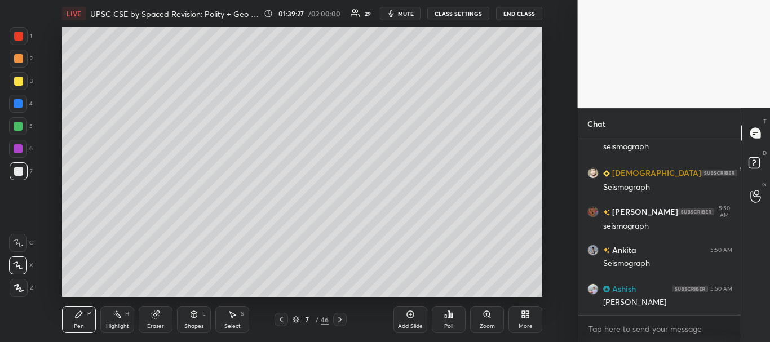
scroll to position [40972, 0]
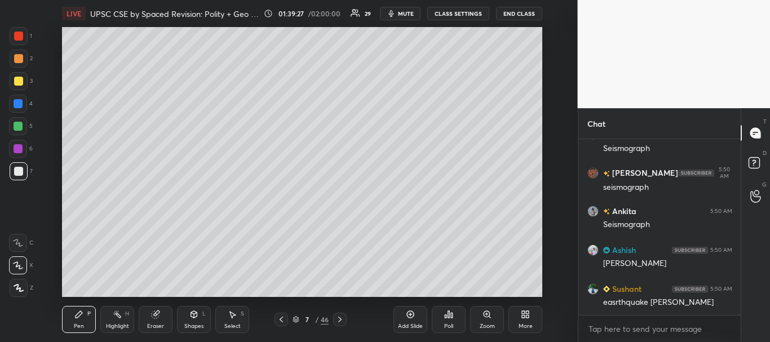
click at [8, 171] on div "1 2 3 4 5 6 7 C X Z C X Z E E Erase all H H" at bounding box center [18, 162] width 36 height 270
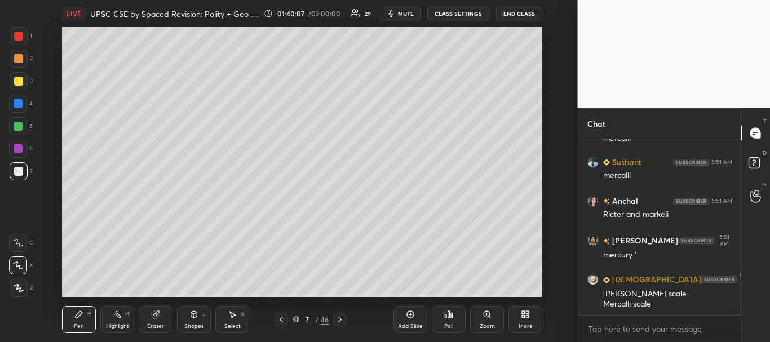
scroll to position [41926, 0]
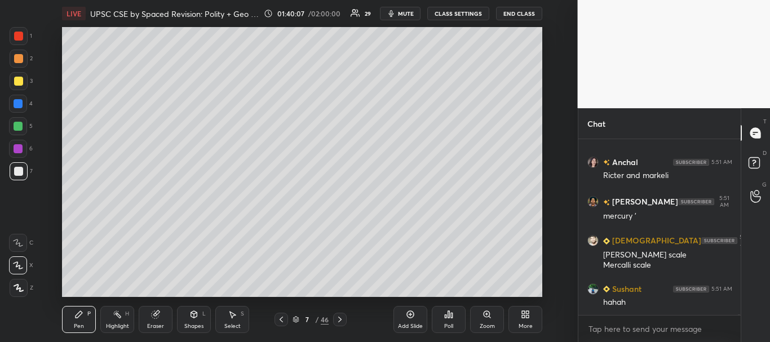
click at [15, 78] on div at bounding box center [18, 81] width 9 height 9
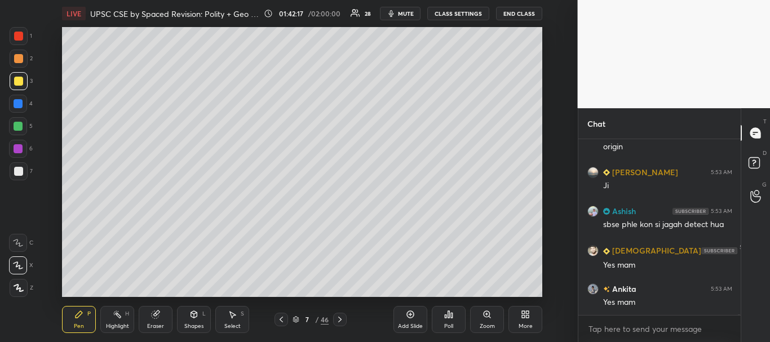
scroll to position [43914, 0]
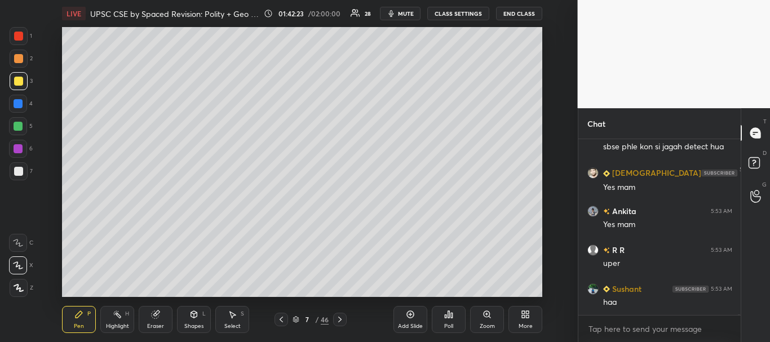
click at [283, 318] on icon at bounding box center [281, 319] width 9 height 9
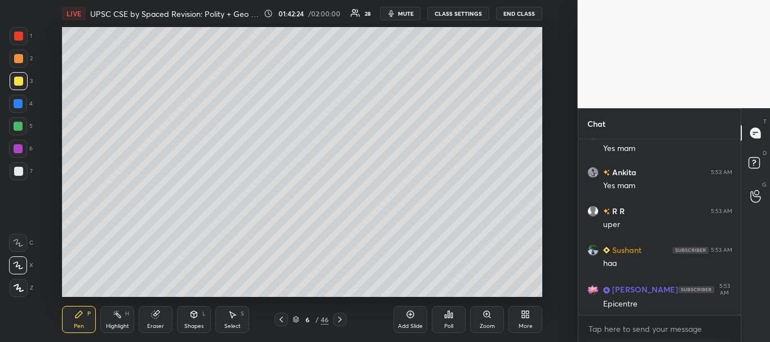
click at [337, 323] on icon at bounding box center [339, 319] width 9 height 9
click at [340, 323] on icon at bounding box center [339, 319] width 9 height 9
click at [412, 315] on icon at bounding box center [410, 314] width 9 height 9
click at [18, 172] on div at bounding box center [18, 171] width 9 height 9
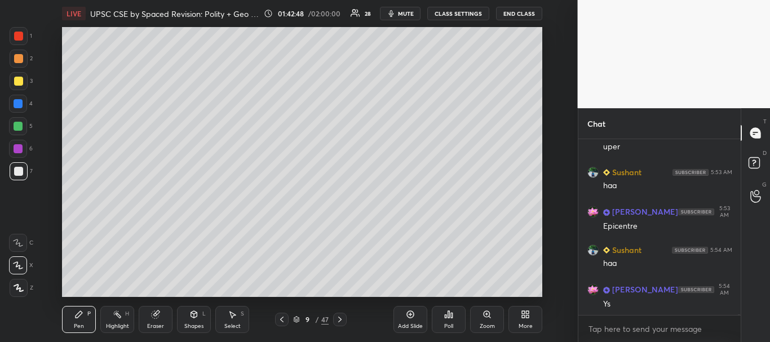
scroll to position [44109, 0]
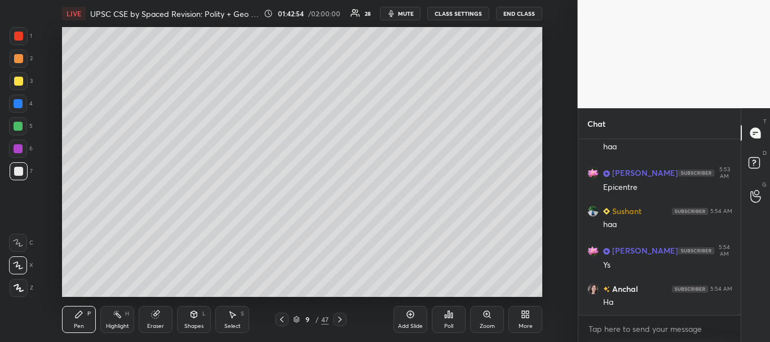
click at [195, 318] on icon at bounding box center [194, 314] width 6 height 7
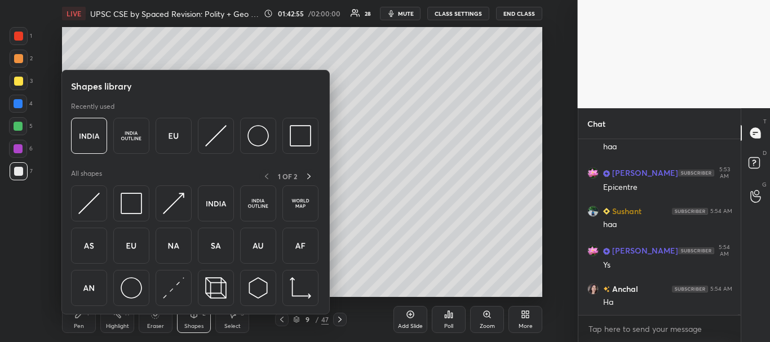
click at [73, 318] on div "Pen P" at bounding box center [79, 319] width 34 height 27
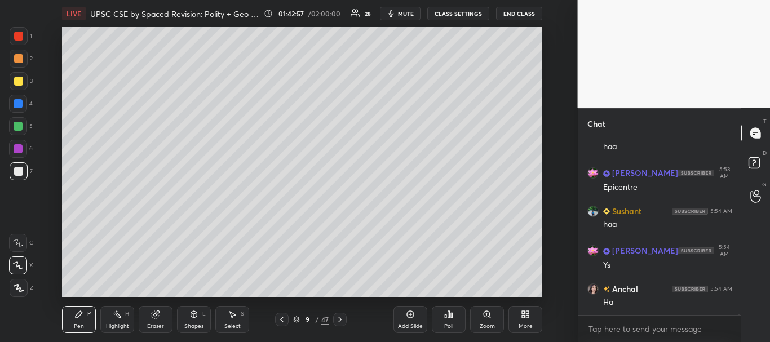
click at [151, 317] on div "Eraser" at bounding box center [156, 319] width 34 height 27
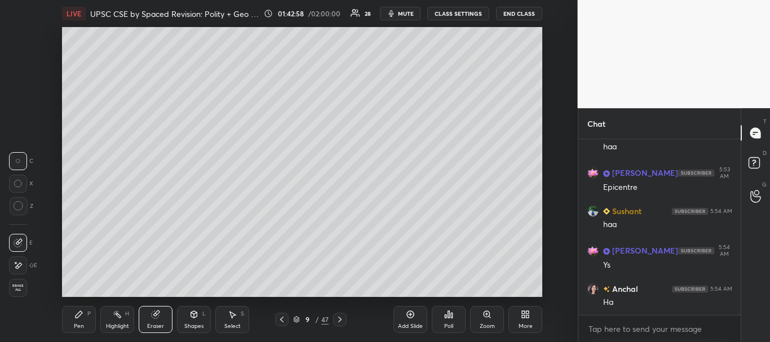
click at [17, 207] on icon at bounding box center [19, 206] width 10 height 10
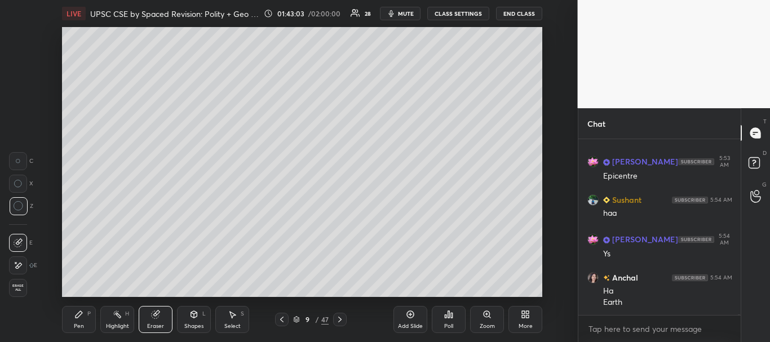
click at [201, 324] on div "Shapes" at bounding box center [193, 327] width 19 height 6
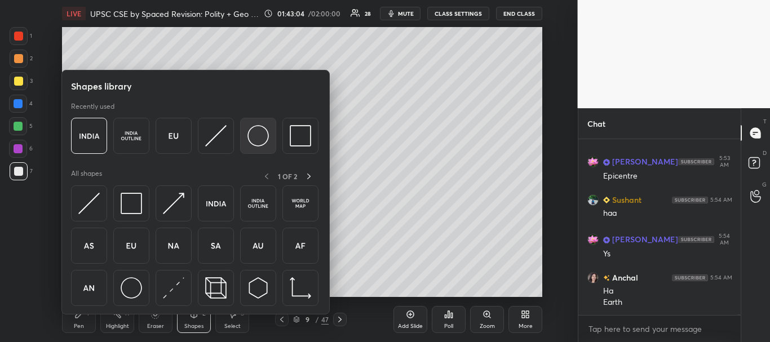
click at [261, 144] on img at bounding box center [258, 135] width 21 height 21
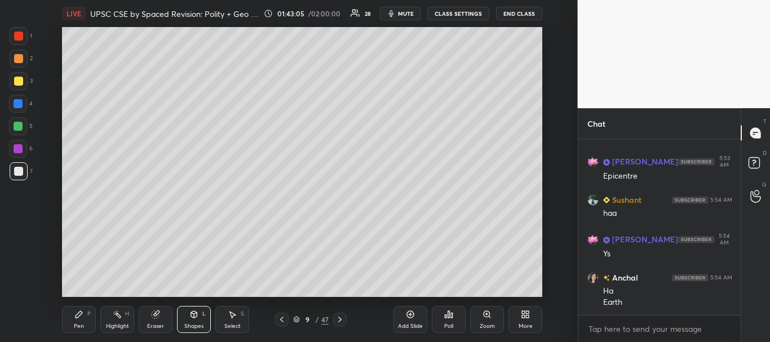
scroll to position [44179, 0]
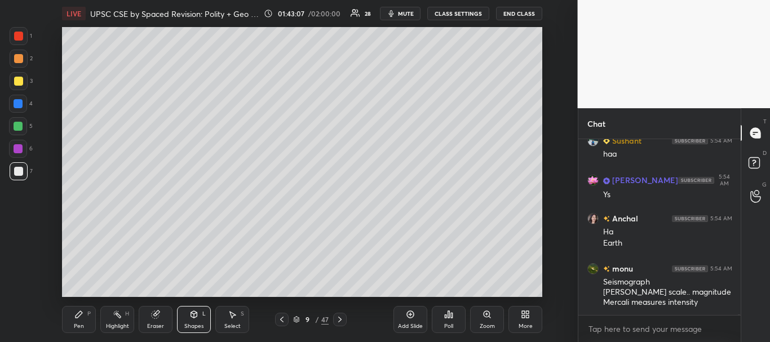
click at [85, 317] on div "Pen P" at bounding box center [79, 319] width 34 height 27
click at [16, 171] on div at bounding box center [18, 171] width 9 height 9
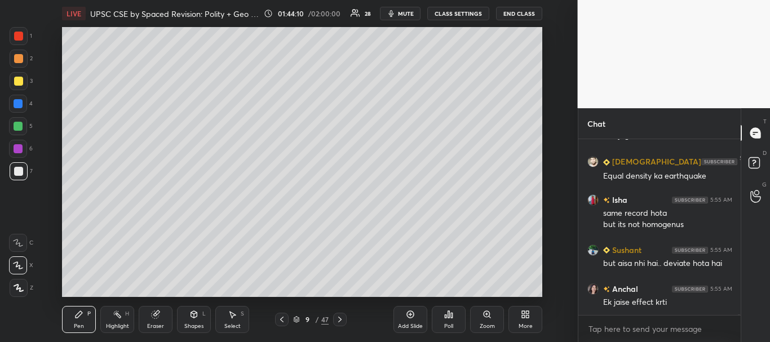
scroll to position [44758, 0]
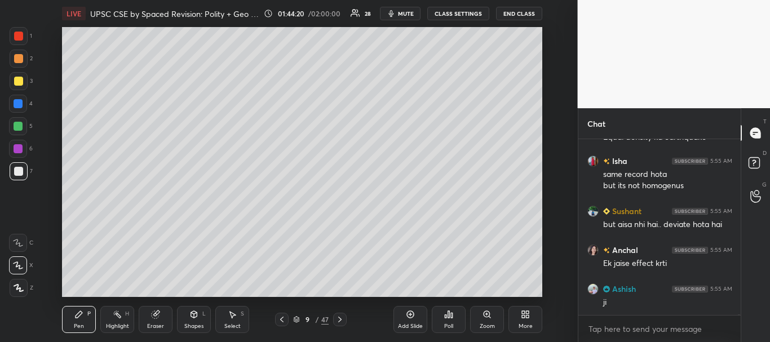
click at [407, 317] on icon at bounding box center [410, 314] width 9 height 9
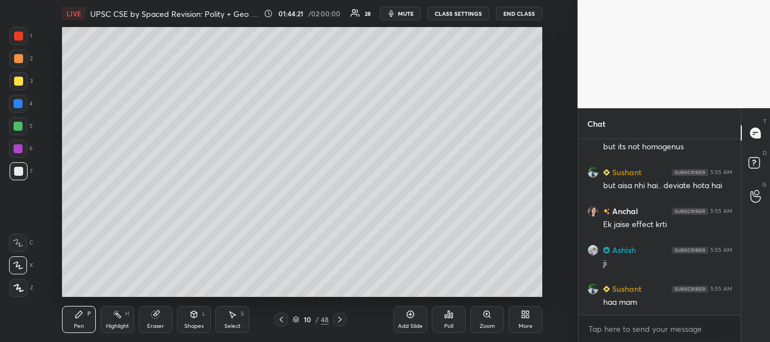
click at [191, 321] on div "Shapes L" at bounding box center [194, 319] width 34 height 27
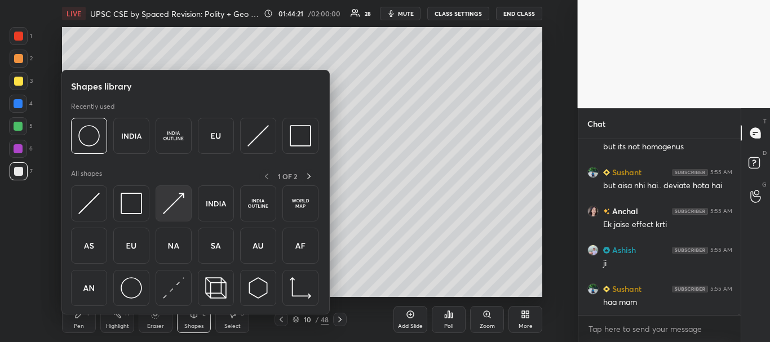
scroll to position [44836, 0]
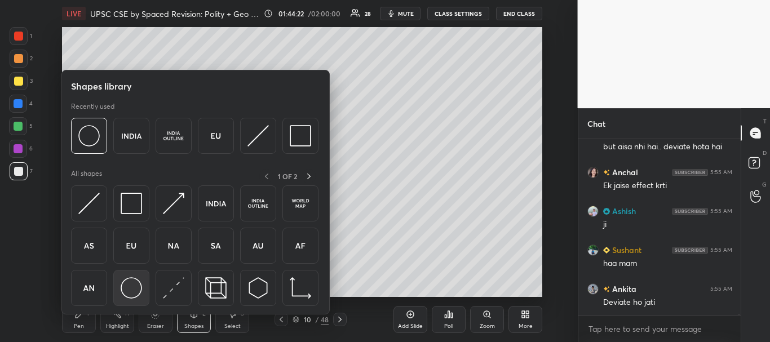
click at [123, 280] on img at bounding box center [131, 287] width 21 height 21
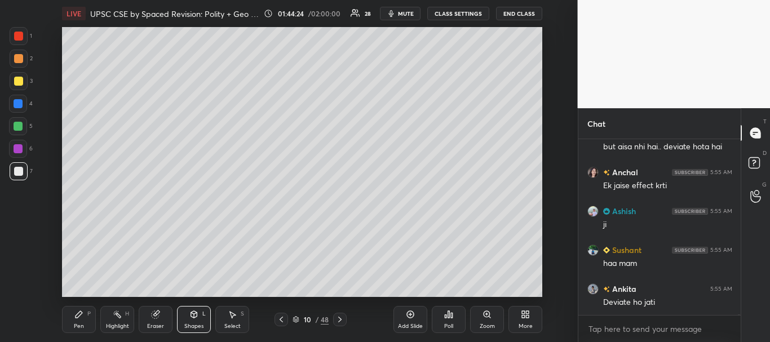
click at [82, 321] on div "Pen P" at bounding box center [79, 319] width 34 height 27
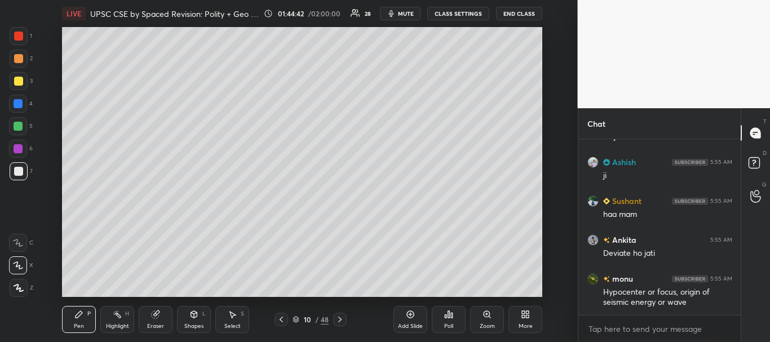
scroll to position [44924, 0]
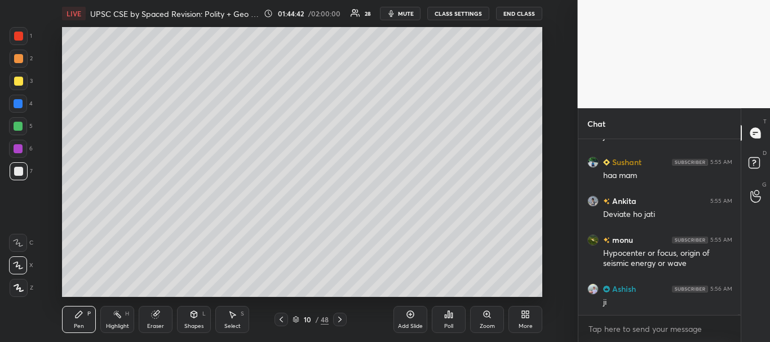
click at [16, 81] on div at bounding box center [18, 81] width 9 height 9
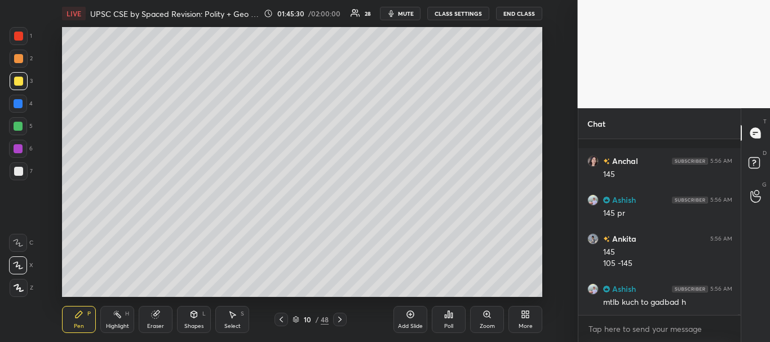
scroll to position [45268, 0]
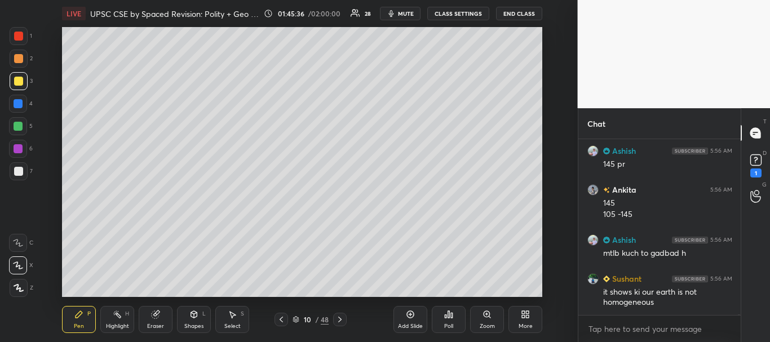
click at [14, 95] on div "1 2 3 4 5 6 7" at bounding box center [21, 106] width 24 height 158
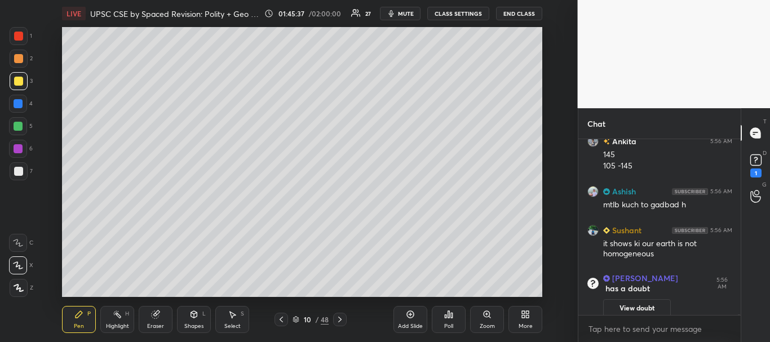
scroll to position [43016, 0]
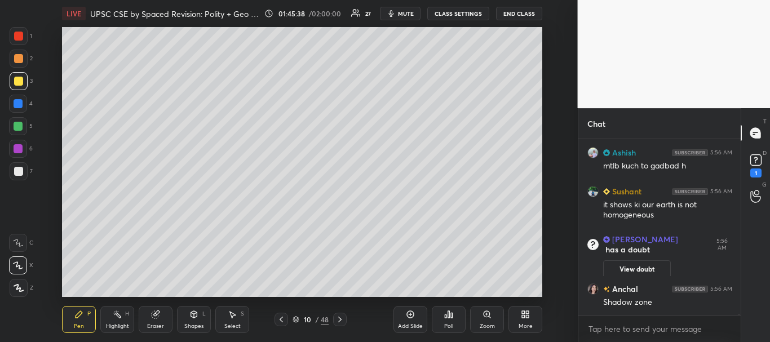
click at [20, 107] on div at bounding box center [18, 103] width 9 height 9
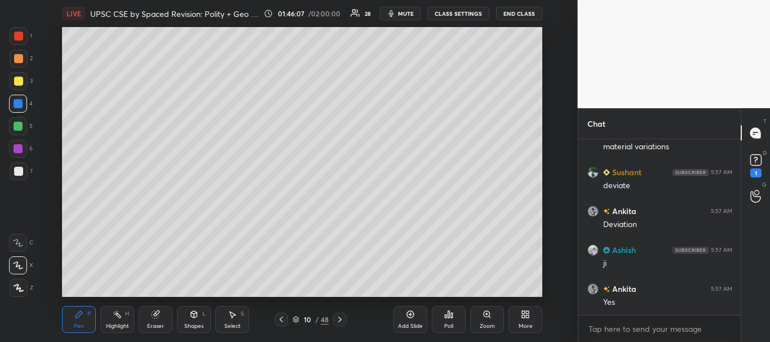
scroll to position [43638, 0]
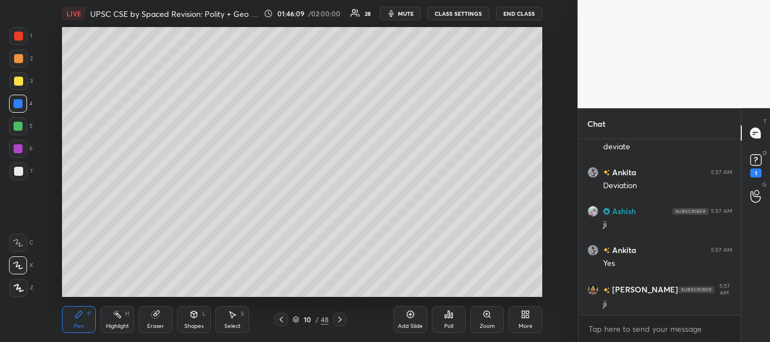
click at [414, 314] on icon at bounding box center [410, 314] width 9 height 9
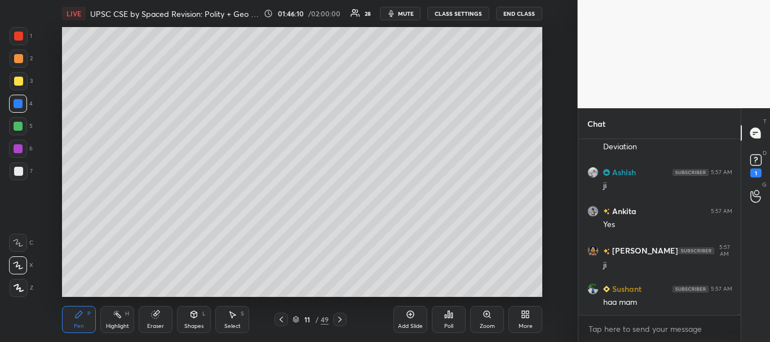
click at [17, 170] on div at bounding box center [18, 171] width 9 height 9
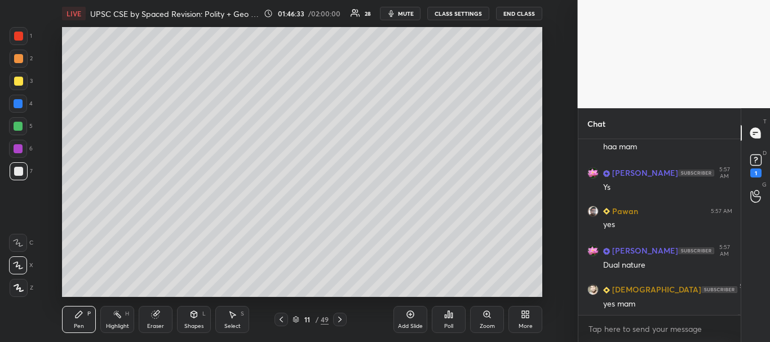
scroll to position [43882, 0]
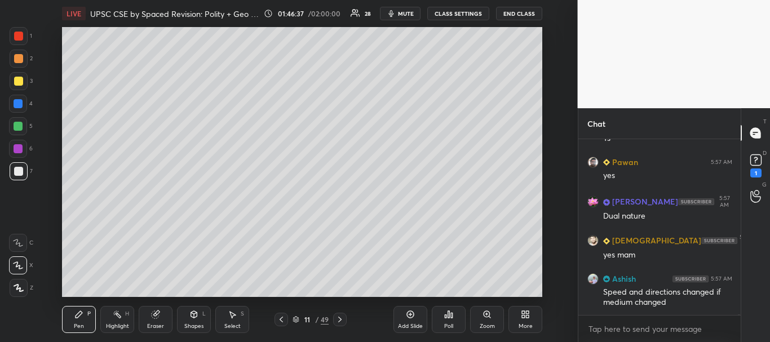
drag, startPoint x: 16, startPoint y: 83, endPoint x: 52, endPoint y: 81, distance: 36.2
click at [17, 83] on div at bounding box center [18, 81] width 9 height 9
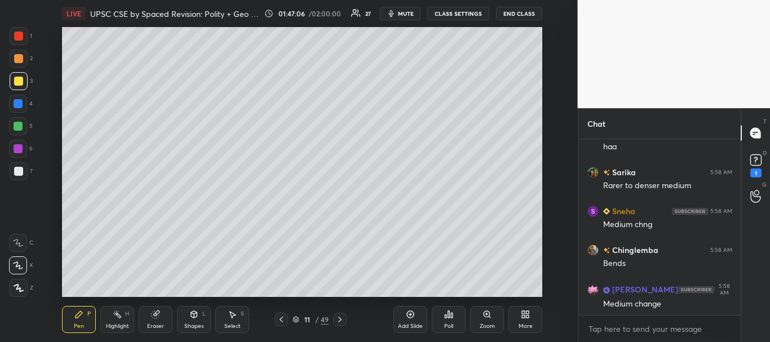
scroll to position [44242, 0]
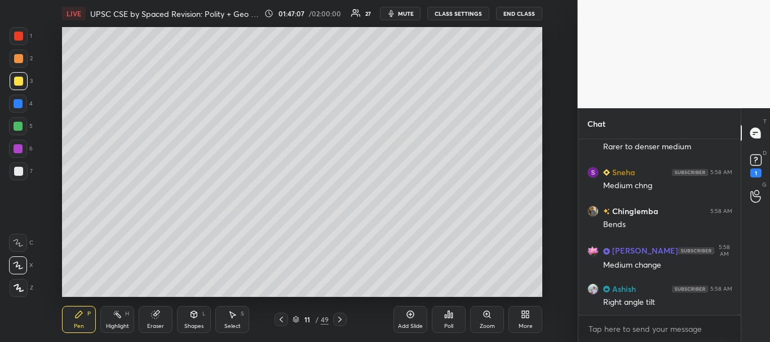
click at [17, 105] on div at bounding box center [18, 103] width 9 height 9
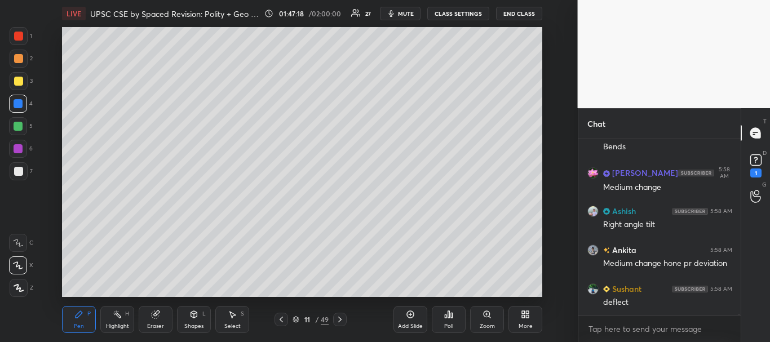
scroll to position [44359, 0]
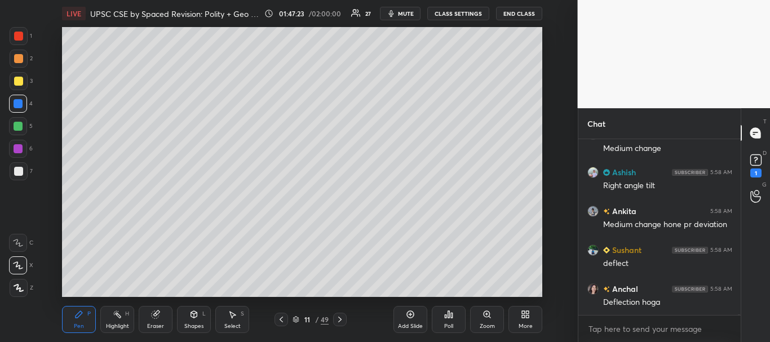
click at [16, 80] on div at bounding box center [18, 81] width 9 height 9
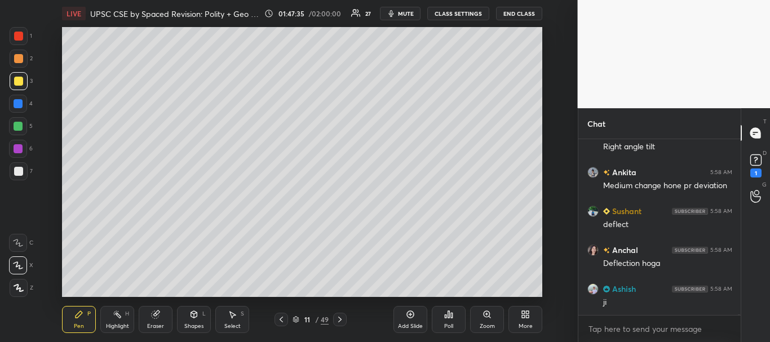
scroll to position [44437, 0]
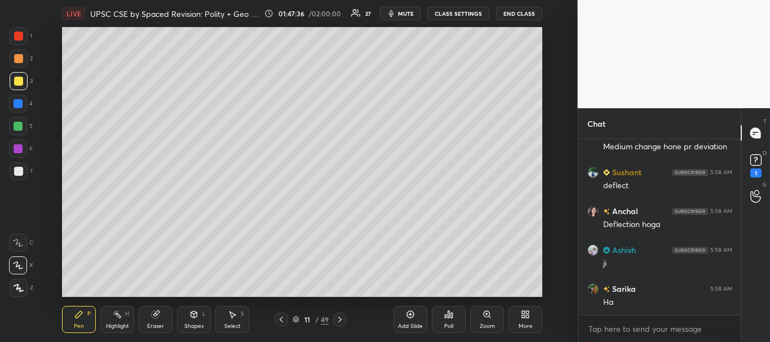
click at [282, 320] on icon at bounding box center [281, 319] width 9 height 9
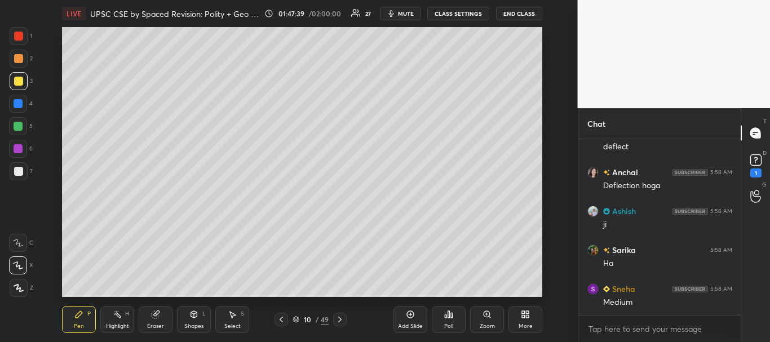
scroll to position [44514, 0]
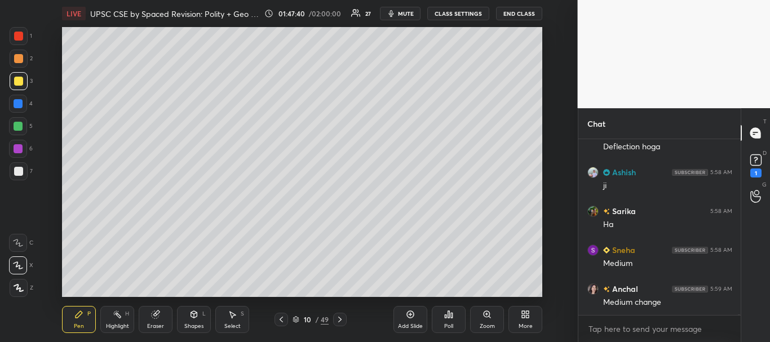
click at [343, 317] on icon at bounding box center [339, 319] width 9 height 9
drag, startPoint x: 281, startPoint y: 317, endPoint x: 280, endPoint y: 323, distance: 5.7
click at [281, 318] on icon at bounding box center [281, 319] width 9 height 9
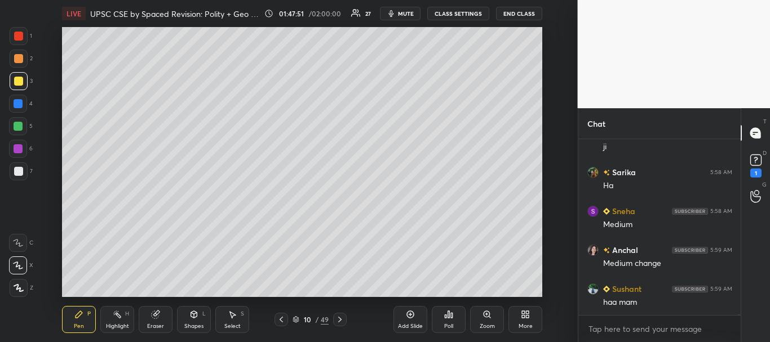
click at [409, 316] on icon at bounding box center [410, 314] width 9 height 9
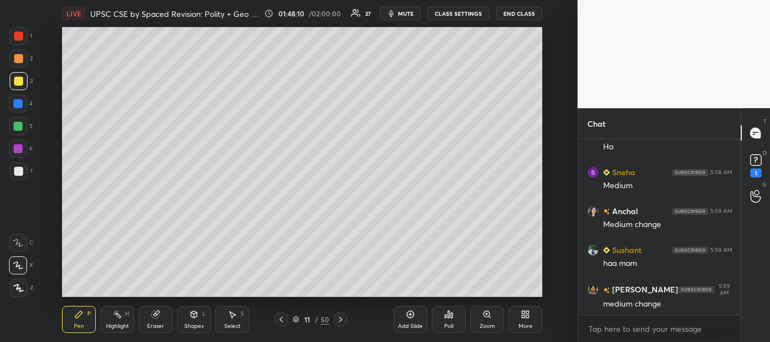
scroll to position [44631, 0]
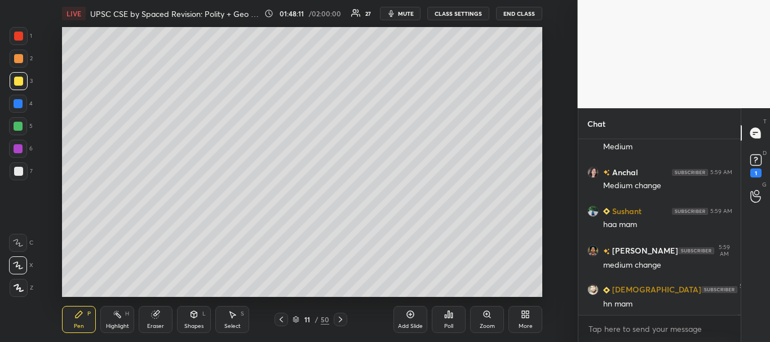
click at [20, 108] on div at bounding box center [18, 104] width 18 height 18
drag, startPoint x: 17, startPoint y: 82, endPoint x: 27, endPoint y: 82, distance: 10.1
click at [20, 82] on div at bounding box center [18, 81] width 9 height 9
click at [16, 107] on div at bounding box center [18, 103] width 9 height 9
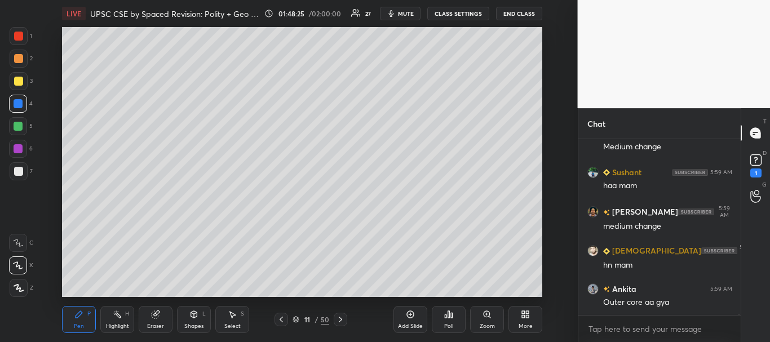
click at [17, 82] on div at bounding box center [18, 81] width 9 height 9
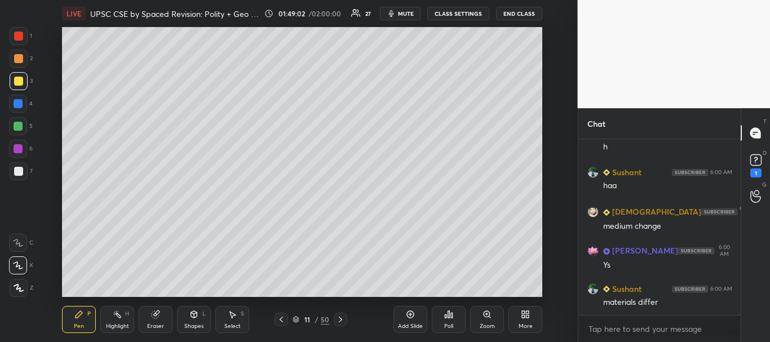
scroll to position [45080, 0]
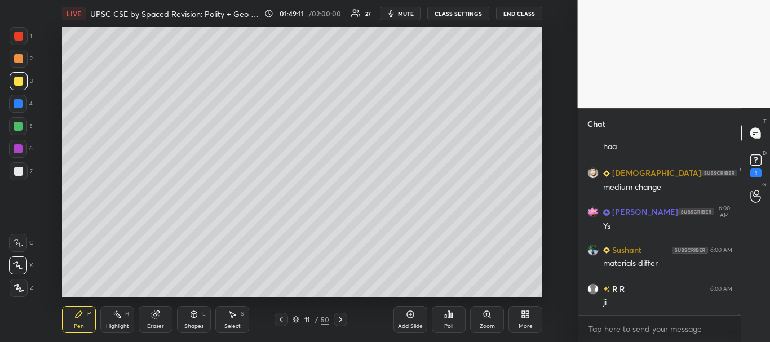
click at [281, 320] on icon at bounding box center [281, 319] width 9 height 9
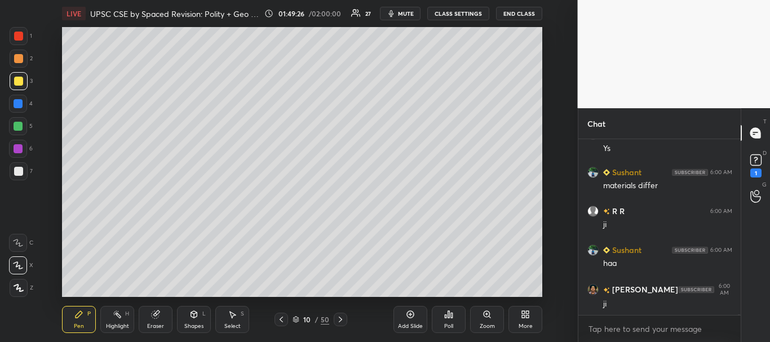
scroll to position [45197, 0]
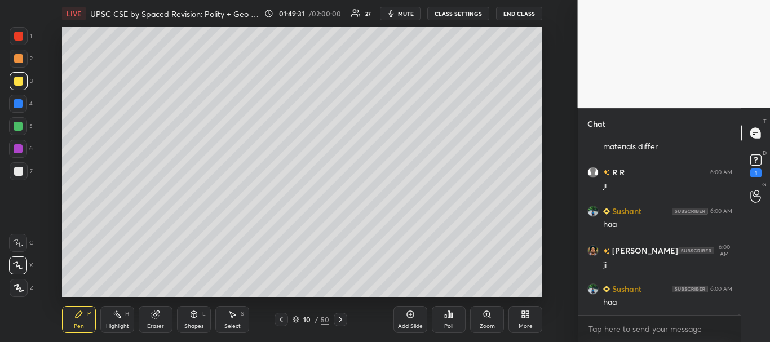
drag, startPoint x: 408, startPoint y: 308, endPoint x: 417, endPoint y: 308, distance: 8.5
click at [408, 309] on div "Add Slide" at bounding box center [411, 319] width 34 height 27
click at [21, 171] on div at bounding box center [18, 171] width 9 height 9
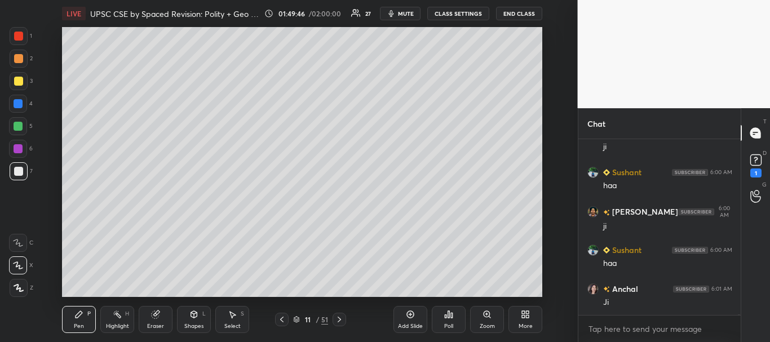
scroll to position [45275, 0]
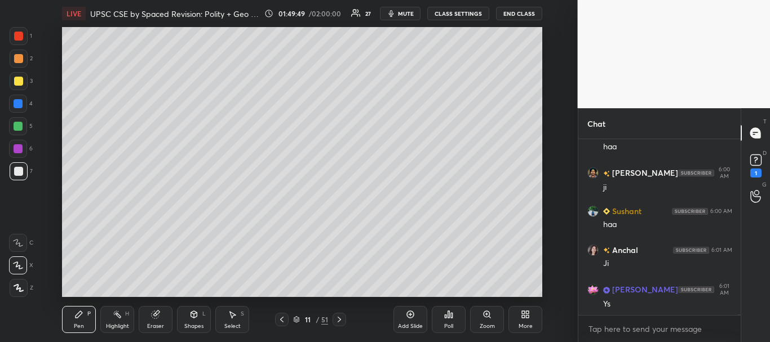
click at [15, 98] on div at bounding box center [18, 104] width 18 height 18
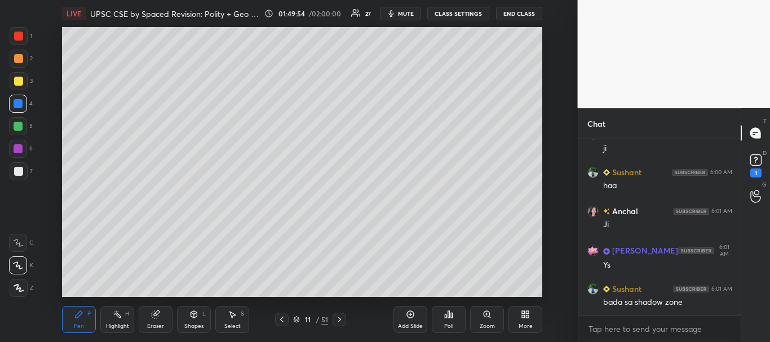
scroll to position [45403, 0]
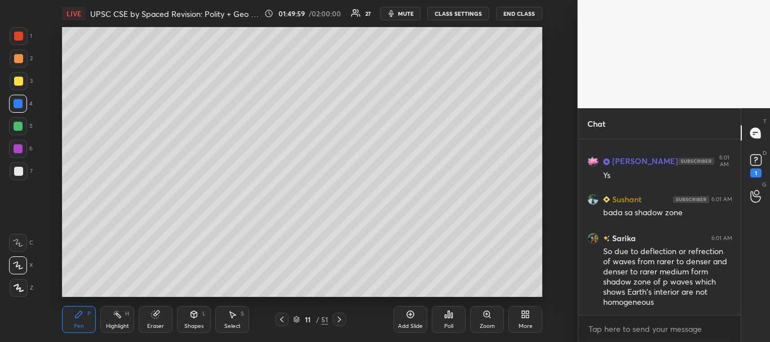
click at [19, 82] on div at bounding box center [18, 81] width 9 height 9
click at [18, 171] on div at bounding box center [18, 171] width 9 height 9
click at [16, 103] on div at bounding box center [18, 103] width 9 height 9
drag, startPoint x: 16, startPoint y: 79, endPoint x: 25, endPoint y: 80, distance: 9.1
click at [16, 80] on div at bounding box center [18, 81] width 9 height 9
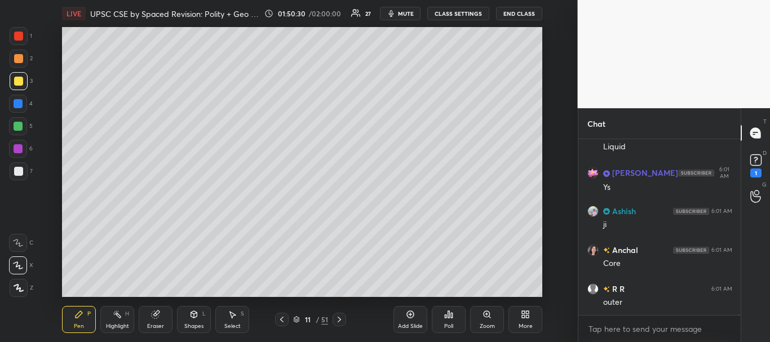
scroll to position [45930, 0]
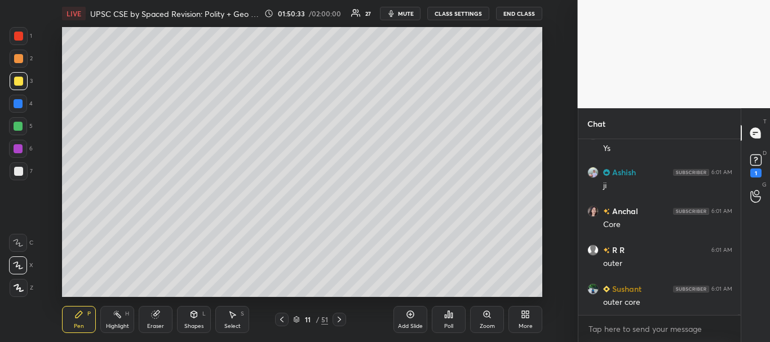
click at [17, 99] on div at bounding box center [18, 103] width 9 height 9
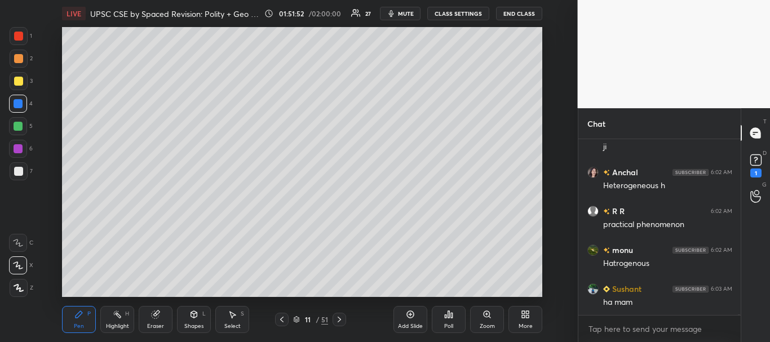
scroll to position [46435, 0]
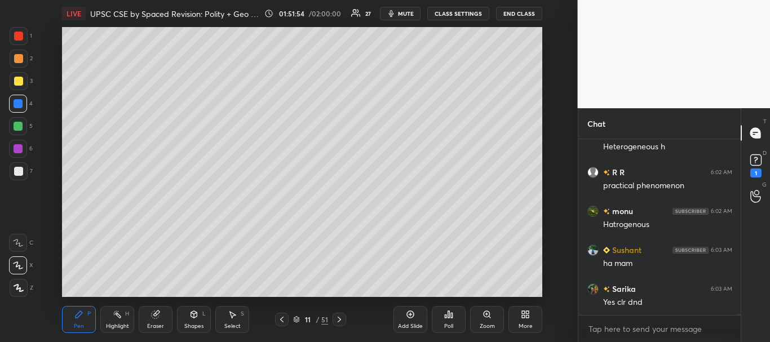
click at [15, 126] on div at bounding box center [18, 126] width 9 height 9
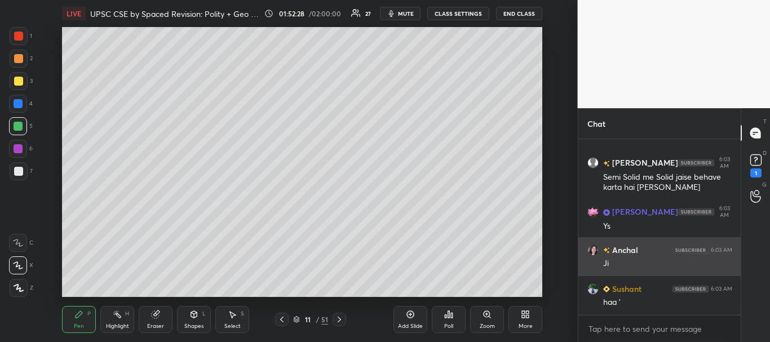
scroll to position [46884, 0]
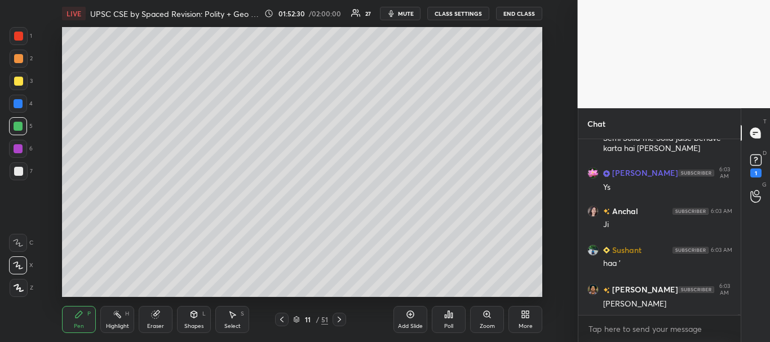
click at [412, 315] on icon at bounding box center [410, 314] width 9 height 9
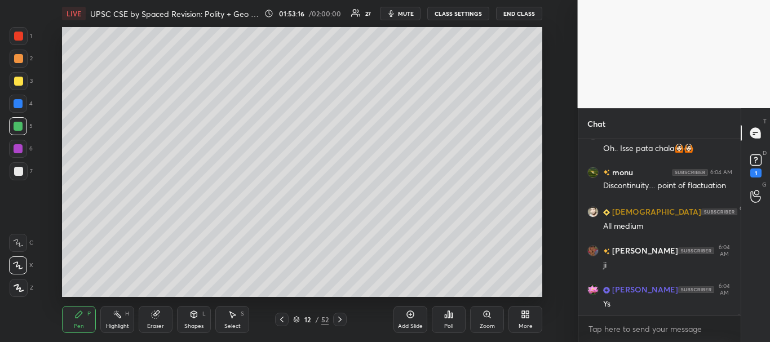
scroll to position [47594, 0]
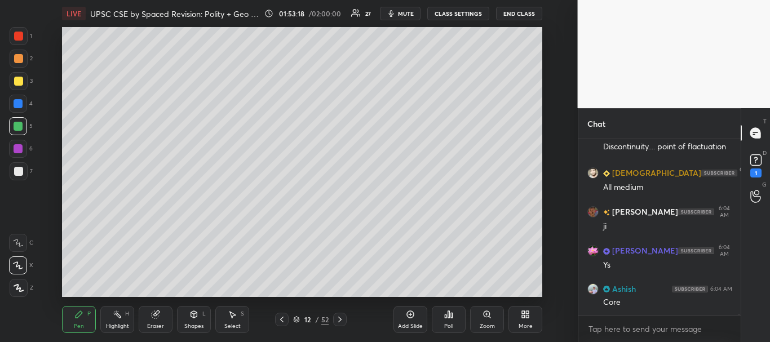
click at [20, 83] on div at bounding box center [18, 81] width 9 height 9
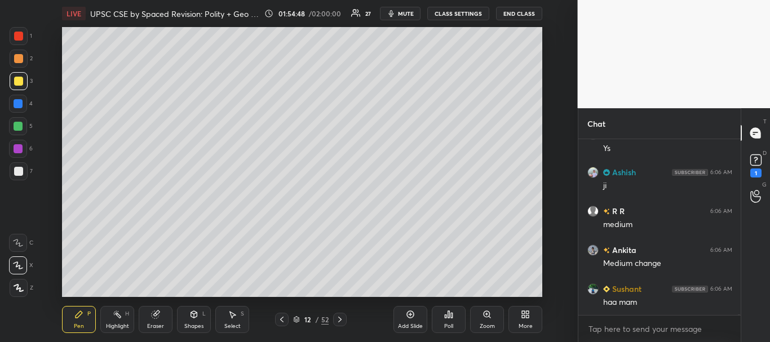
scroll to position [48850, 0]
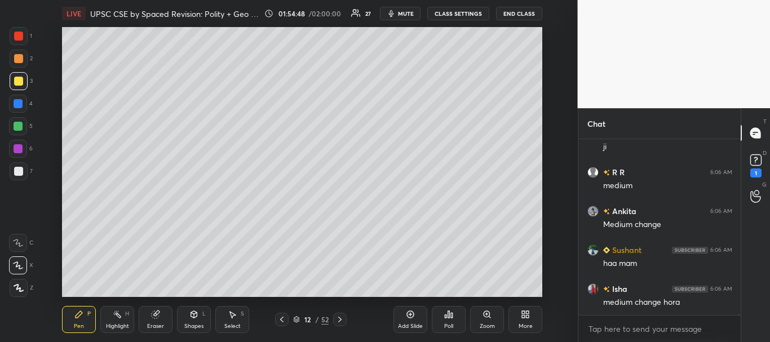
drag, startPoint x: 16, startPoint y: 175, endPoint x: 56, endPoint y: 157, distance: 43.7
click at [16, 175] on div at bounding box center [18, 171] width 9 height 9
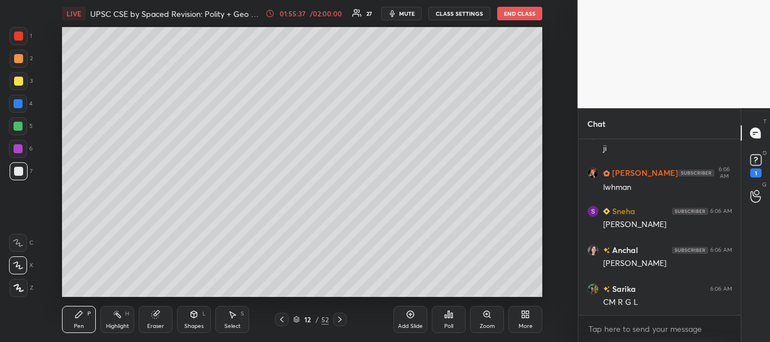
scroll to position [49589, 0]
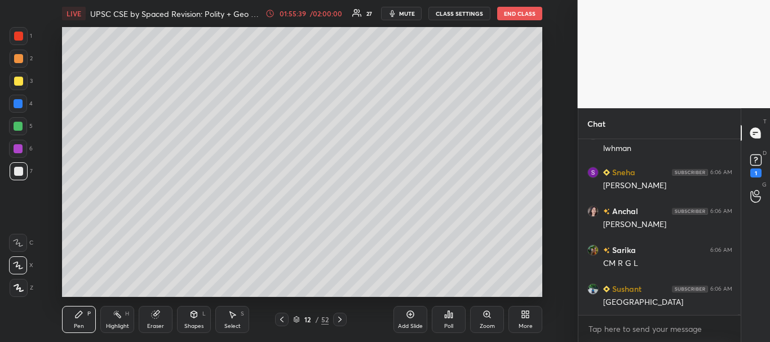
click at [17, 168] on div at bounding box center [18, 171] width 9 height 9
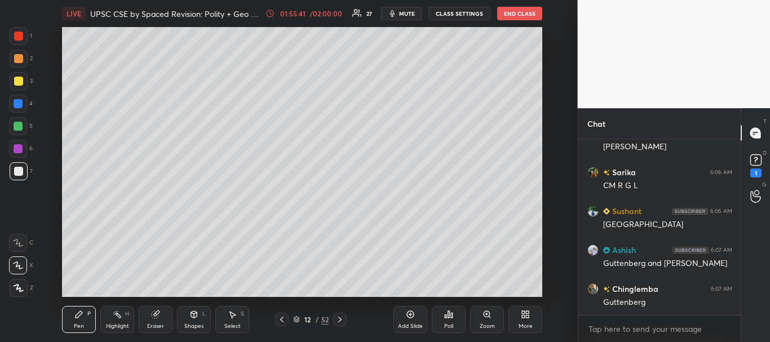
scroll to position [49706, 0]
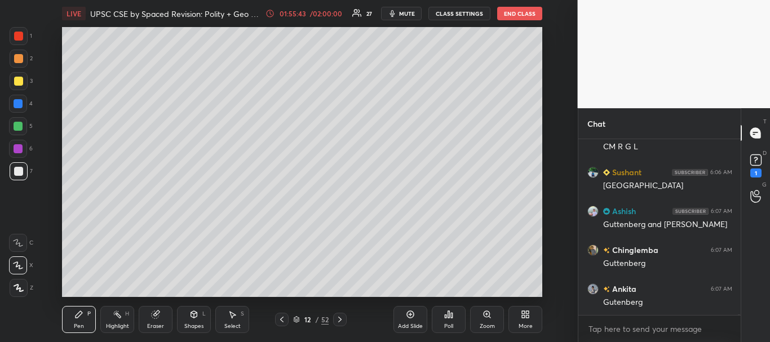
click at [16, 36] on div at bounding box center [18, 36] width 9 height 9
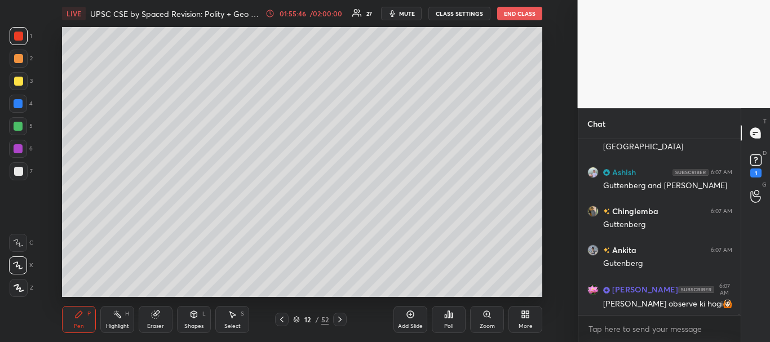
click at [16, 34] on div at bounding box center [18, 36] width 9 height 9
click at [15, 34] on div at bounding box center [18, 36] width 9 height 9
click at [40, 266] on div "Setting up your live class Poll for secs No correct answer Start poll" at bounding box center [302, 162] width 533 height 270
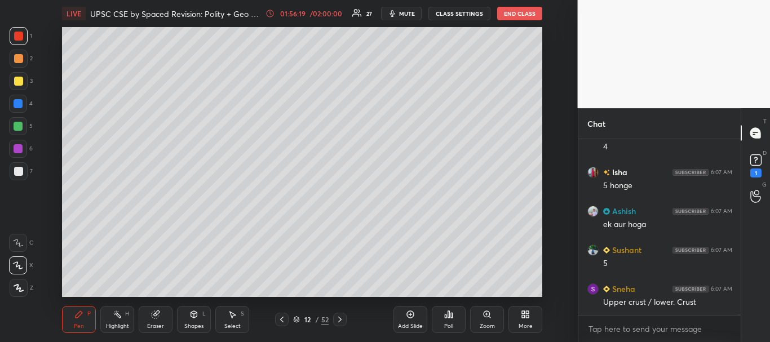
scroll to position [50056, 0]
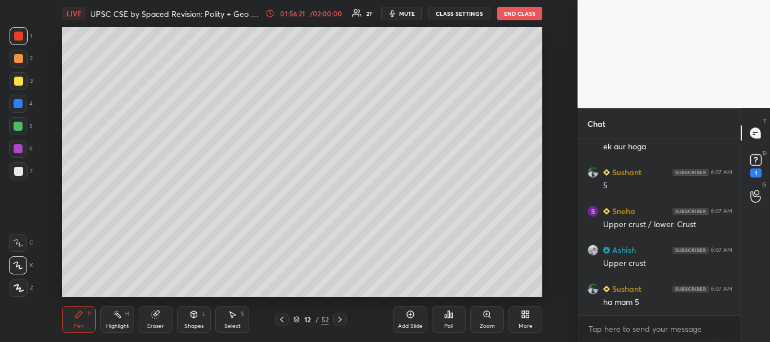
click at [29, 224] on div "1 2 3 4 5 6 7 C X Z C X Z E E Erase all H H" at bounding box center [18, 162] width 36 height 270
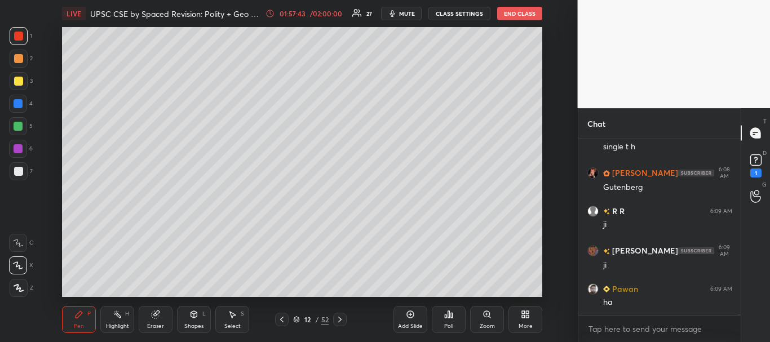
scroll to position [51257, 0]
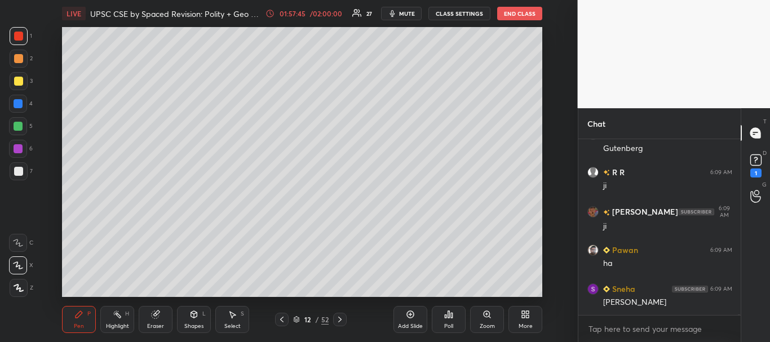
click at [280, 318] on icon at bounding box center [281, 319] width 9 height 9
click at [342, 316] on icon at bounding box center [339, 319] width 9 height 9
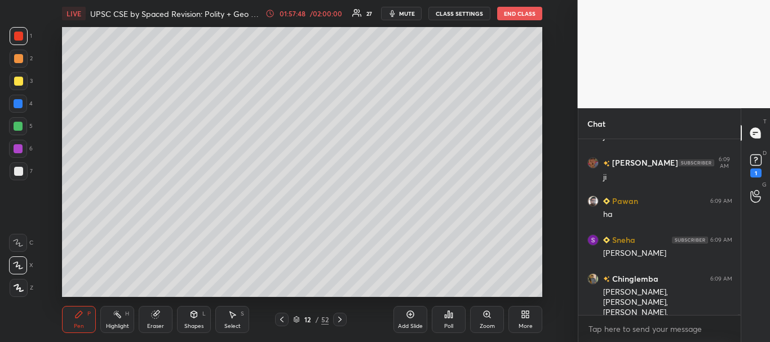
click at [281, 319] on icon at bounding box center [281, 320] width 3 height 6
click at [281, 320] on icon at bounding box center [281, 320] width 3 height 6
click at [280, 321] on icon at bounding box center [281, 319] width 9 height 9
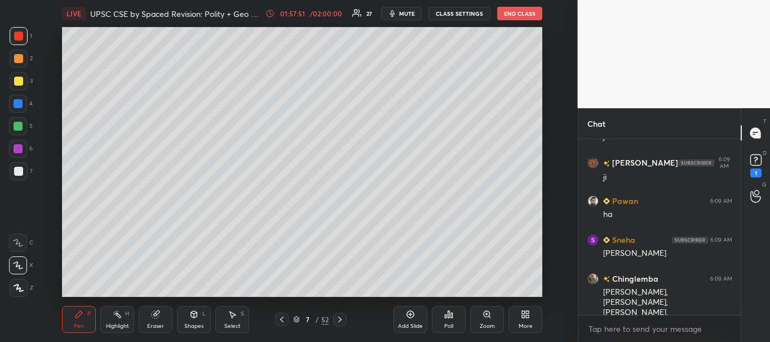
click at [284, 318] on icon at bounding box center [281, 319] width 9 height 9
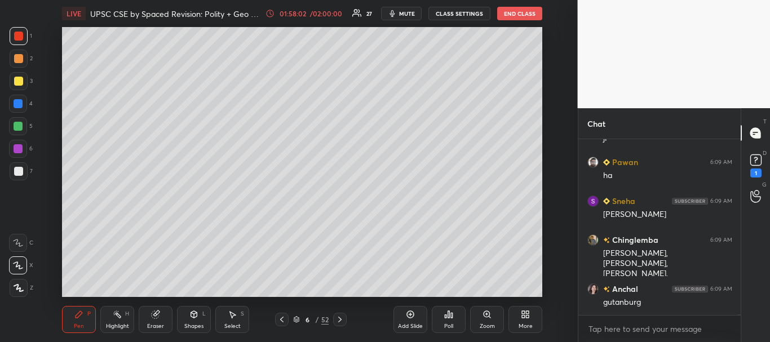
scroll to position [51383, 0]
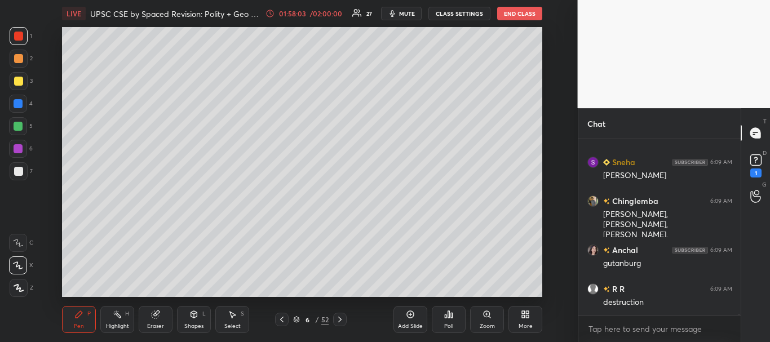
click at [340, 317] on icon at bounding box center [339, 319] width 9 height 9
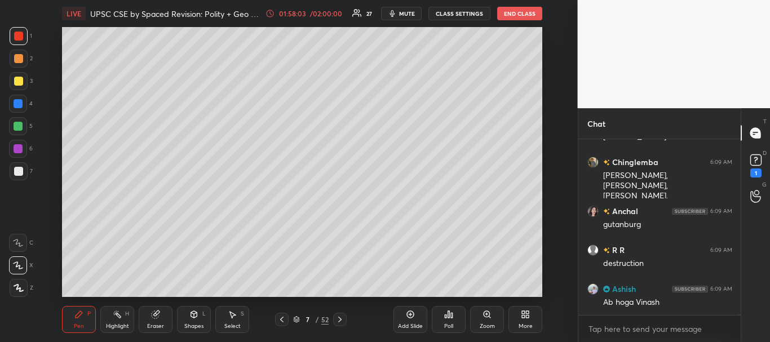
click at [342, 319] on icon at bounding box center [339, 319] width 9 height 9
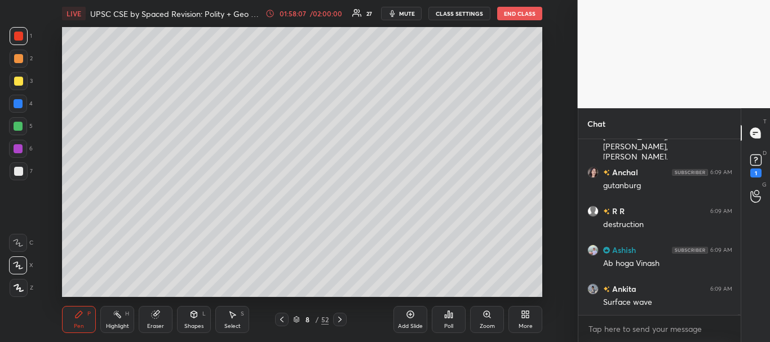
click at [411, 324] on div "Add Slide" at bounding box center [410, 327] width 25 height 6
click at [19, 171] on div at bounding box center [18, 171] width 9 height 9
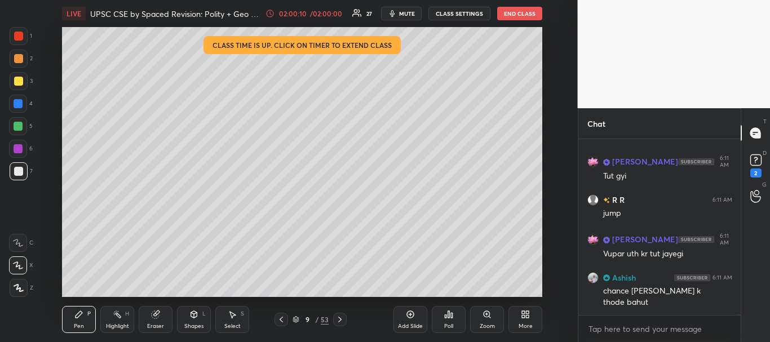
scroll to position [49924, 0]
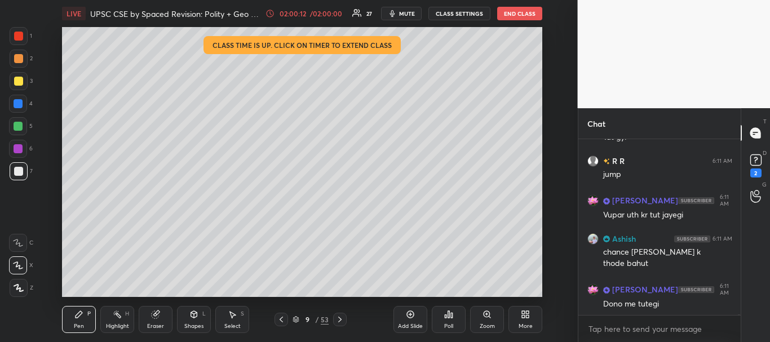
click at [20, 79] on div at bounding box center [18, 81] width 9 height 9
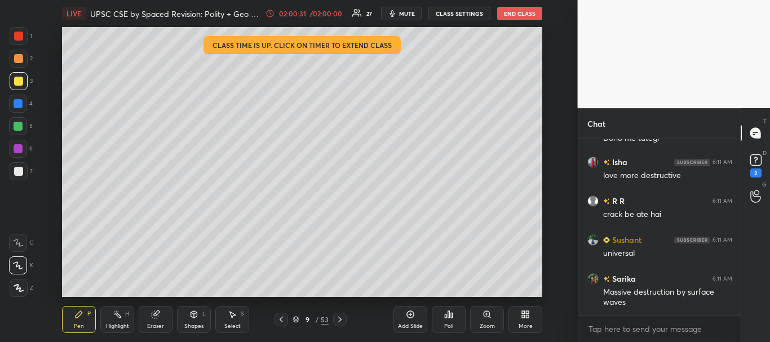
scroll to position [50128, 0]
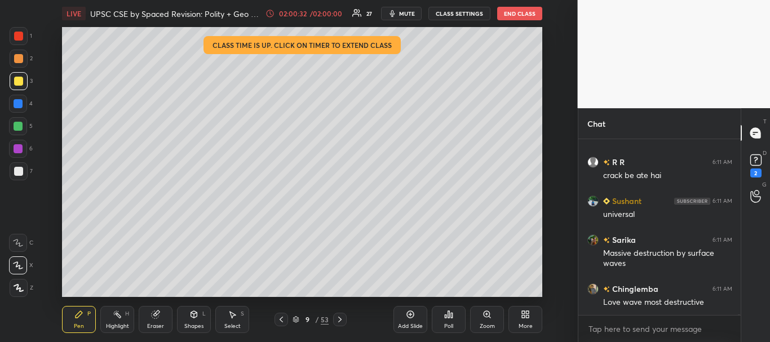
click at [281, 321] on icon at bounding box center [281, 320] width 3 height 6
click at [14, 121] on div at bounding box center [18, 126] width 18 height 18
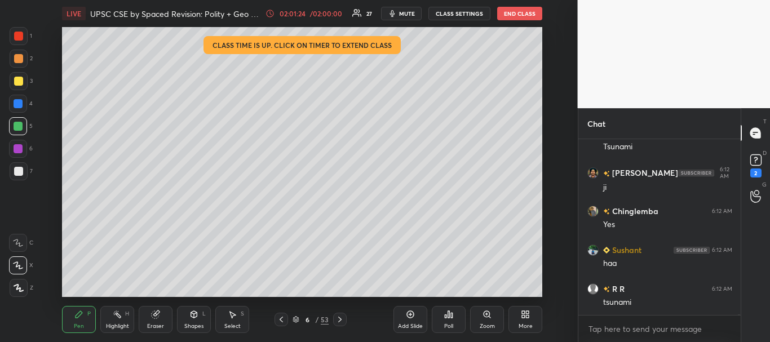
scroll to position [50595, 0]
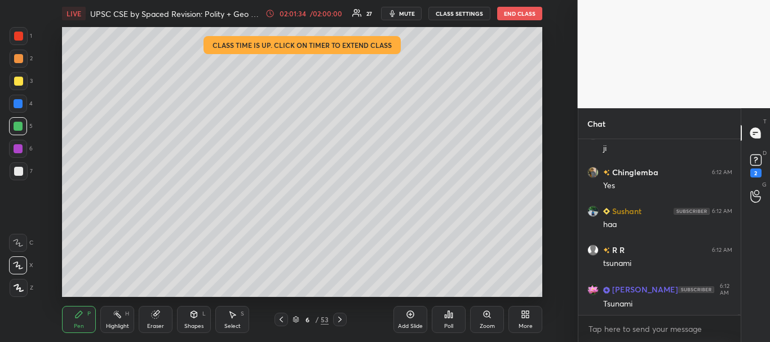
click at [415, 316] on icon at bounding box center [410, 314] width 9 height 9
drag, startPoint x: 18, startPoint y: 87, endPoint x: 25, endPoint y: 89, distance: 7.1
click at [20, 89] on div at bounding box center [19, 81] width 18 height 18
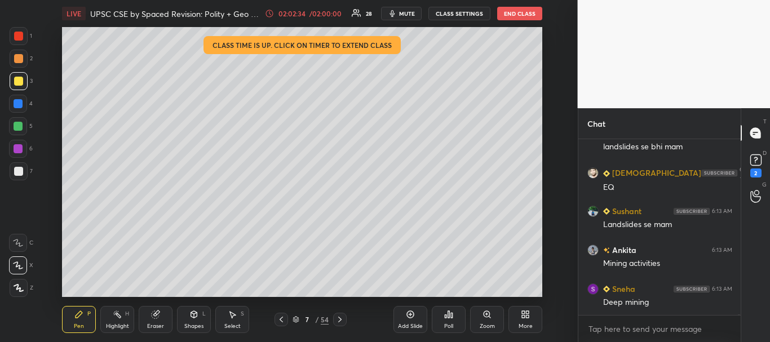
scroll to position [51218, 0]
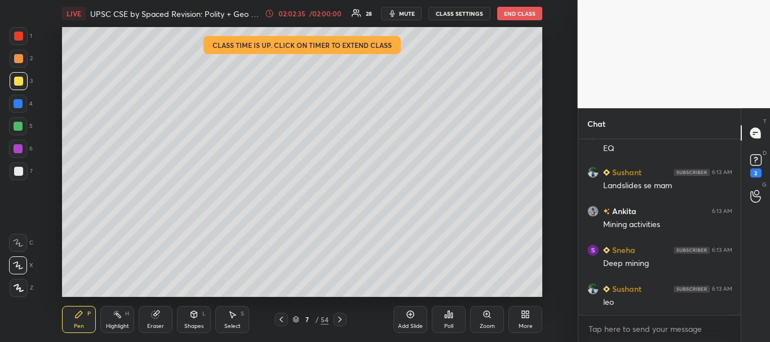
click at [15, 103] on div at bounding box center [18, 103] width 9 height 9
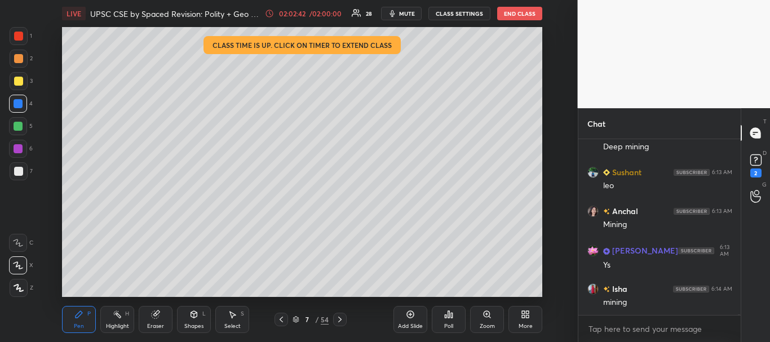
scroll to position [51373, 0]
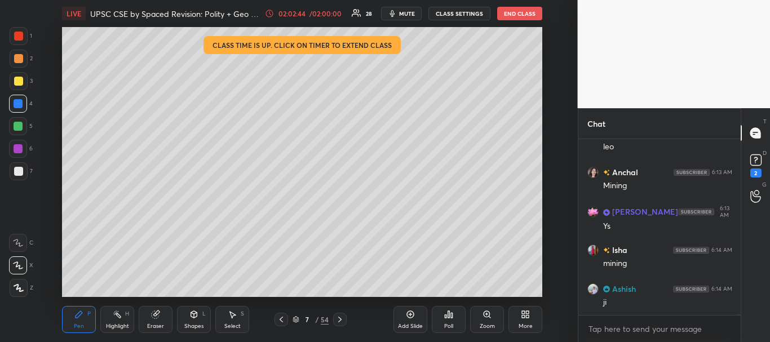
drag, startPoint x: 16, startPoint y: 54, endPoint x: 55, endPoint y: 63, distance: 39.5
click at [16, 54] on div at bounding box center [19, 59] width 18 height 18
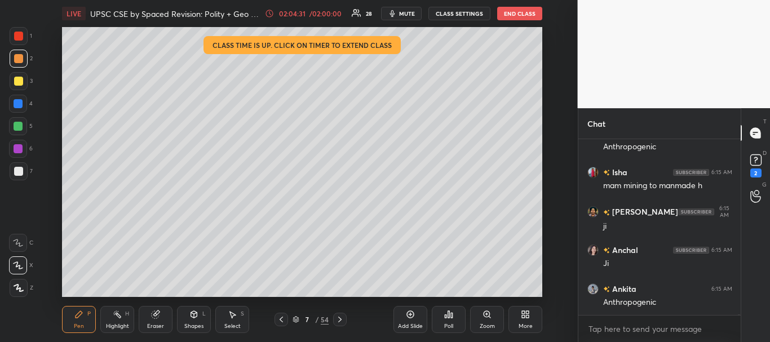
scroll to position [52795, 0]
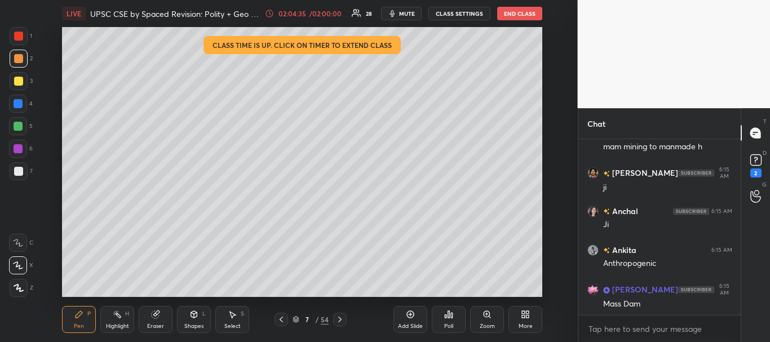
click at [297, 319] on icon at bounding box center [296, 319] width 7 height 7
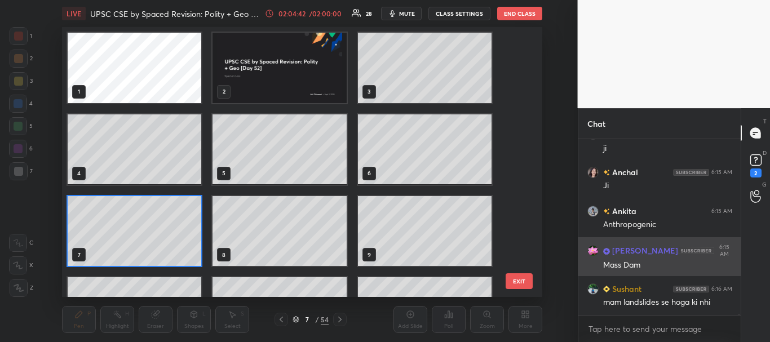
scroll to position [52873, 0]
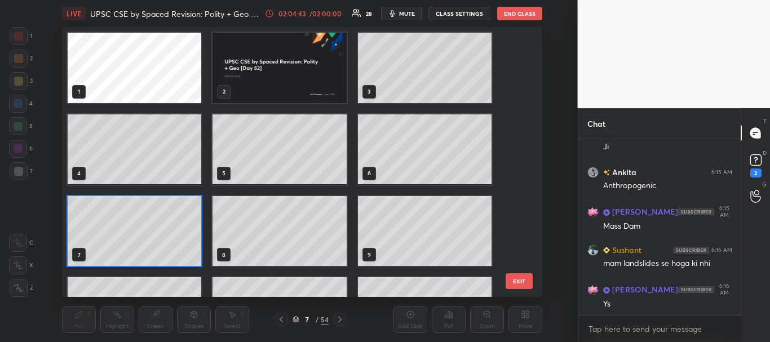
click at [99, 187] on div "4" at bounding box center [134, 150] width 145 height 82
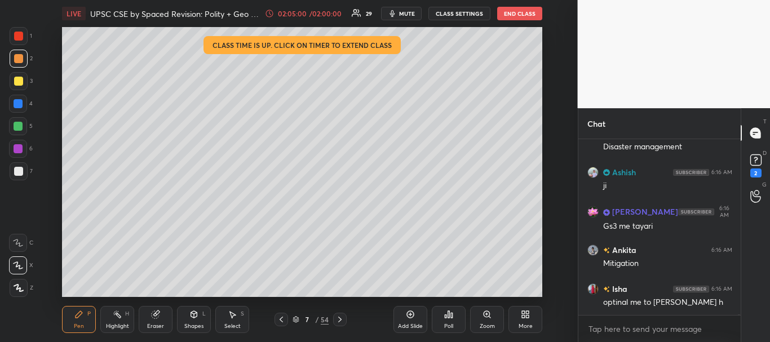
scroll to position [53289, 0]
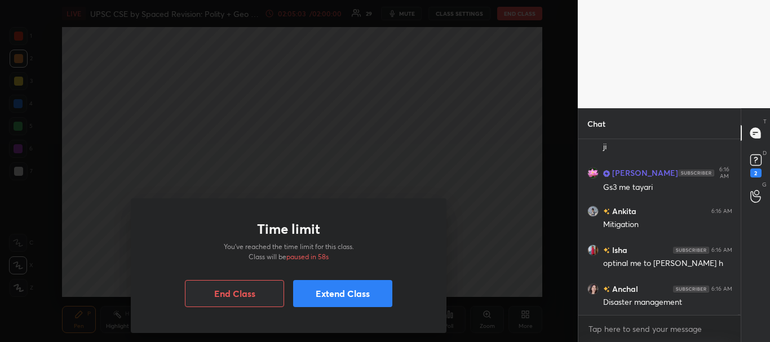
drag, startPoint x: 322, startPoint y: 296, endPoint x: 330, endPoint y: 295, distance: 7.9
click at [324, 297] on button "Extend Class" at bounding box center [342, 293] width 99 height 27
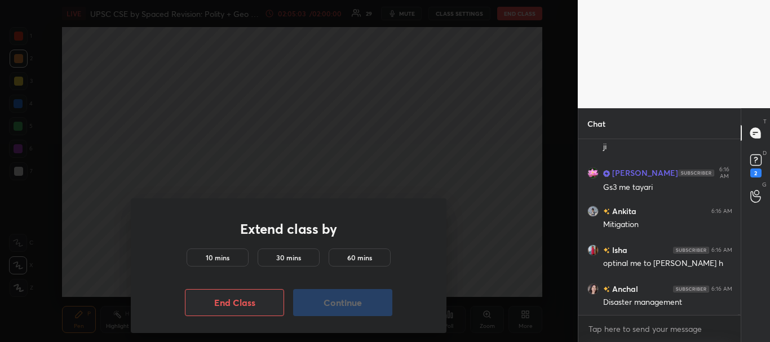
scroll to position [53328, 0]
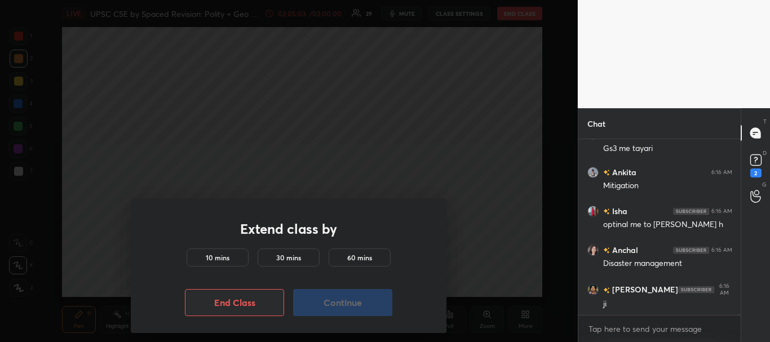
drag, startPoint x: 236, startPoint y: 257, endPoint x: 246, endPoint y: 259, distance: 11.1
click at [236, 257] on div "10 mins" at bounding box center [218, 258] width 62 height 18
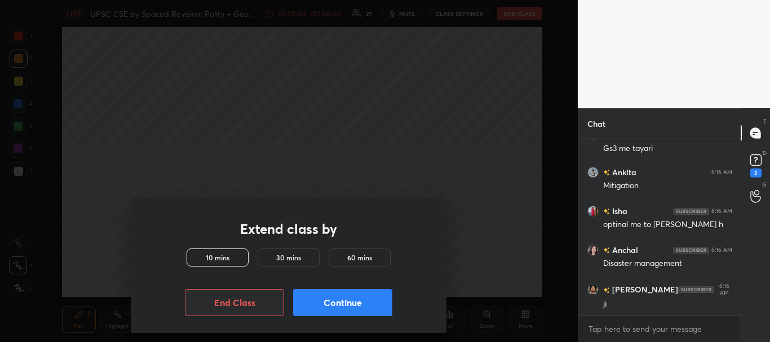
click at [321, 297] on button "Continue" at bounding box center [342, 302] width 99 height 27
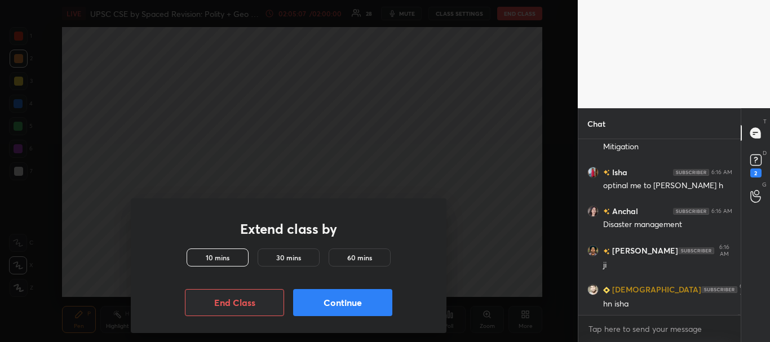
click at [371, 302] on button "Continue" at bounding box center [342, 302] width 99 height 27
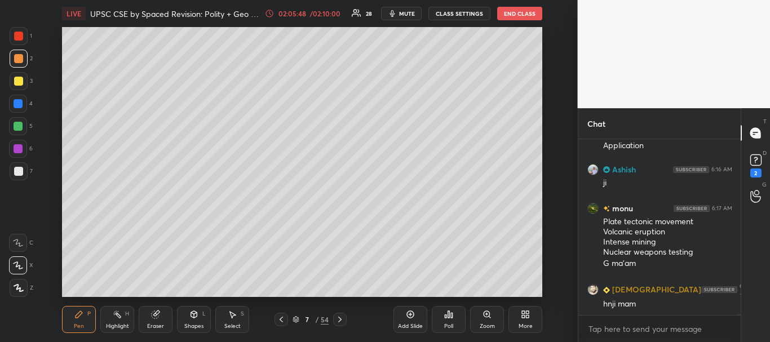
scroll to position [54148, 0]
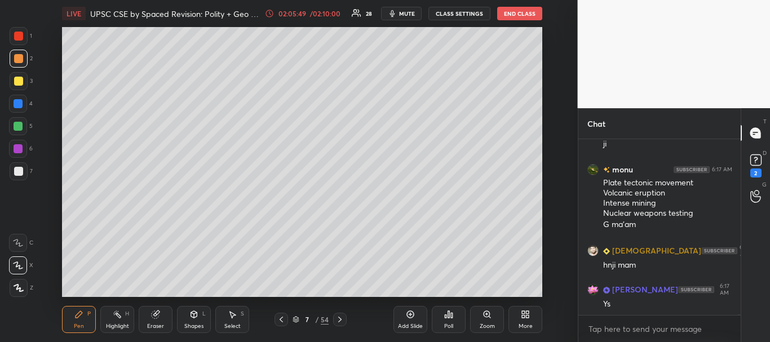
click at [17, 106] on div at bounding box center [18, 103] width 9 height 9
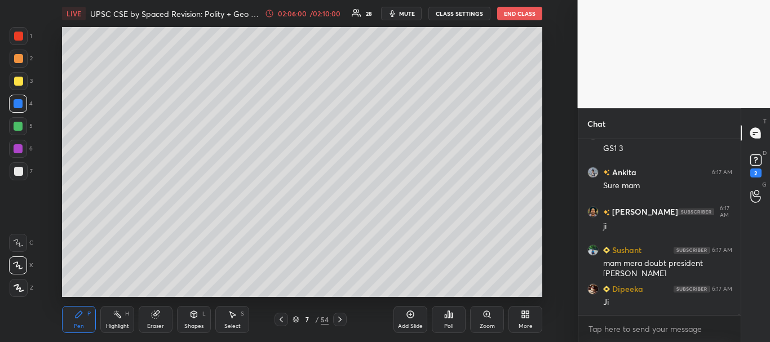
scroll to position [54615, 0]
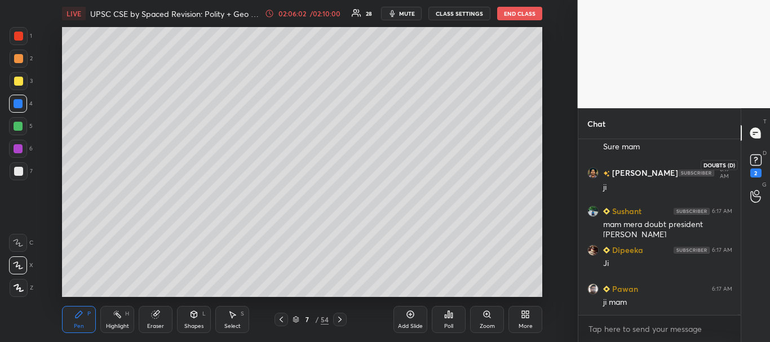
click at [758, 162] on rect at bounding box center [755, 160] width 11 height 11
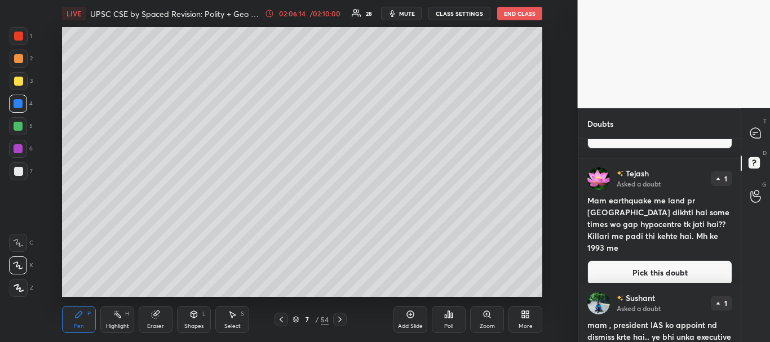
scroll to position [96, 0]
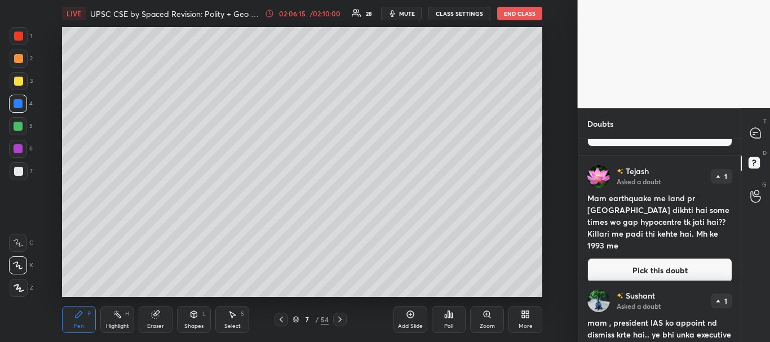
click at [281, 319] on icon at bounding box center [281, 319] width 9 height 9
click at [757, 131] on icon at bounding box center [755, 133] width 10 height 10
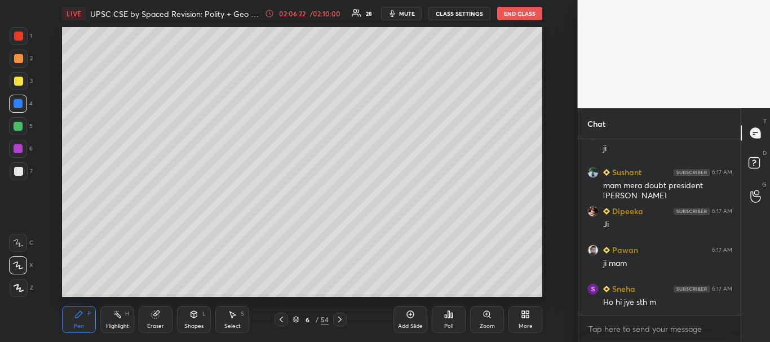
scroll to position [54864, 0]
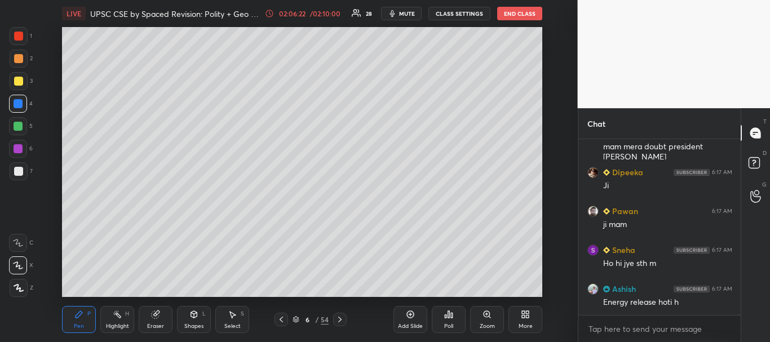
drag, startPoint x: 739, startPoint y: 314, endPoint x: 739, endPoint y: 321, distance: 6.8
click at [739, 321] on div "Vijay 6:17 AM ji [PERSON_NAME] 6:17 AM mam mera doubt president [PERSON_NAME] 6…" at bounding box center [659, 240] width 163 height 203
click at [407, 313] on icon at bounding box center [410, 314] width 7 height 7
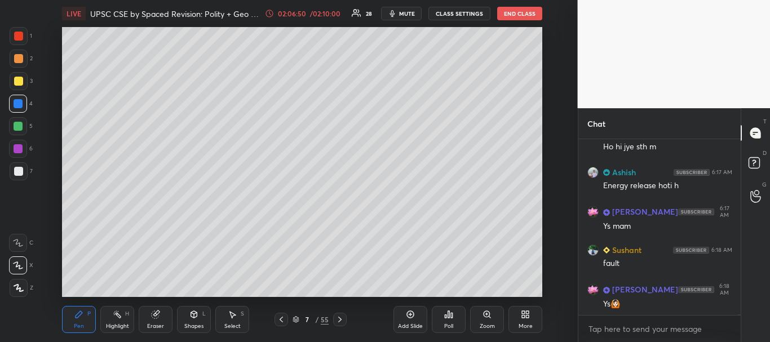
scroll to position [55020, 0]
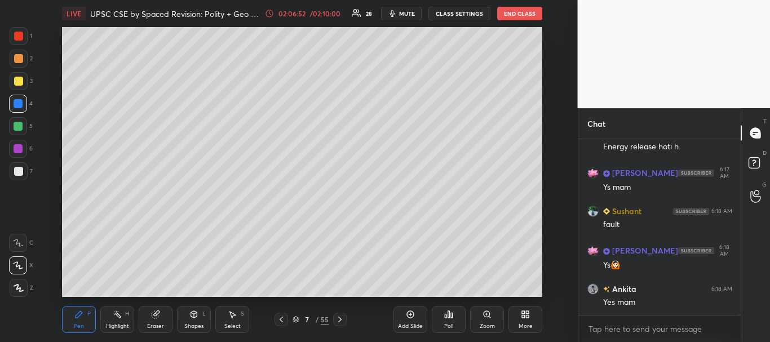
click at [19, 78] on div at bounding box center [18, 81] width 9 height 9
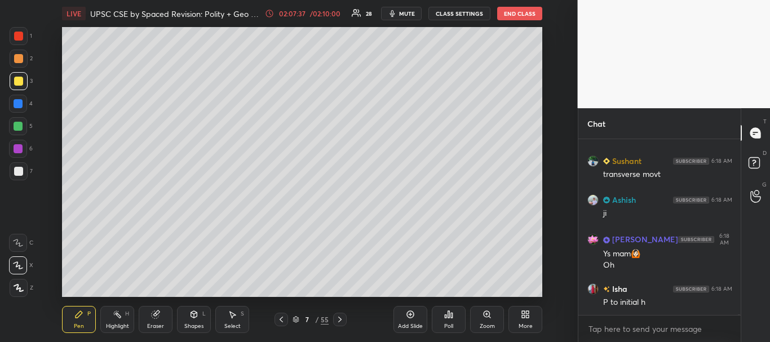
scroll to position [55363, 0]
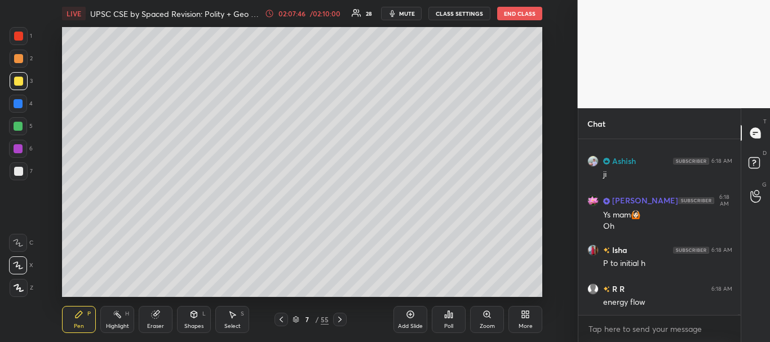
drag, startPoint x: 16, startPoint y: 103, endPoint x: 28, endPoint y: 101, distance: 11.4
click at [17, 102] on div at bounding box center [18, 103] width 9 height 9
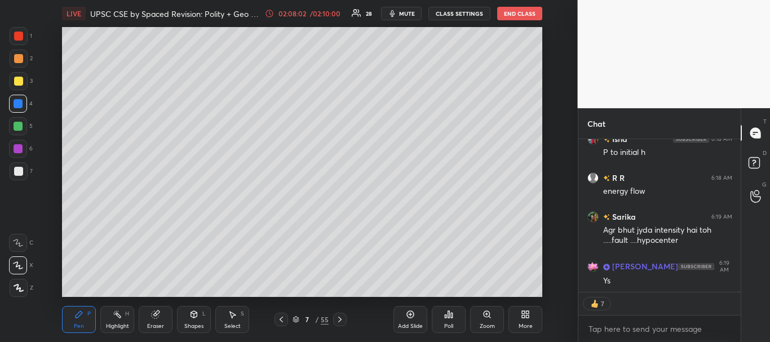
scroll to position [55513, 0]
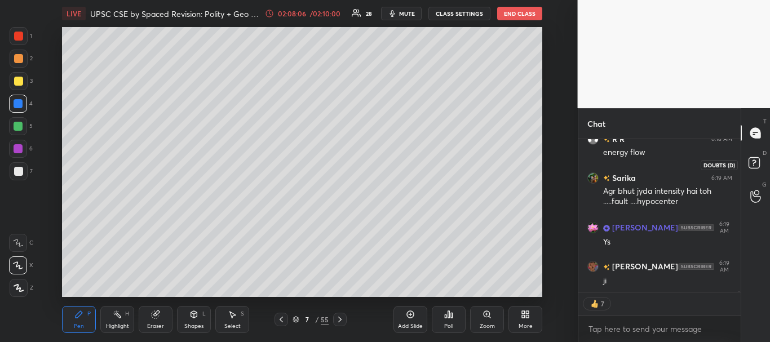
click at [758, 160] on rect at bounding box center [754, 163] width 11 height 11
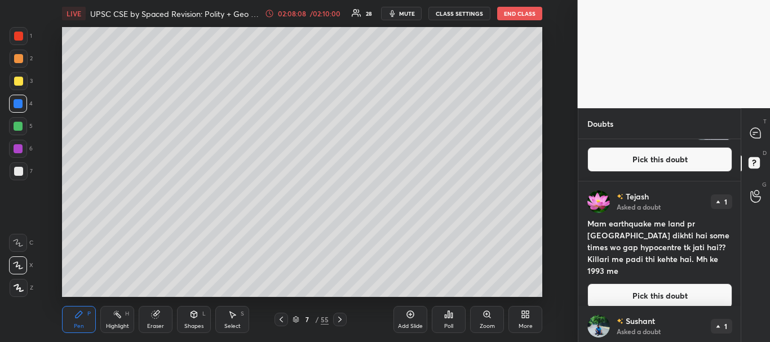
scroll to position [148, 0]
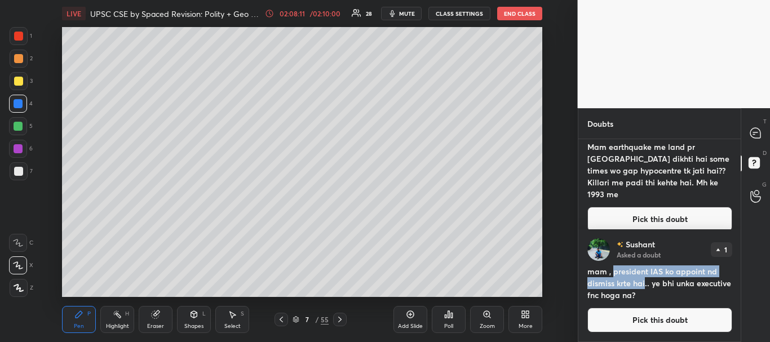
drag, startPoint x: 612, startPoint y: 273, endPoint x: 643, endPoint y: 284, distance: 32.8
click at [645, 284] on h4 "mam , president IAS ko appoint nd dismiss krte hai.. ye bhi unka executive fnc …" at bounding box center [660, 284] width 145 height 36
click at [690, 312] on button "Pick this doubt" at bounding box center [660, 320] width 145 height 25
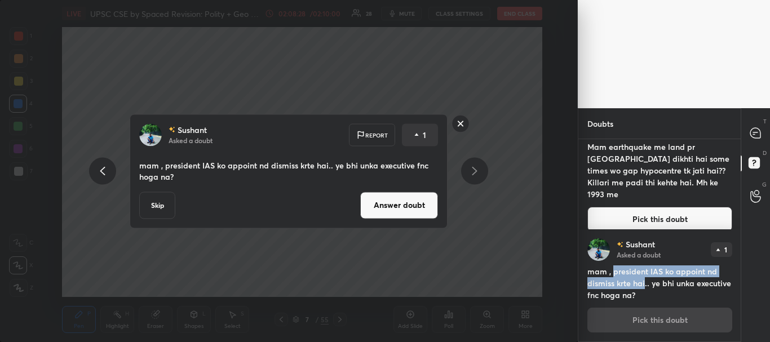
click at [399, 207] on button "Answer doubt" at bounding box center [399, 205] width 78 height 27
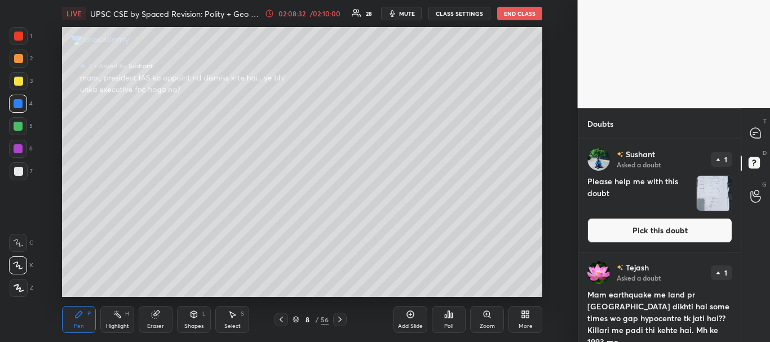
scroll to position [35, 0]
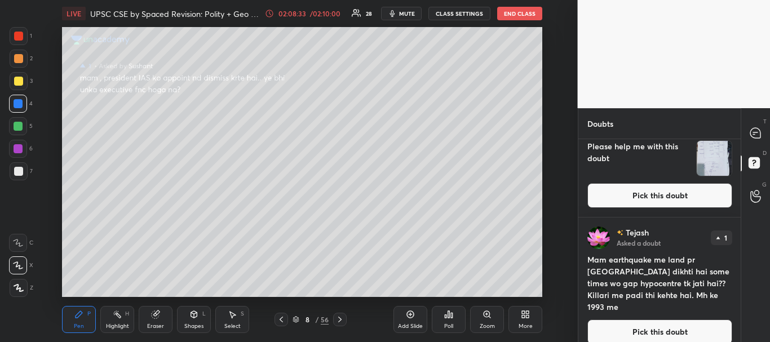
click at [659, 198] on button "Pick this doubt" at bounding box center [660, 195] width 145 height 25
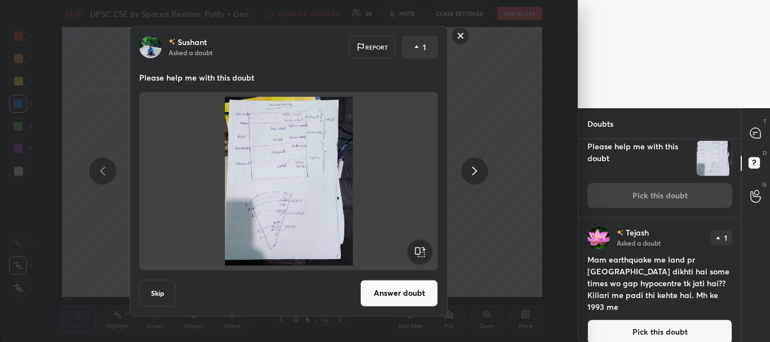
scroll to position [0, 0]
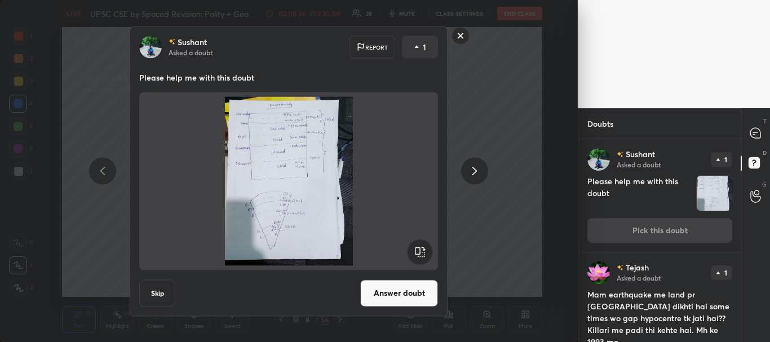
click at [402, 290] on button "Answer doubt" at bounding box center [399, 293] width 78 height 27
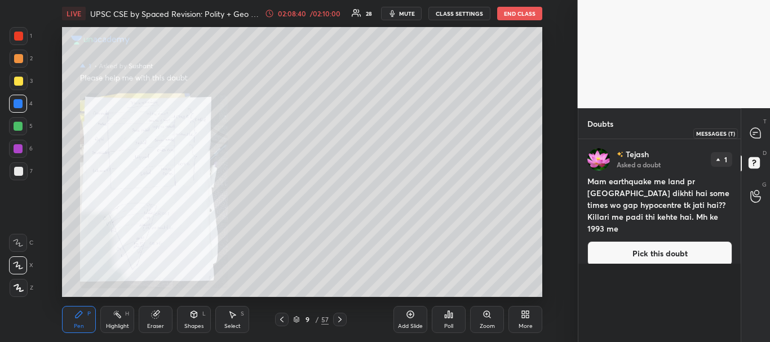
click at [753, 132] on icon at bounding box center [755, 133] width 10 height 10
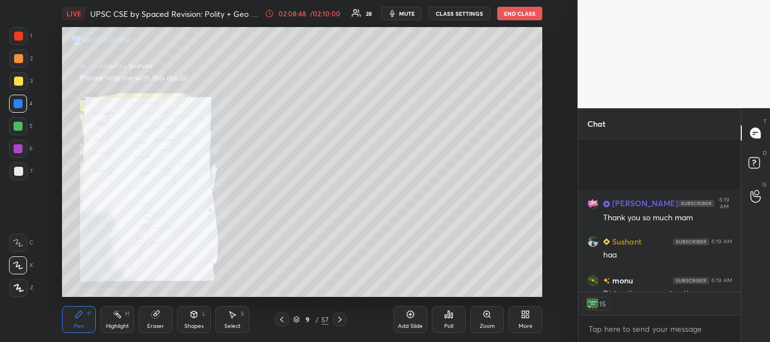
scroll to position [55671, 0]
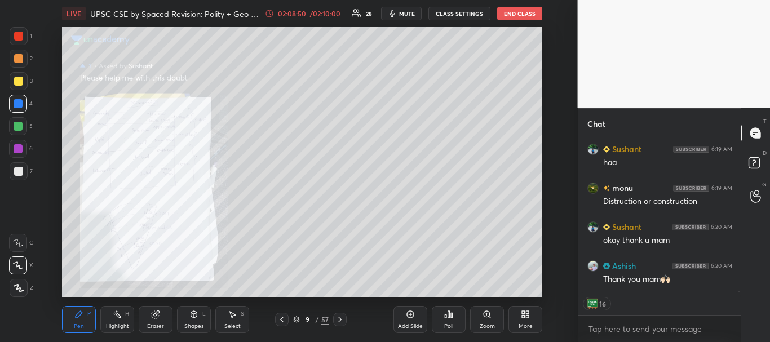
click at [516, 15] on button "End Class" at bounding box center [519, 14] width 45 height 14
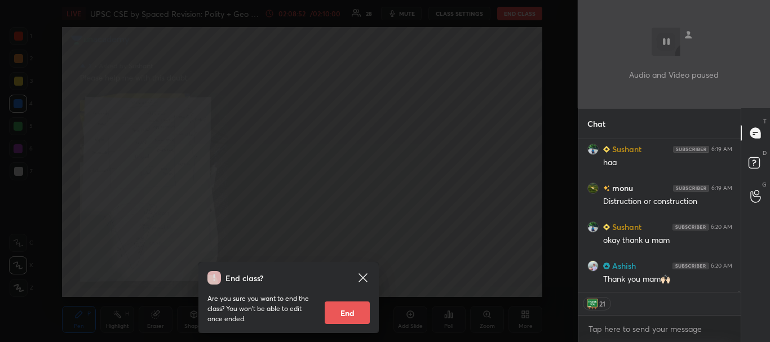
click at [342, 307] on button "End" at bounding box center [347, 313] width 45 height 23
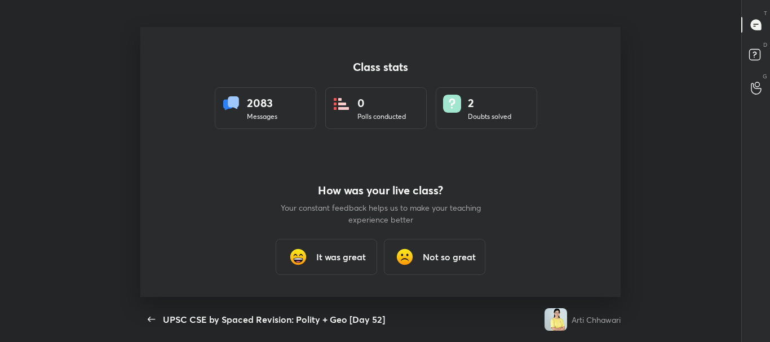
scroll to position [0, 0]
